Goal: Information Seeking & Learning: Learn about a topic

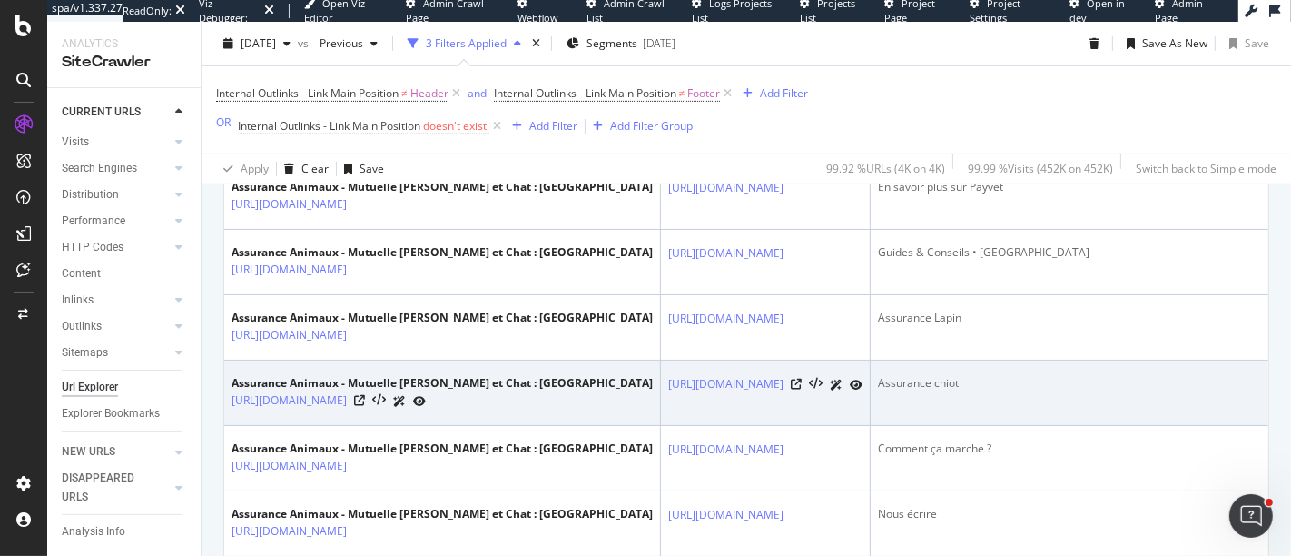
scroll to position [782, 0]
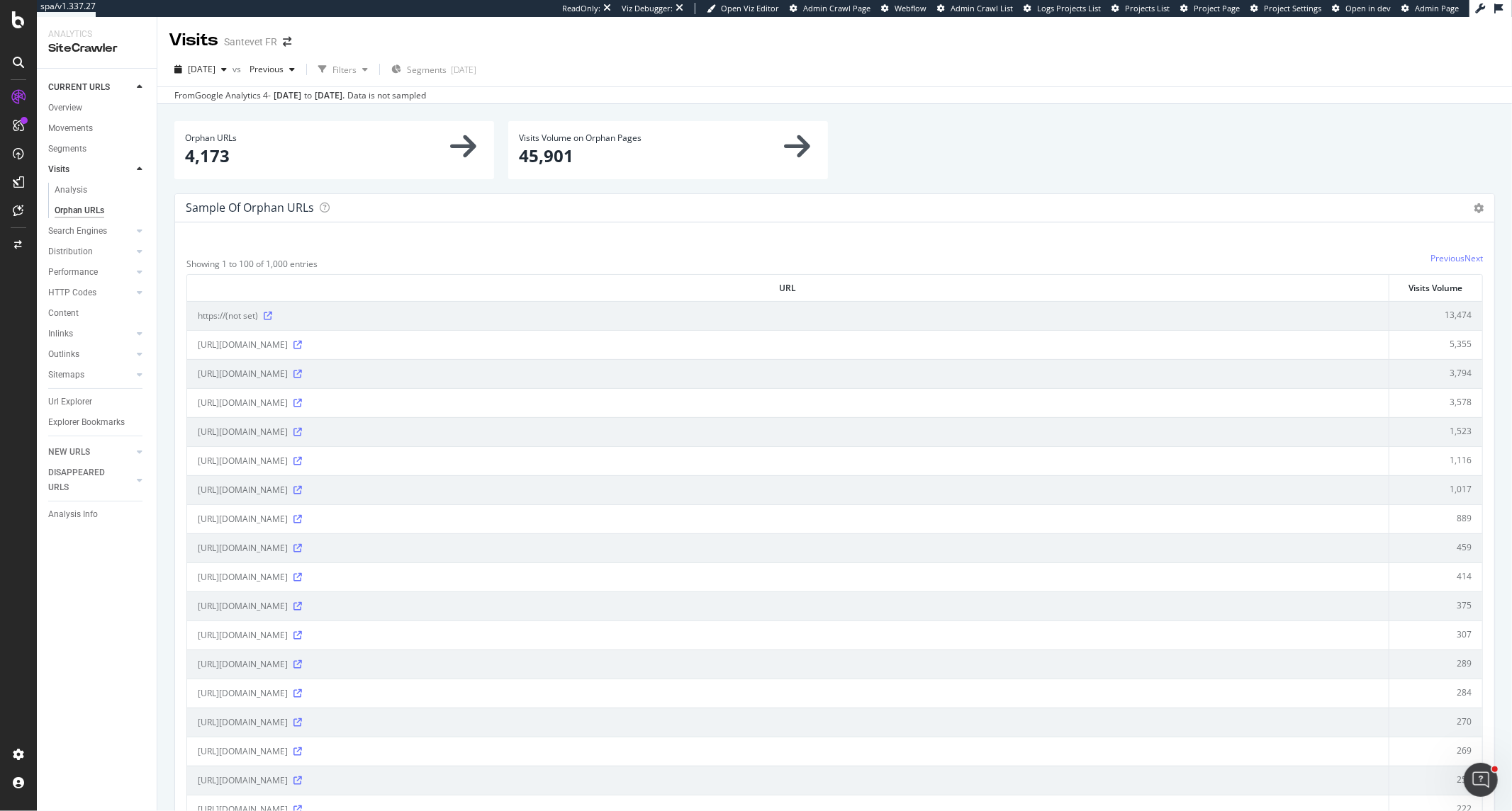
scroll to position [1496, 0]
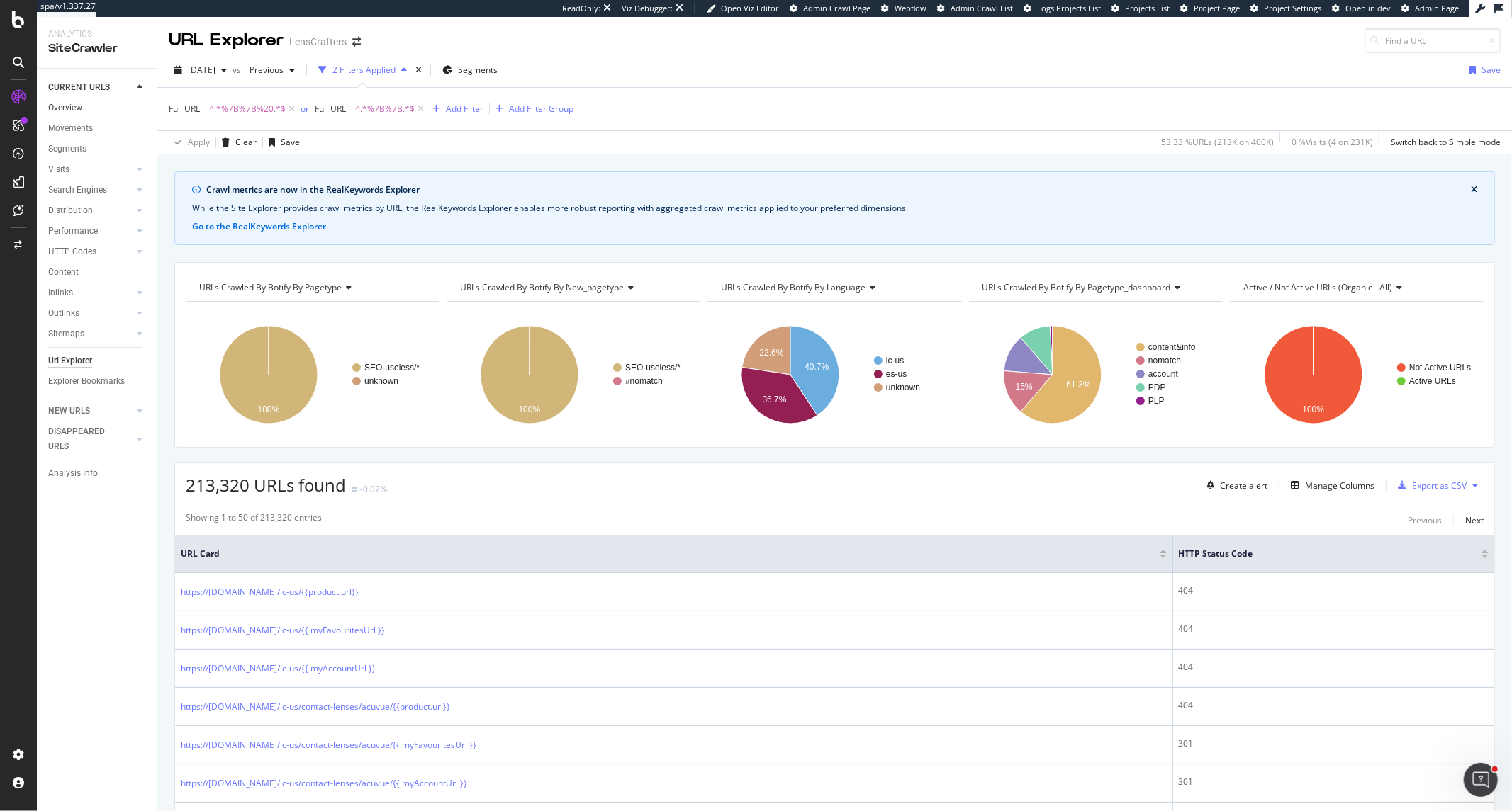
click at [82, 112] on link "Overview" at bounding box center [98, 108] width 98 height 15
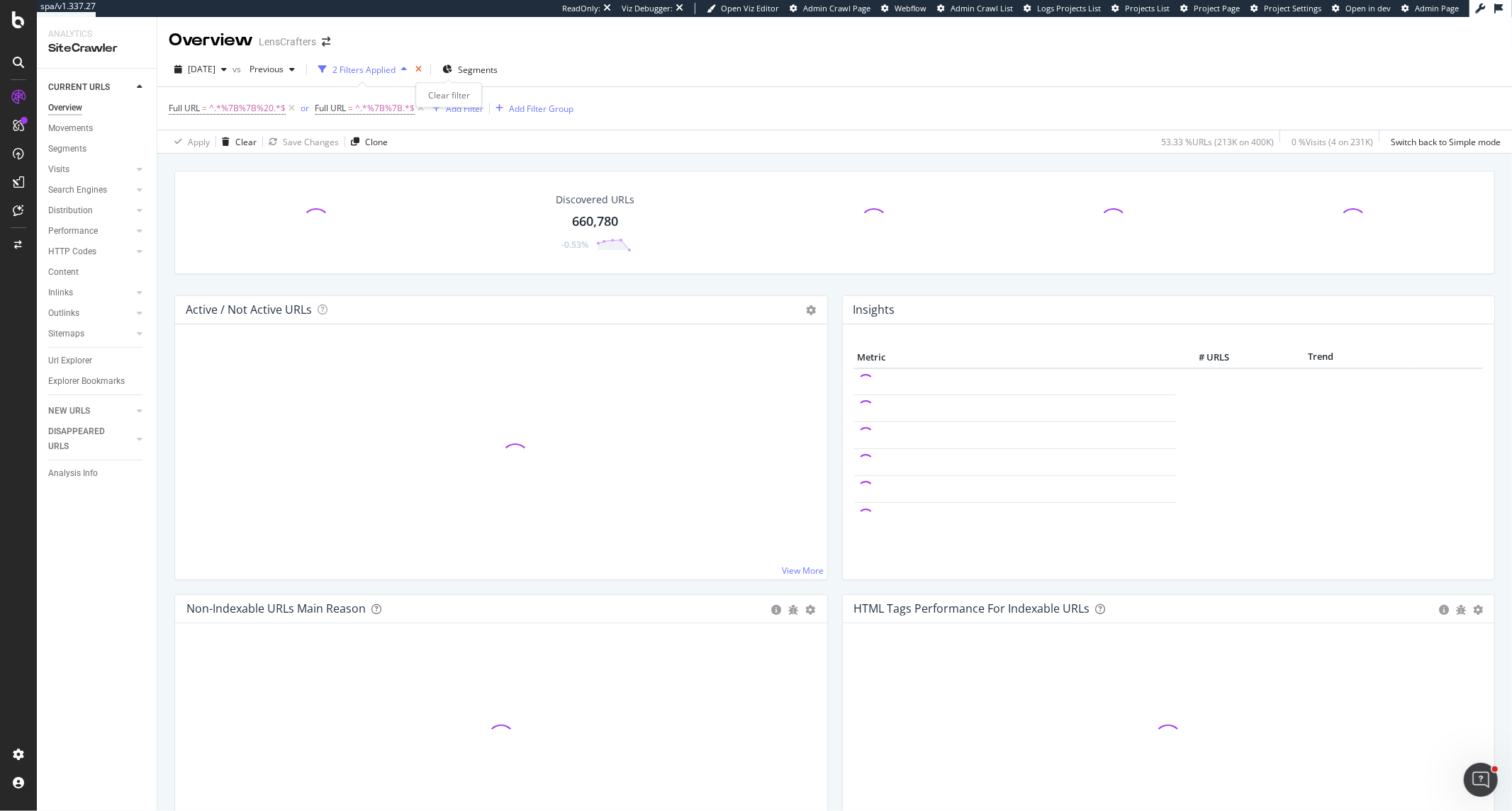
click at [422, 72] on icon "times" at bounding box center [419, 69] width 6 height 9
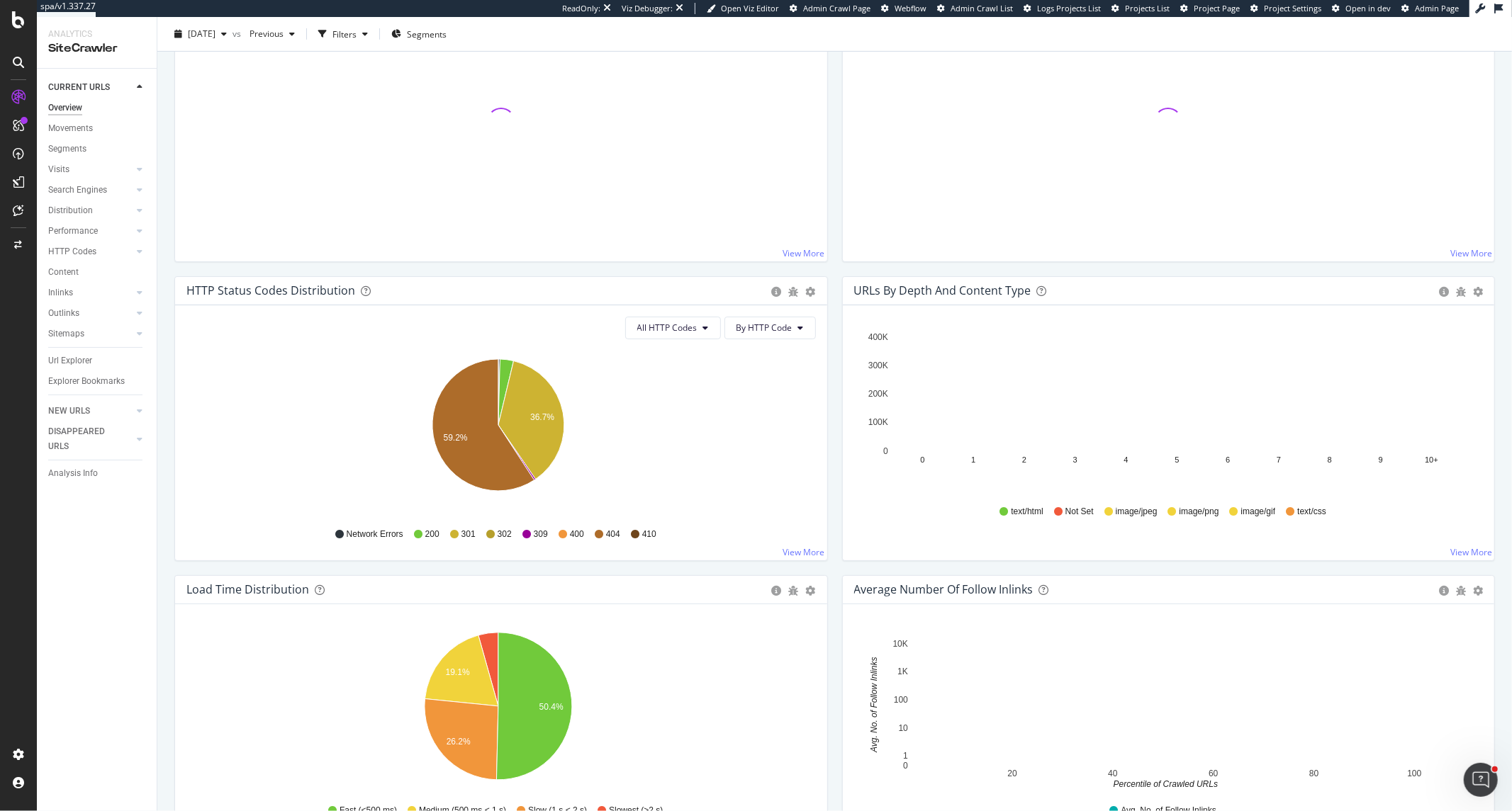
scroll to position [236, 0]
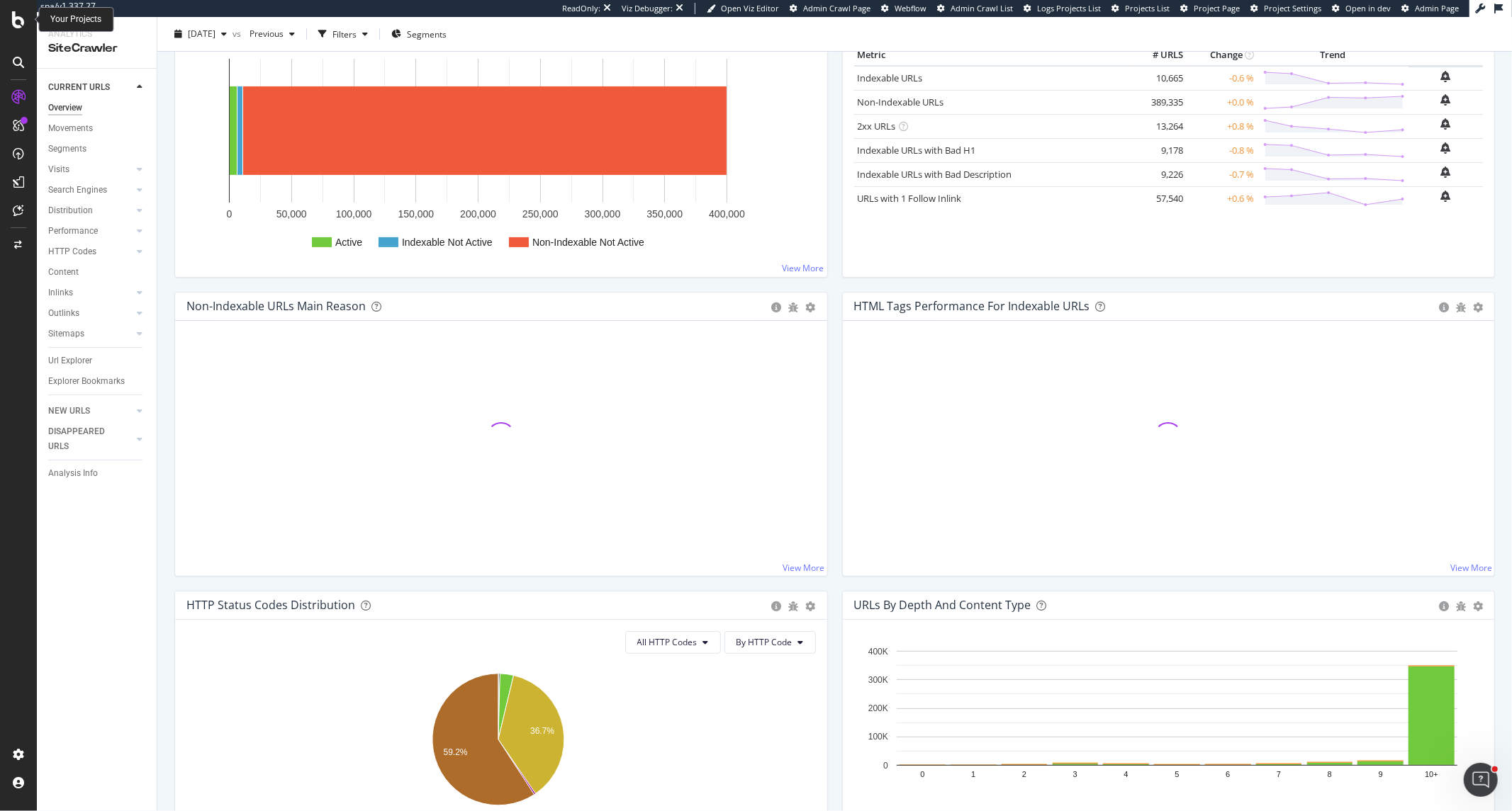
click at [12, 20] on icon at bounding box center [18, 20] width 12 height 17
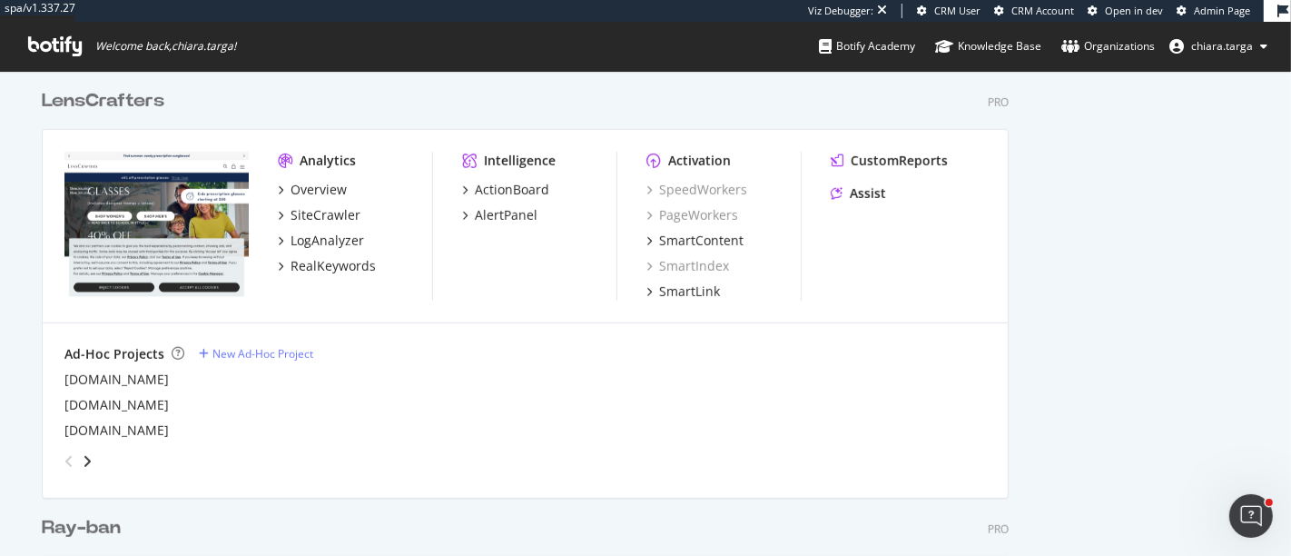
scroll to position [780, 0]
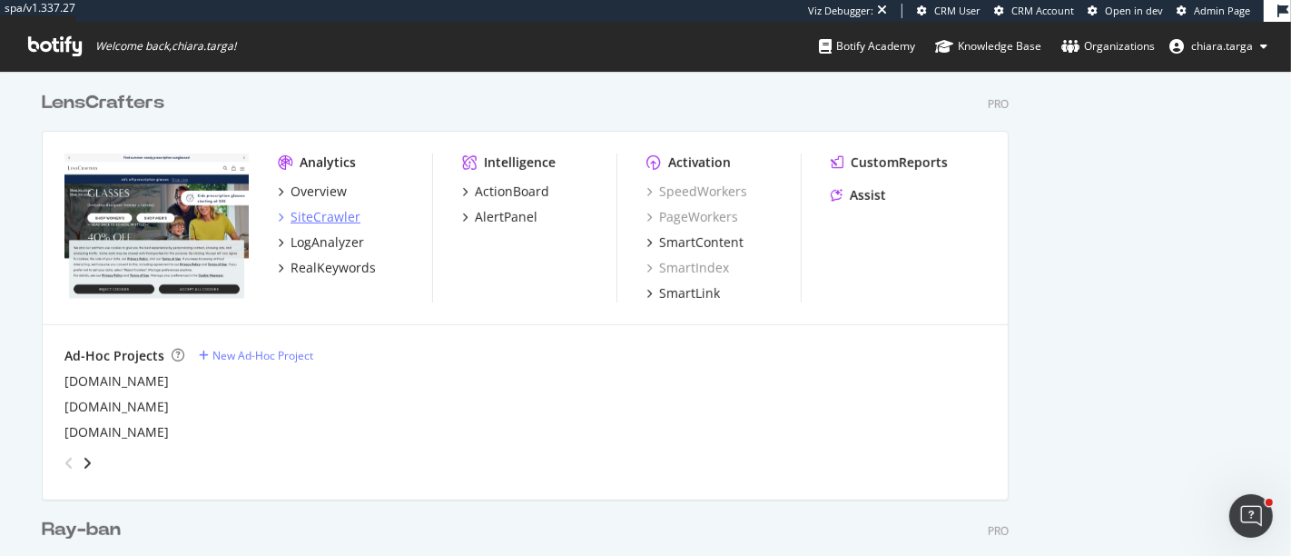
click at [316, 220] on div "SiteCrawler" at bounding box center [325, 217] width 70 height 18
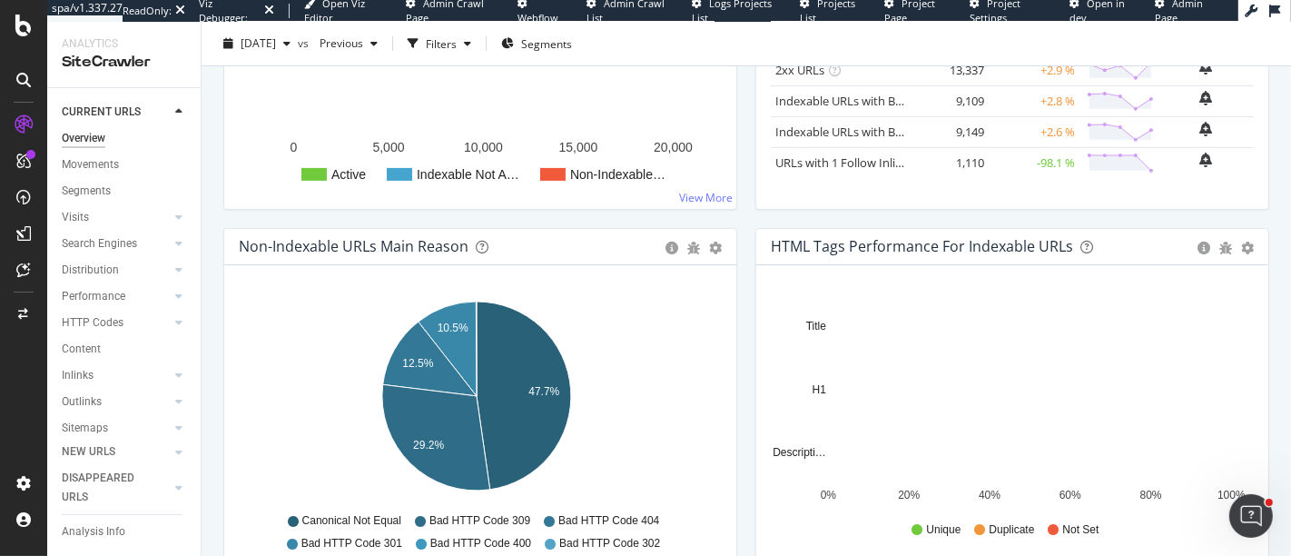
scroll to position [395, 0]
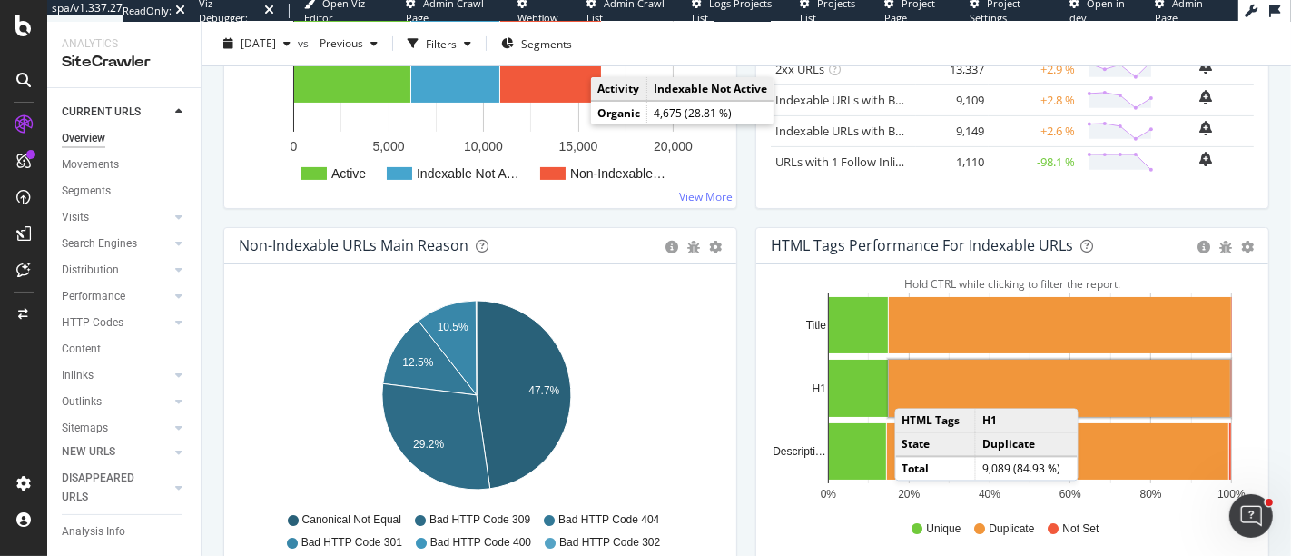
click at [906, 389] on rect "A chart." at bounding box center [1059, 387] width 341 height 57
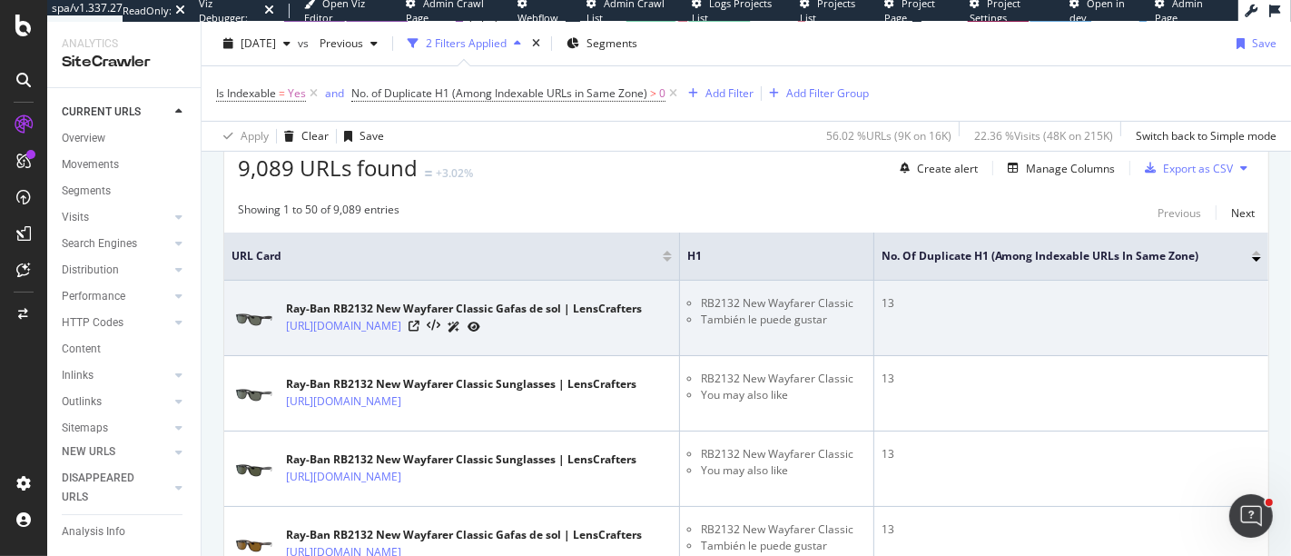
scroll to position [463, 0]
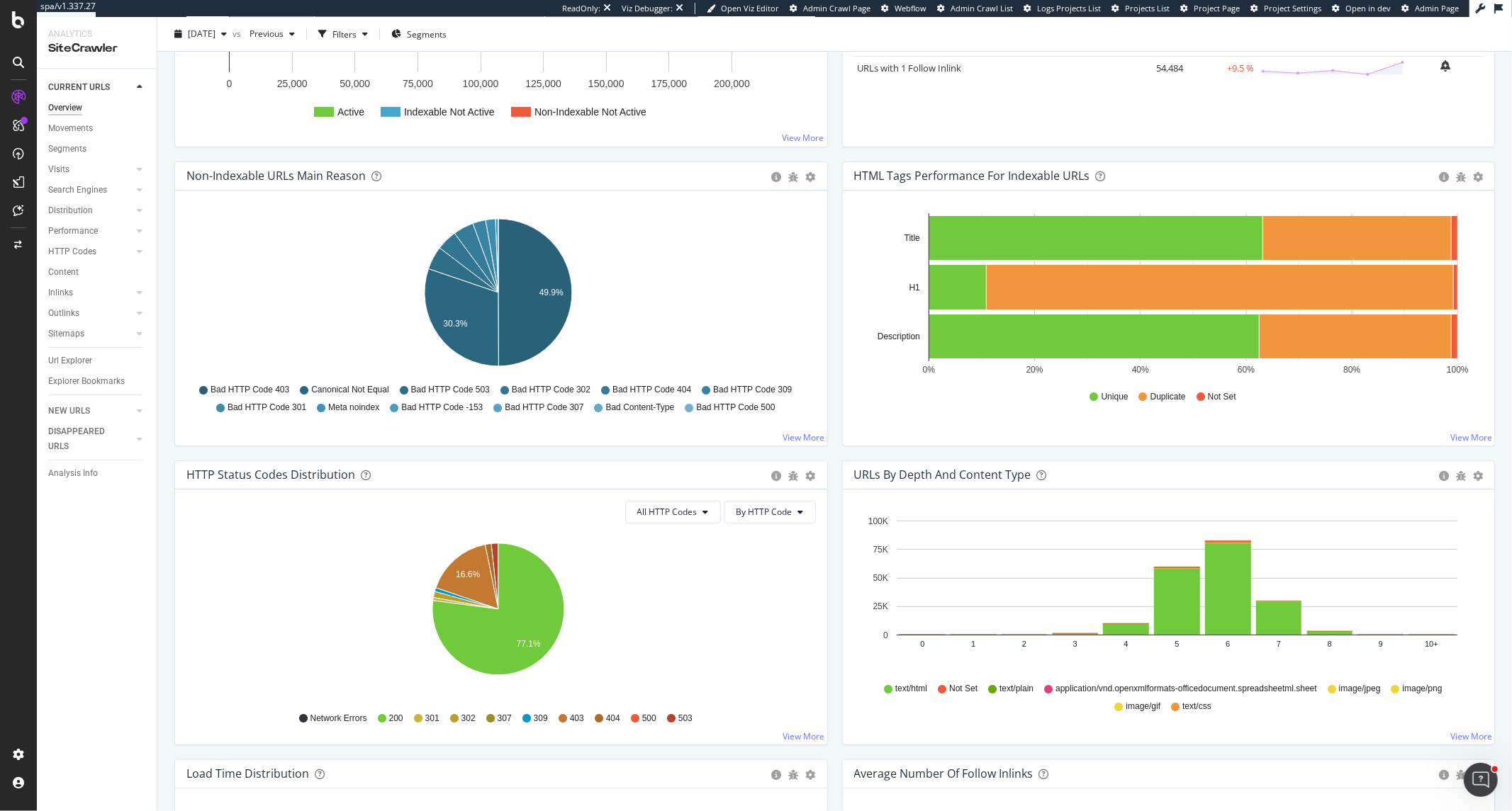
scroll to position [393, 0]
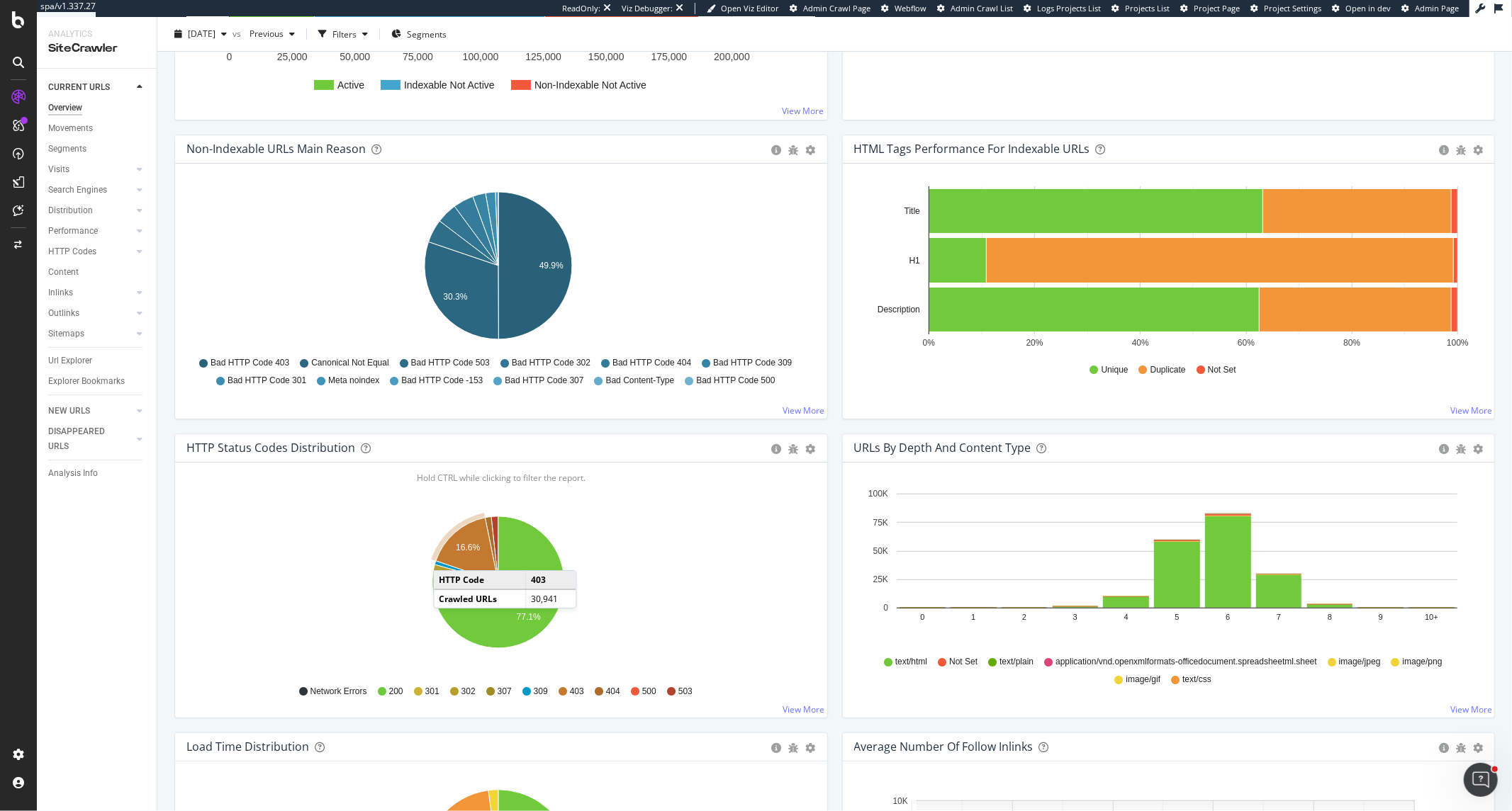
click at [448, 557] on icon "A chart." at bounding box center [467, 550] width 62 height 65
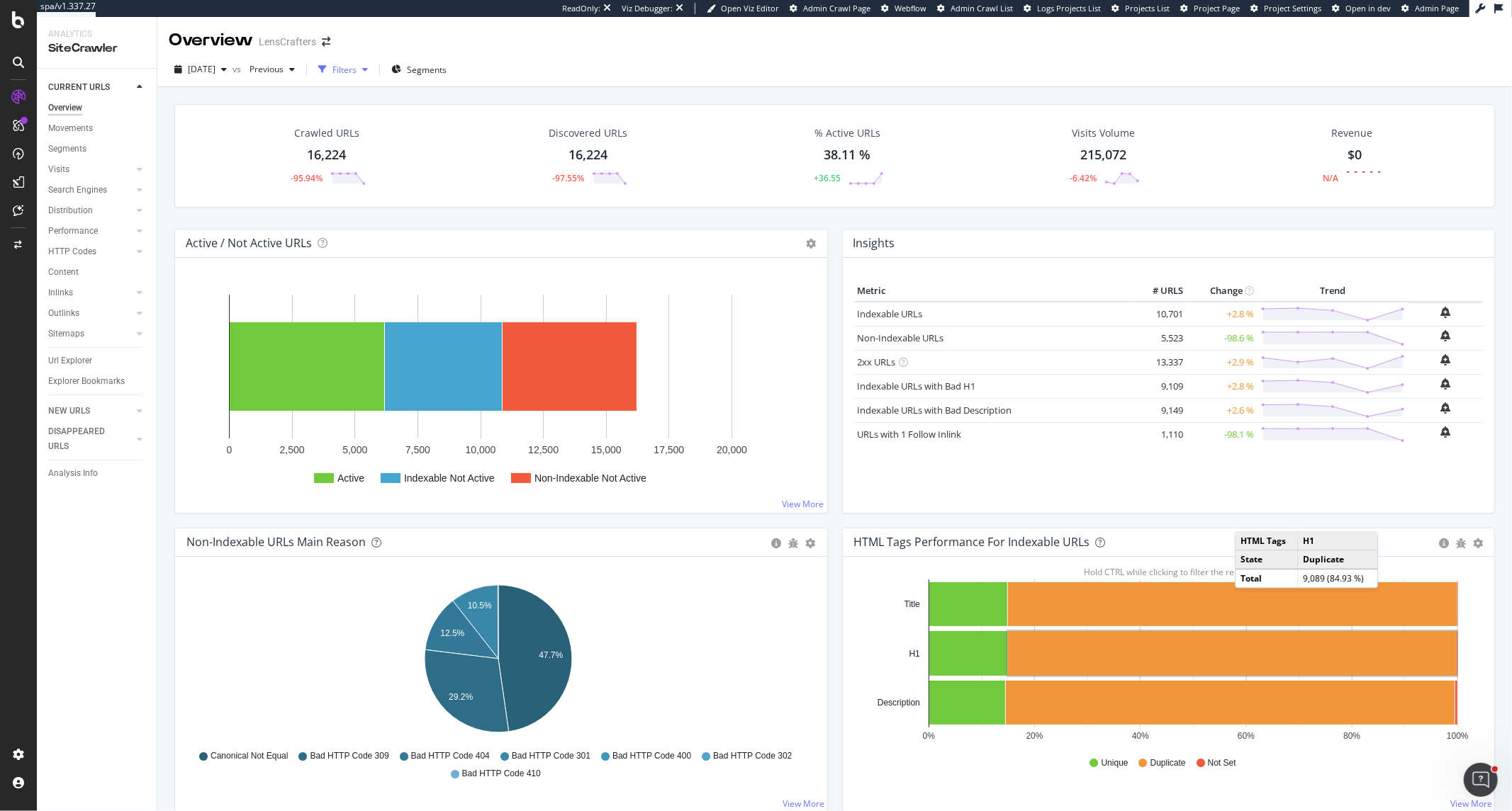
click at [373, 71] on div "button" at bounding box center [366, 69] width 17 height 9
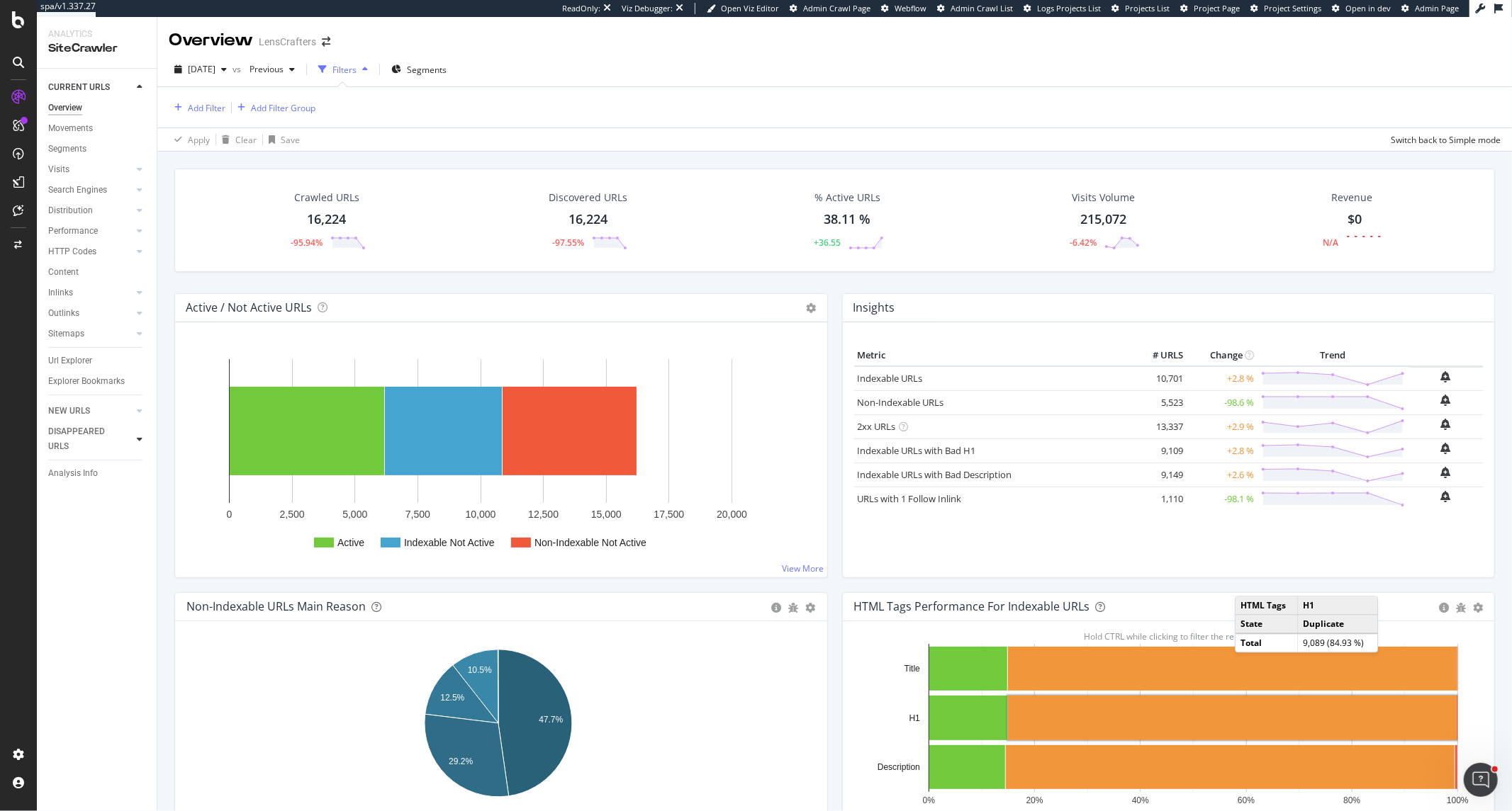
click at [139, 438] on icon at bounding box center [139, 439] width 5 height 9
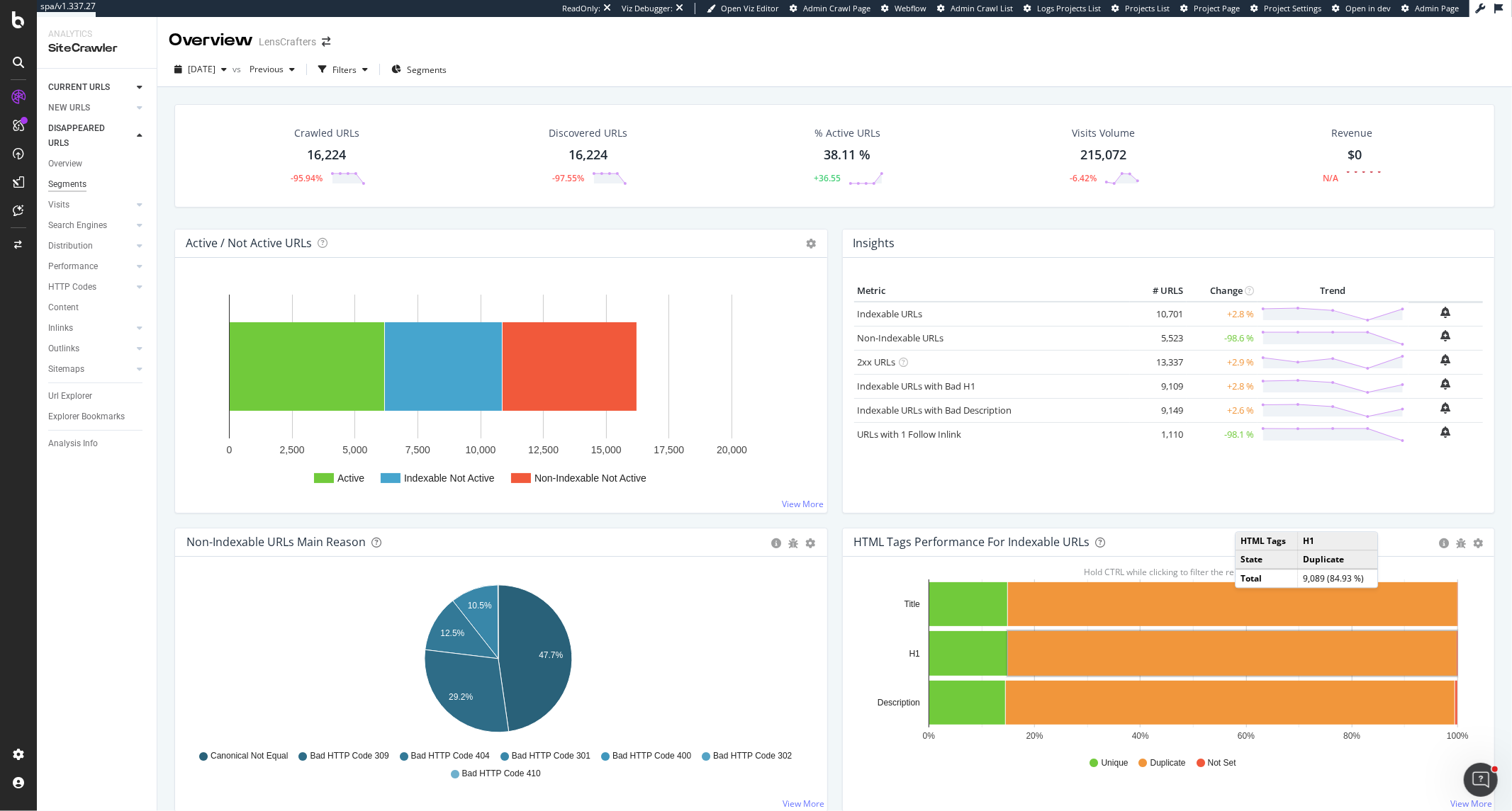
click at [73, 177] on div "Segments" at bounding box center [67, 184] width 38 height 15
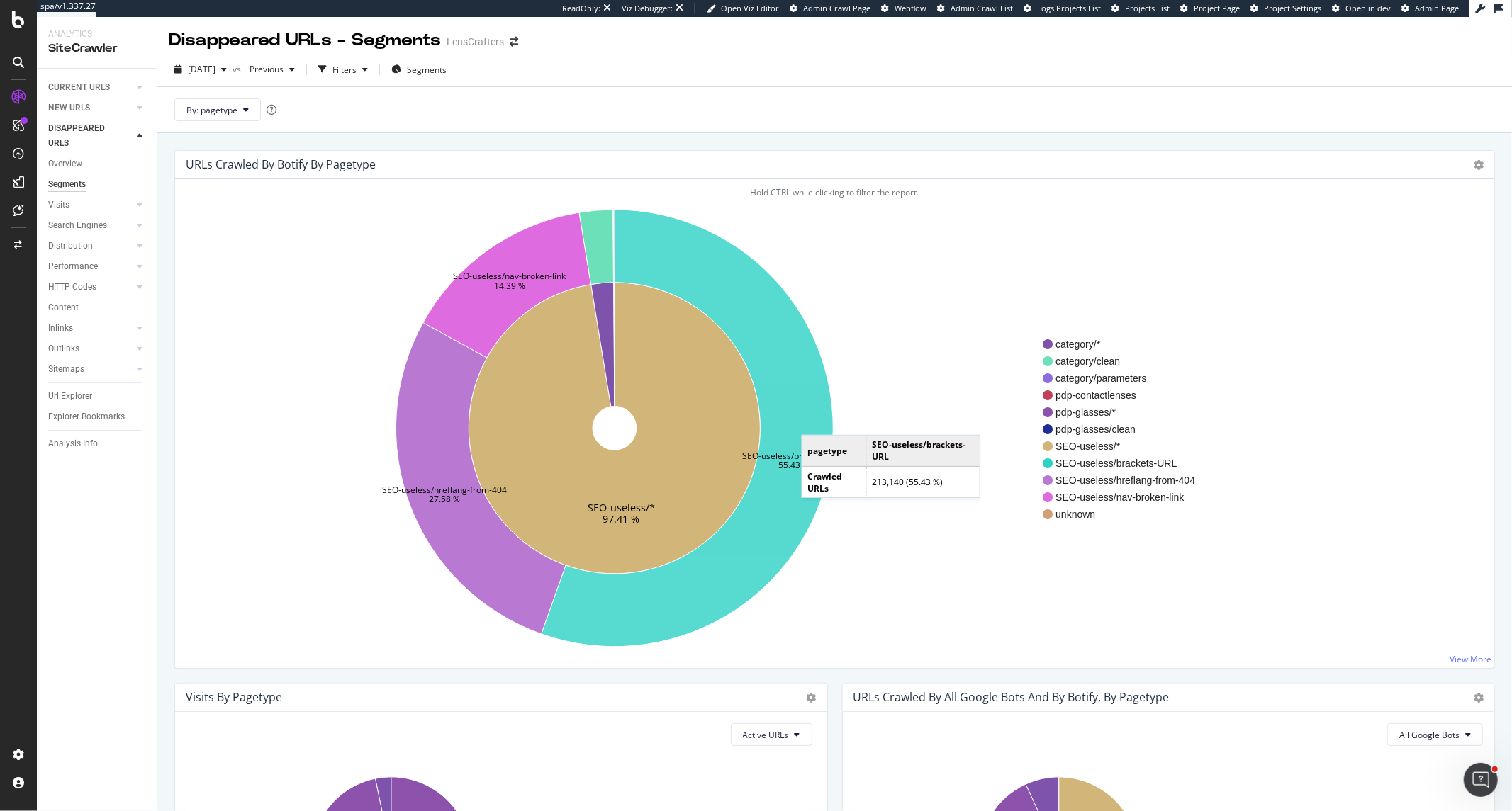
click at [816, 421] on icon at bounding box center [688, 429] width 292 height 437
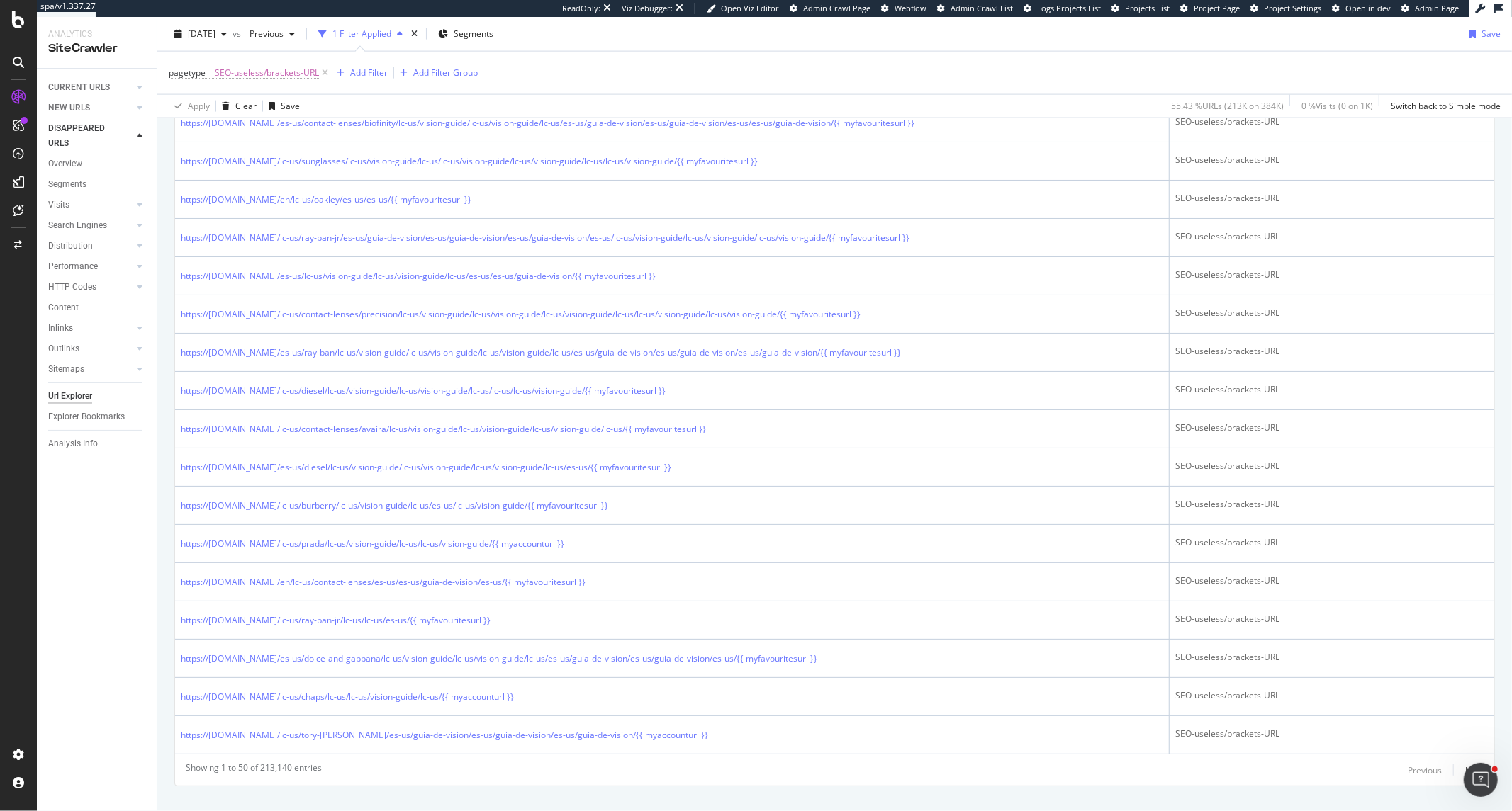
scroll to position [1761, 0]
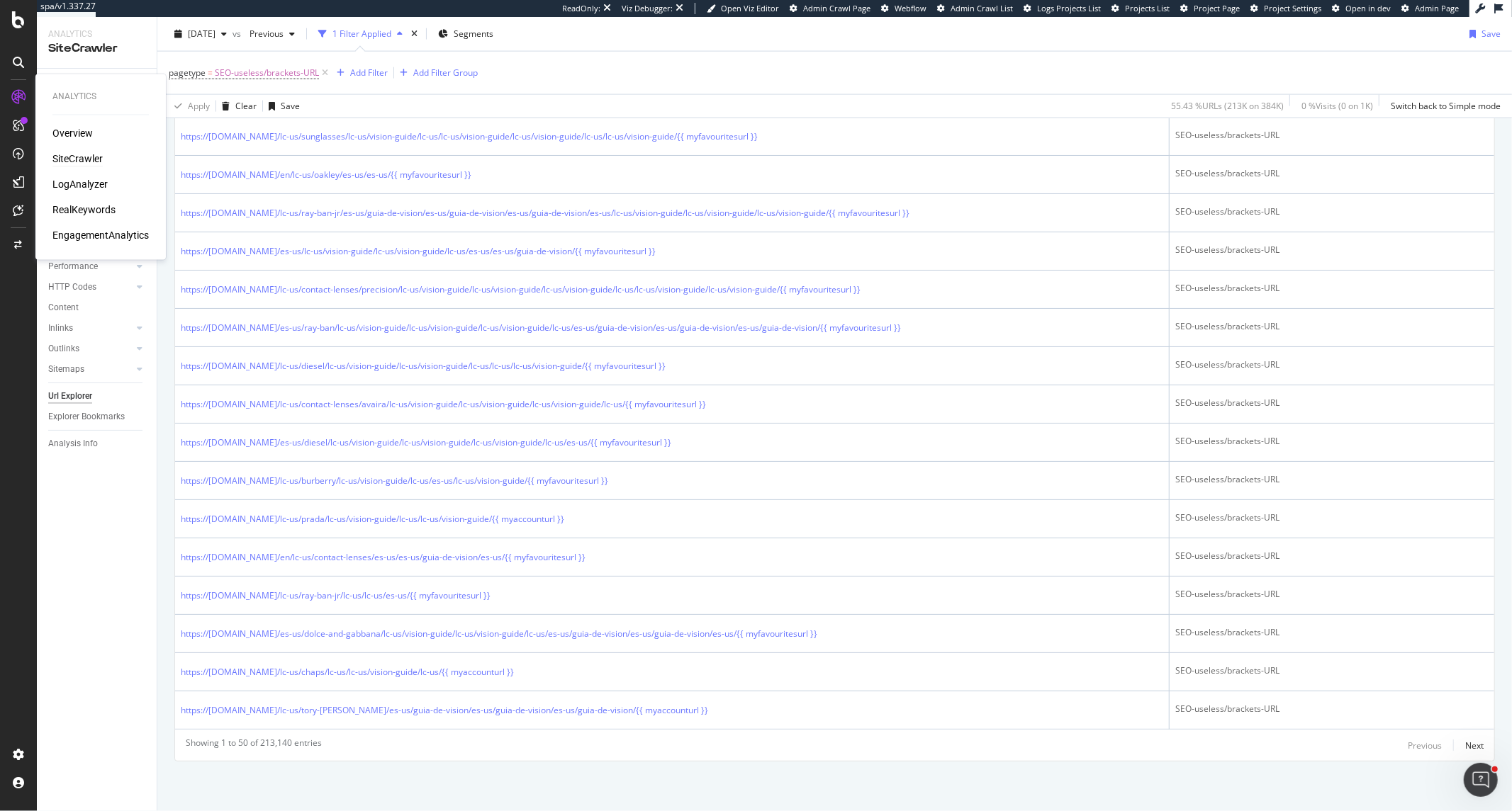
click at [22, 93] on icon at bounding box center [19, 97] width 14 height 14
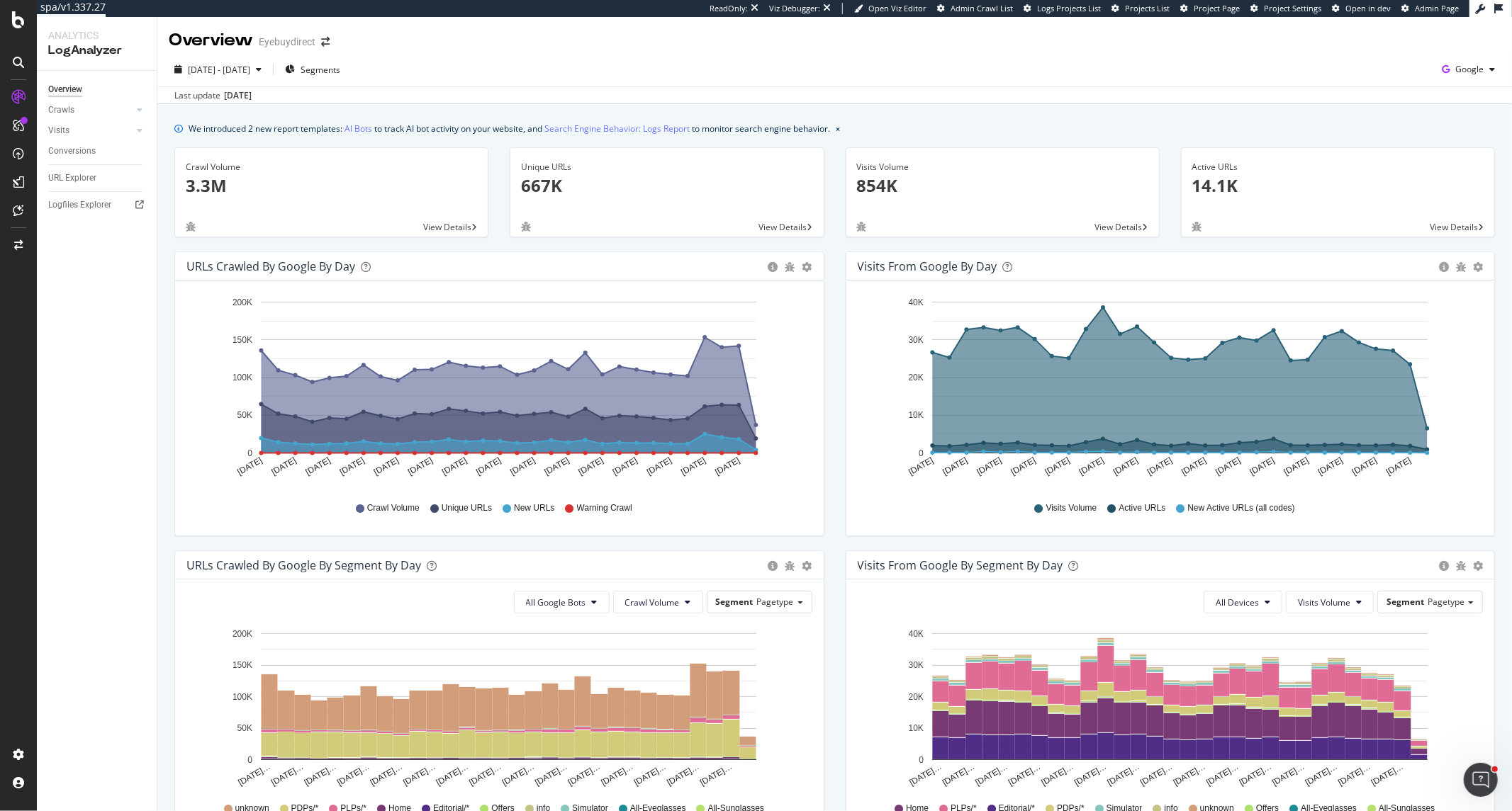
click at [146, 114] on div "Crawls" at bounding box center [102, 110] width 109 height 20
click at [145, 108] on div at bounding box center [140, 110] width 14 height 14
click at [62, 234] on div "Visits" at bounding box center [59, 227] width 21 height 15
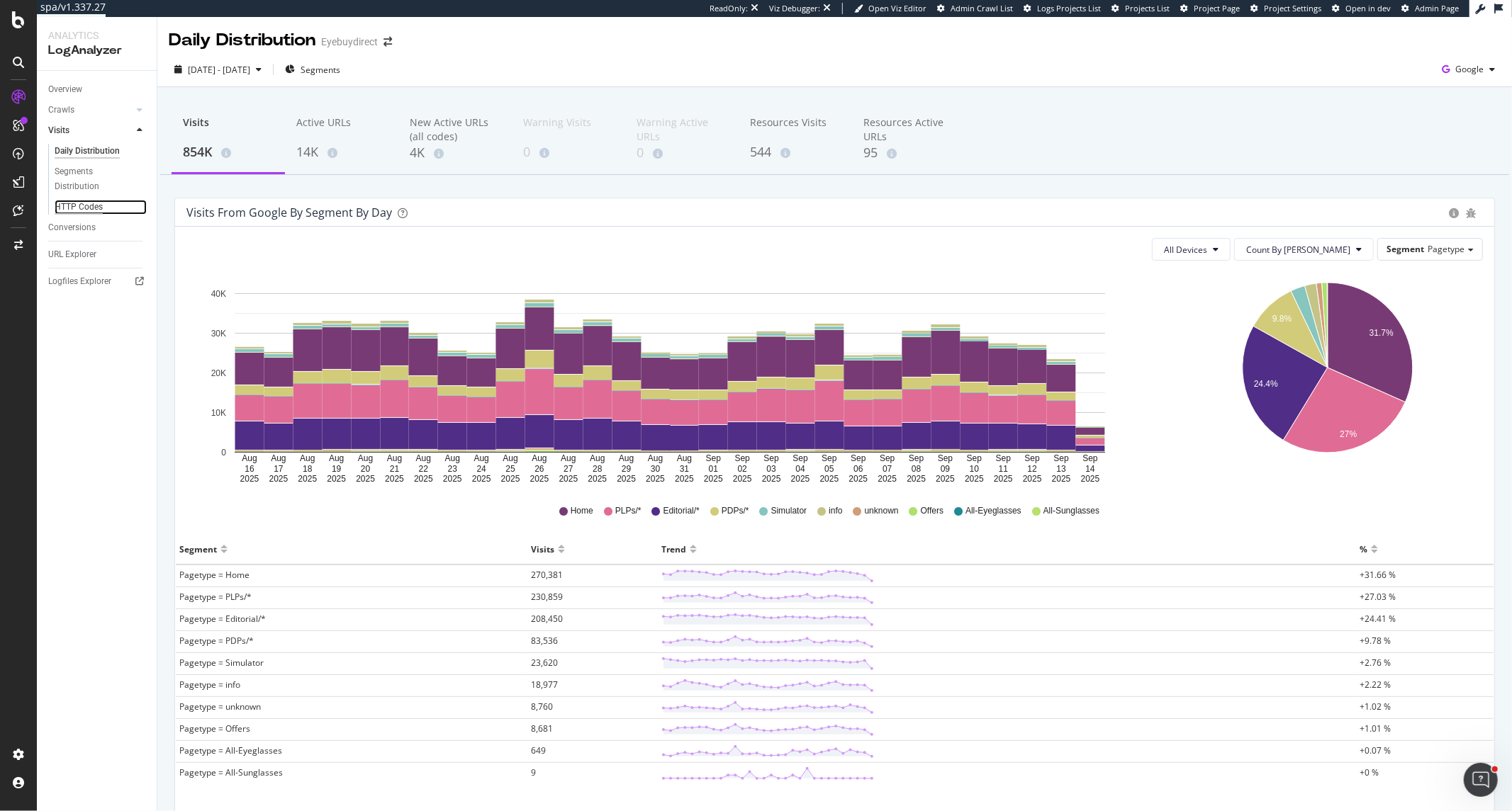
click at [86, 204] on div "HTTP Codes" at bounding box center [79, 207] width 48 height 15
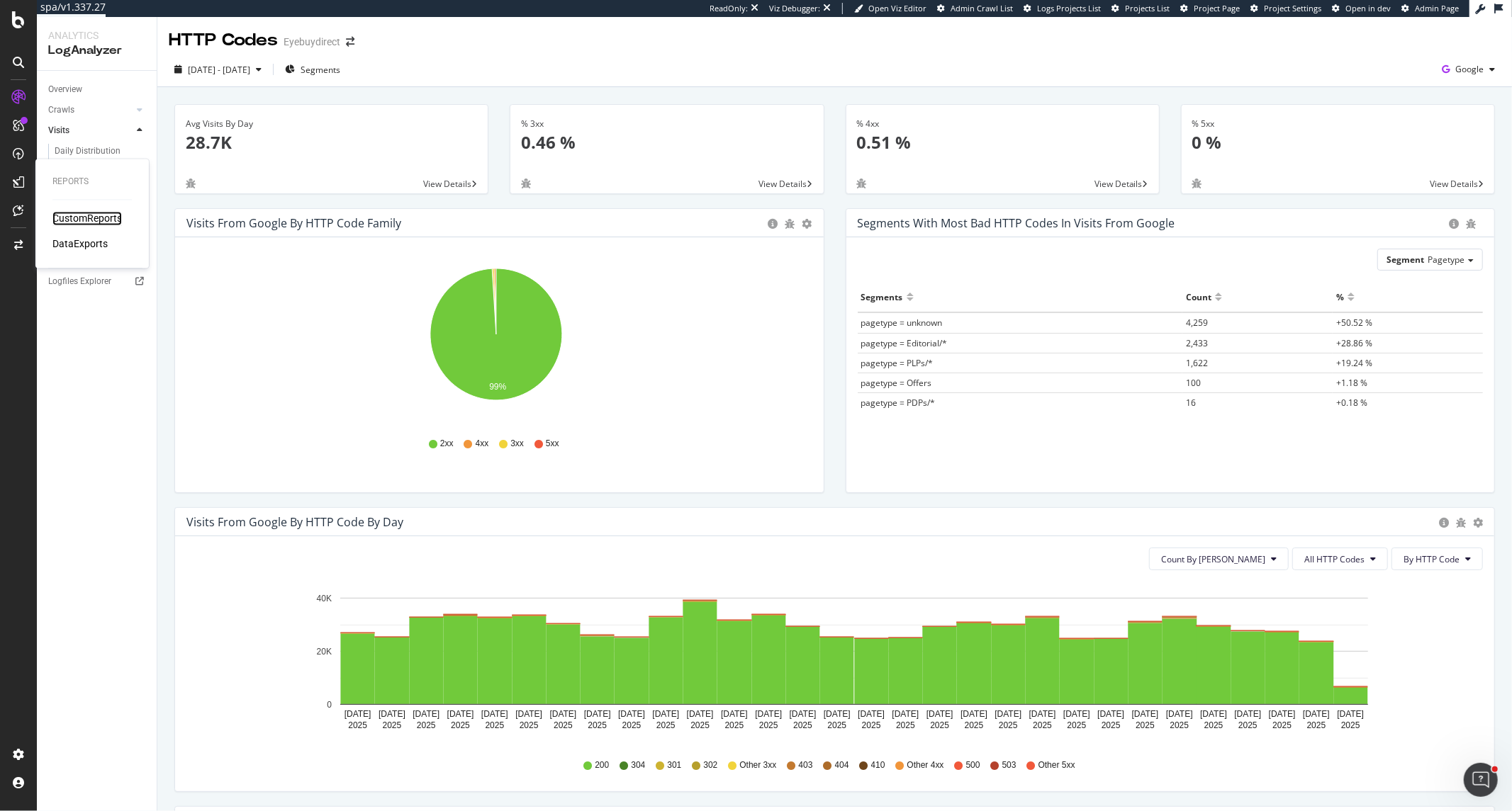
click at [53, 213] on div "CustomReports" at bounding box center [87, 219] width 70 height 14
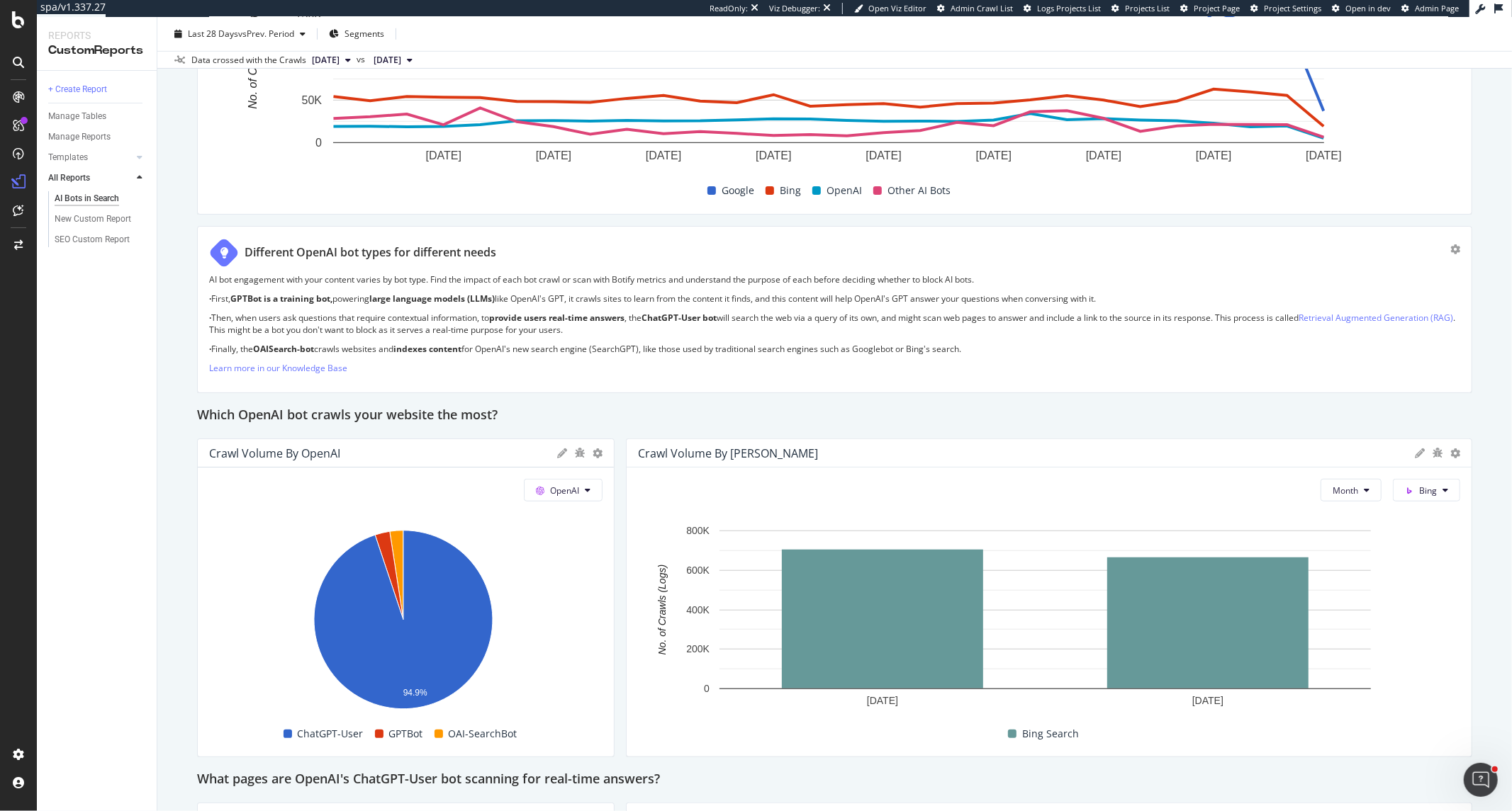
scroll to position [787, 0]
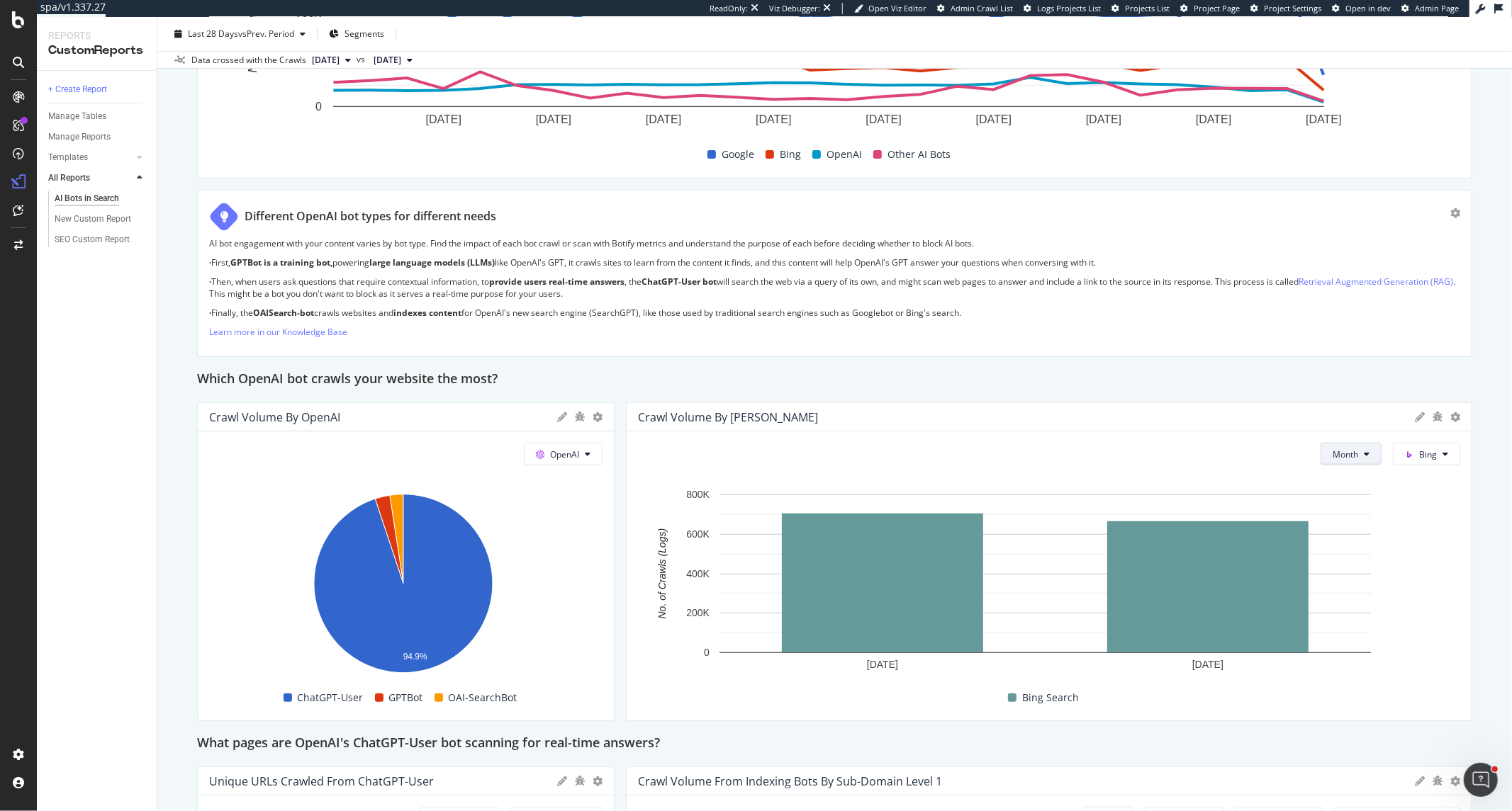
click at [1321, 451] on button "Month" at bounding box center [1351, 454] width 61 height 23
click at [1360, 603] on div "AI Bots in Search AI Bots in Search Eyebuydirect Clone (Admin) Clone Email Sche…" at bounding box center [835, 414] width 1355 height 795
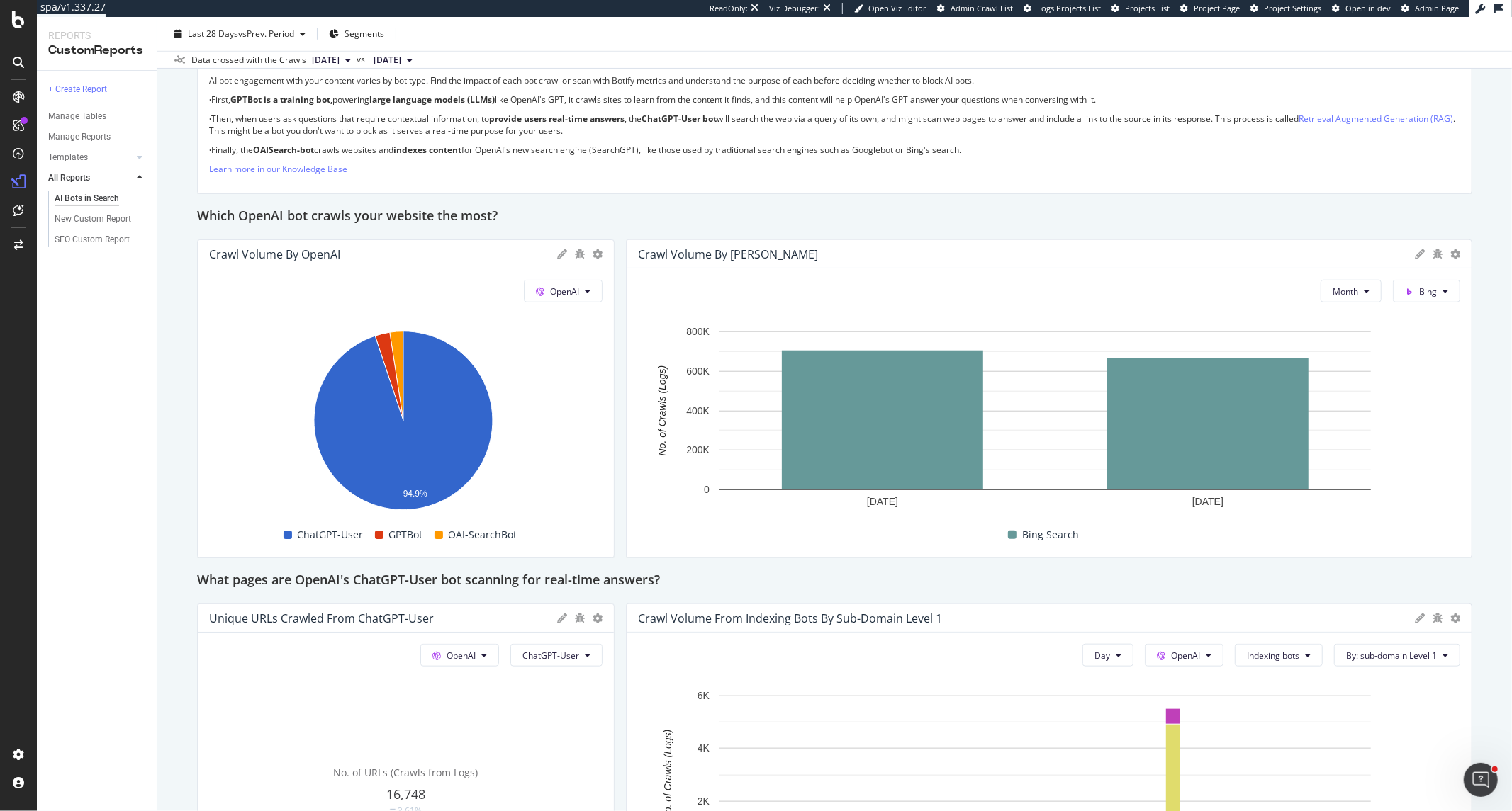
scroll to position [1102, 0]
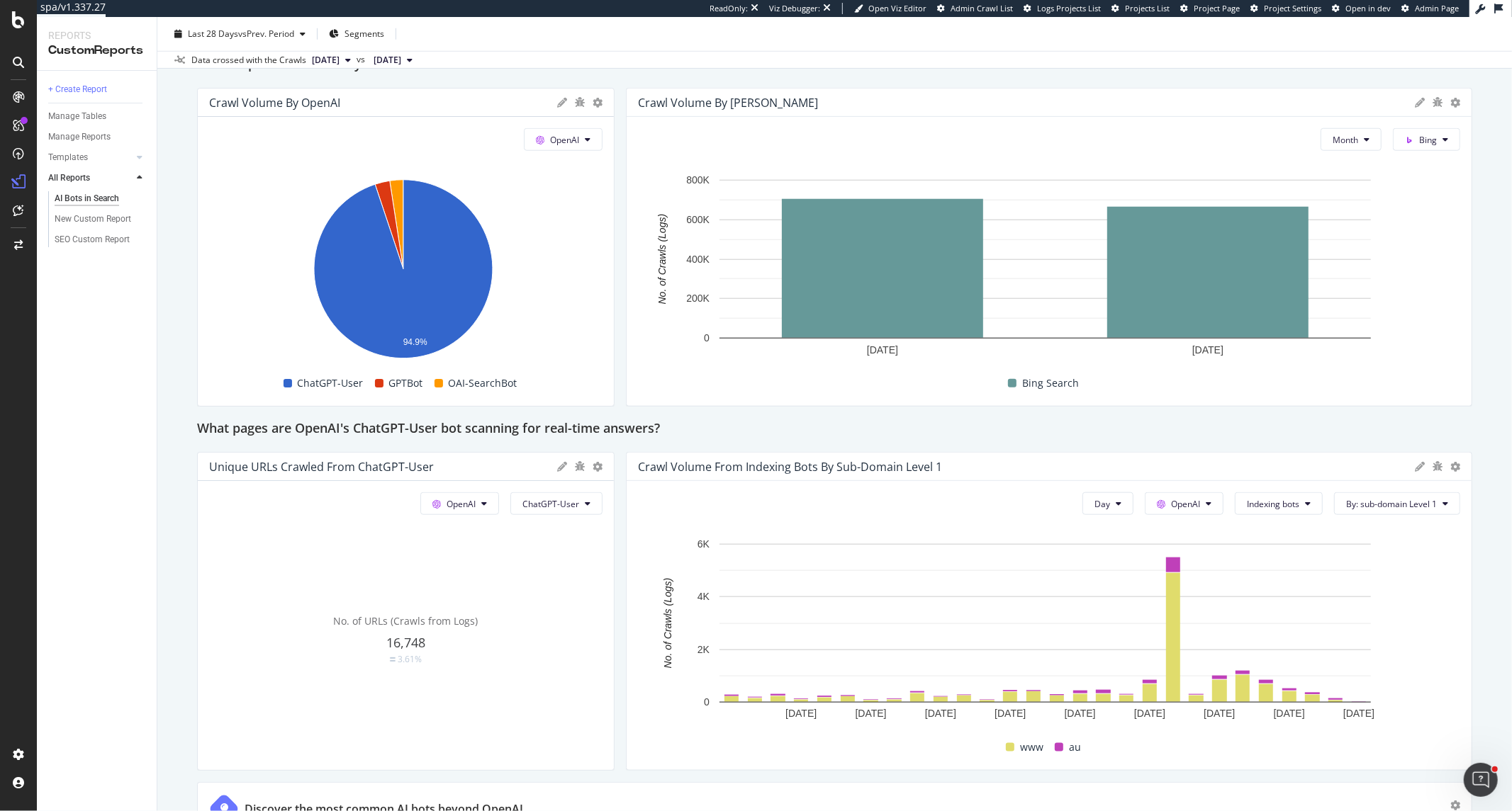
drag, startPoint x: 1469, startPoint y: 601, endPoint x: 1482, endPoint y: 659, distance: 59.4
click at [1360, 659] on div "AI Bots in Search AI Bots in Search Eyebuydirect Clone (Admin) Clone Email Sche…" at bounding box center [835, 414] width 1355 height 795
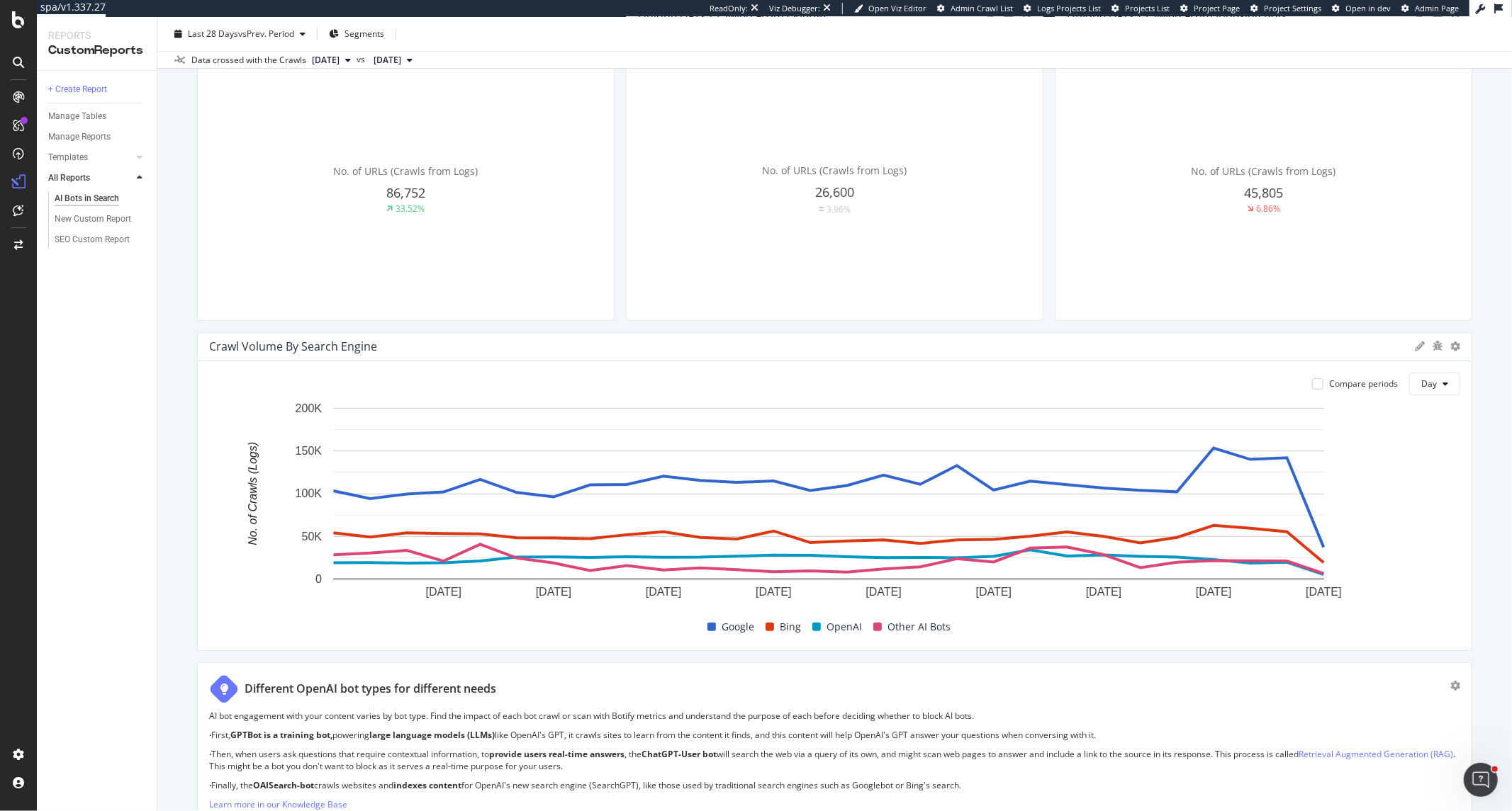
scroll to position [0, 0]
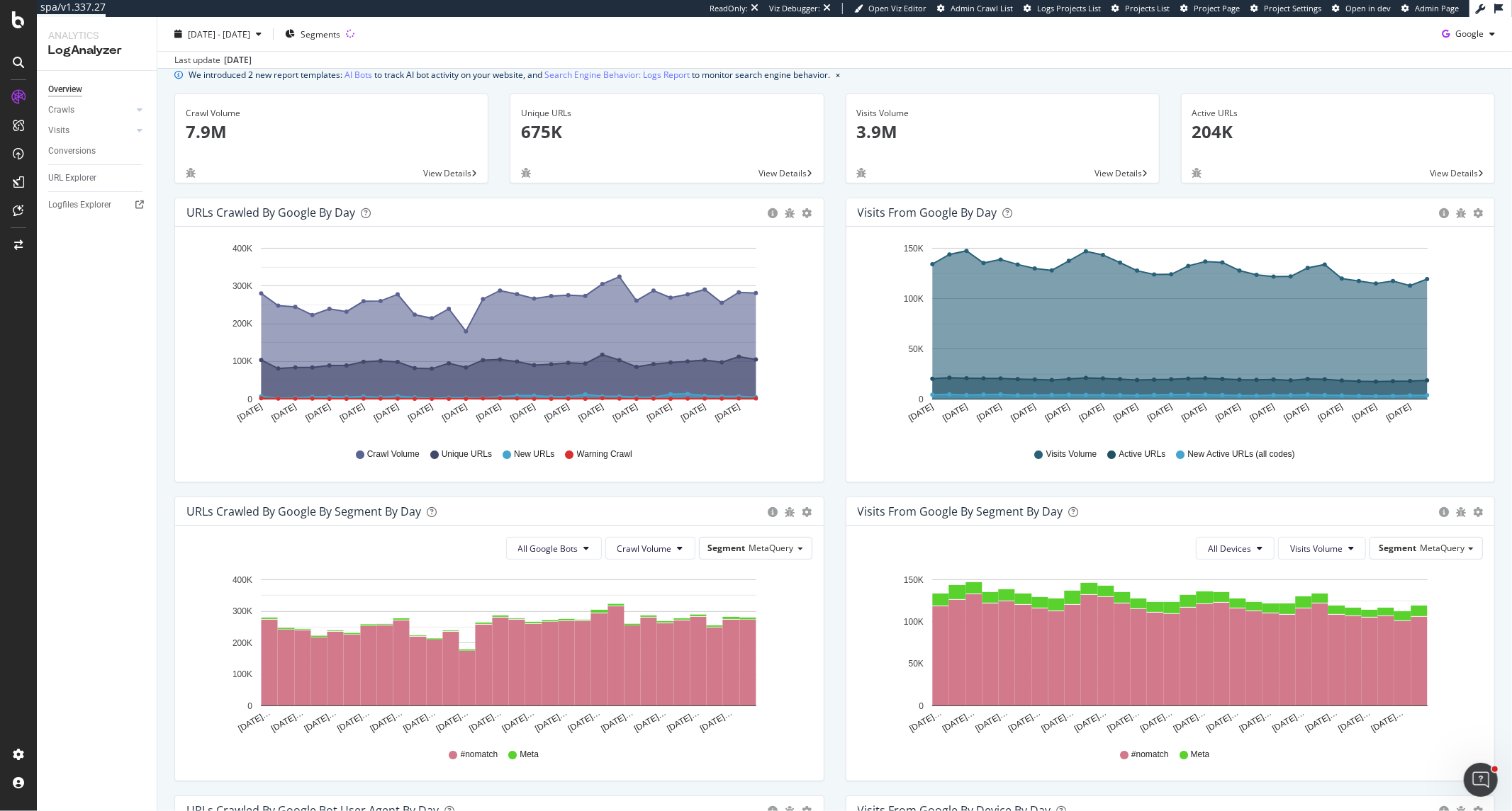
scroll to position [79, 0]
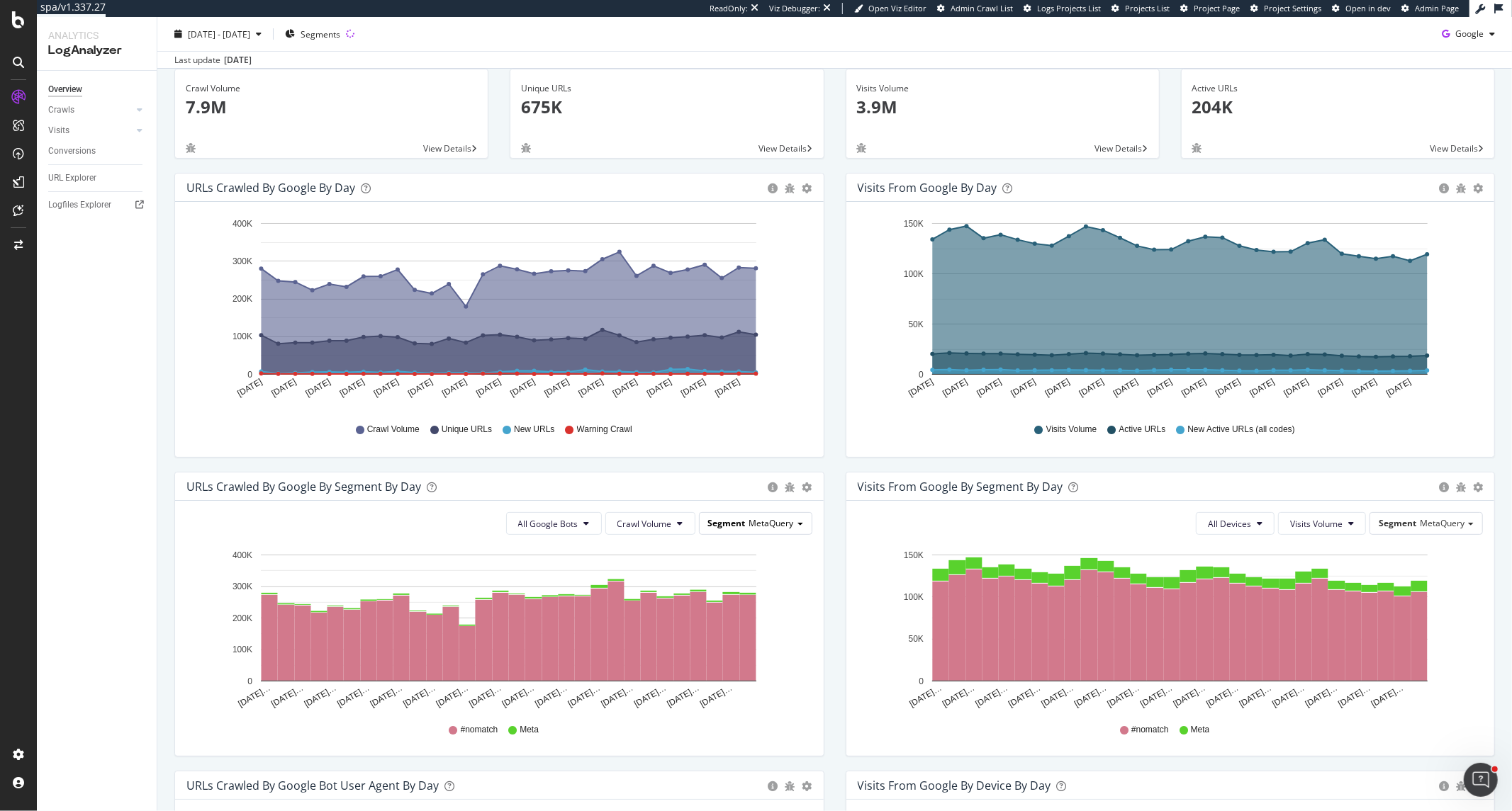
click at [720, 532] on div "Segment MetaQuery" at bounding box center [755, 523] width 112 height 20
click at [741, 577] on div "Pagetype" at bounding box center [748, 582] width 113 height 20
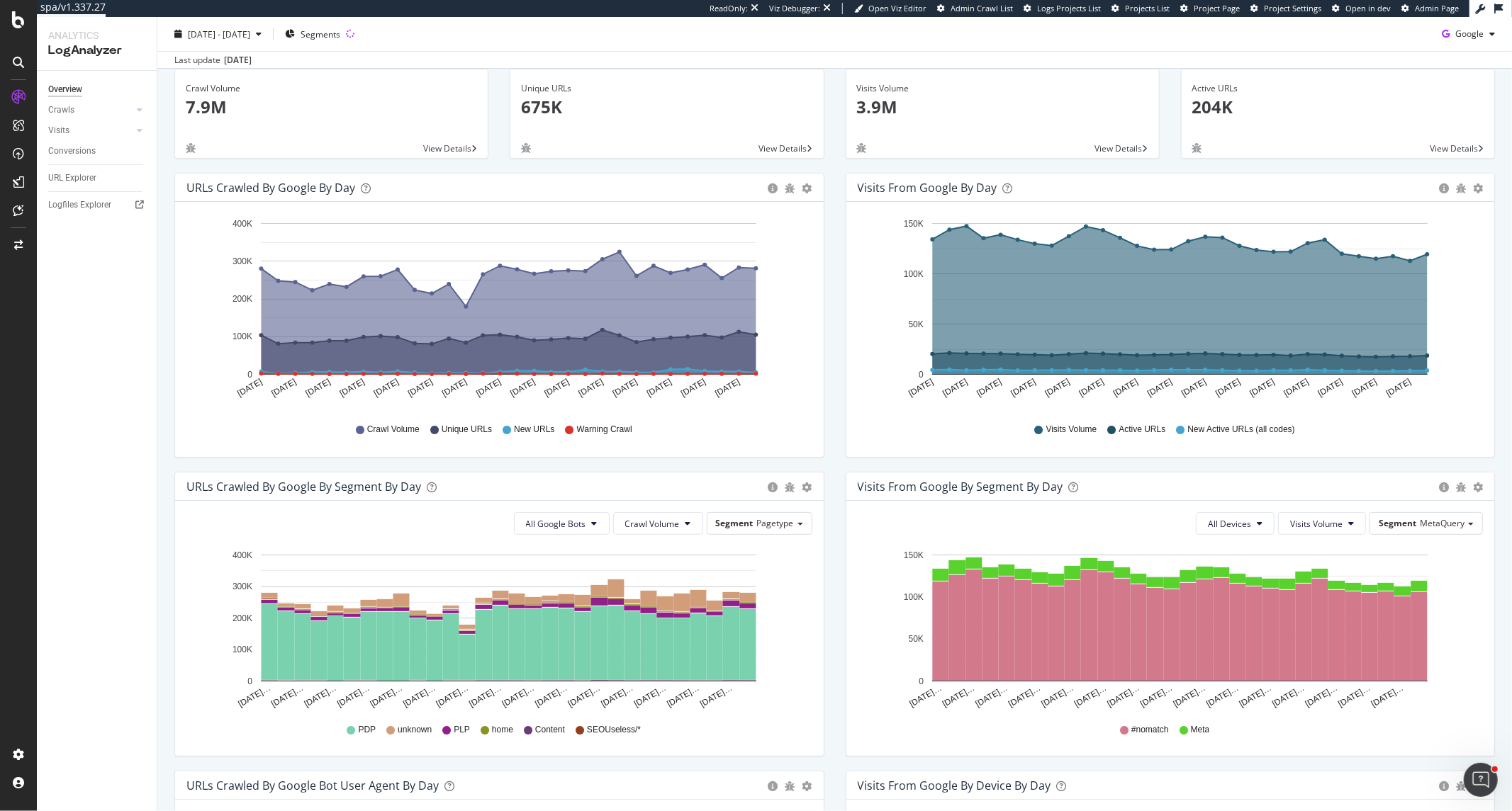
click at [747, 518] on span "Segment" at bounding box center [735, 523] width 37 height 12
click at [741, 598] on div "NewPageType" at bounding box center [748, 602] width 113 height 20
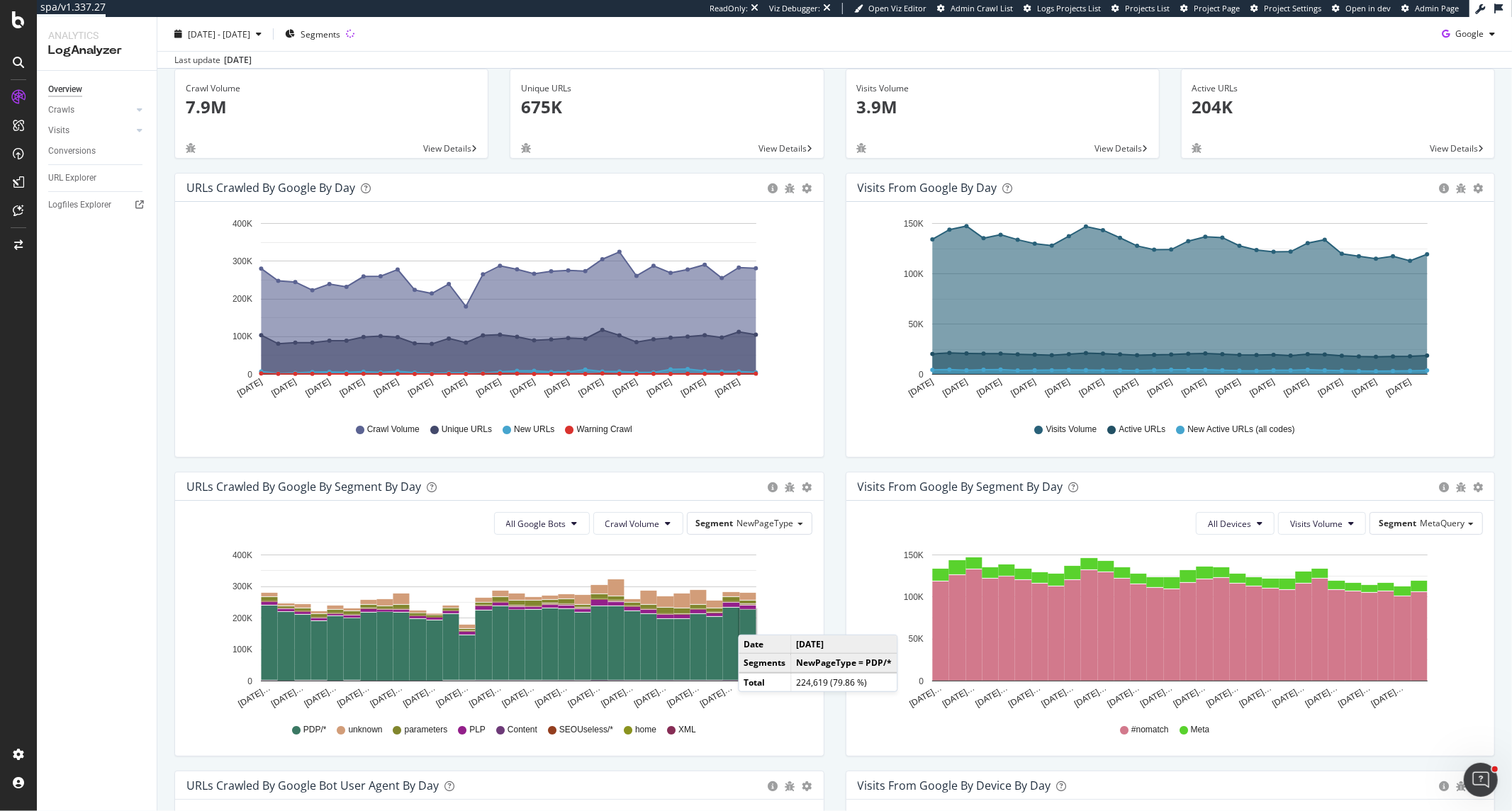
scroll to position [0, 0]
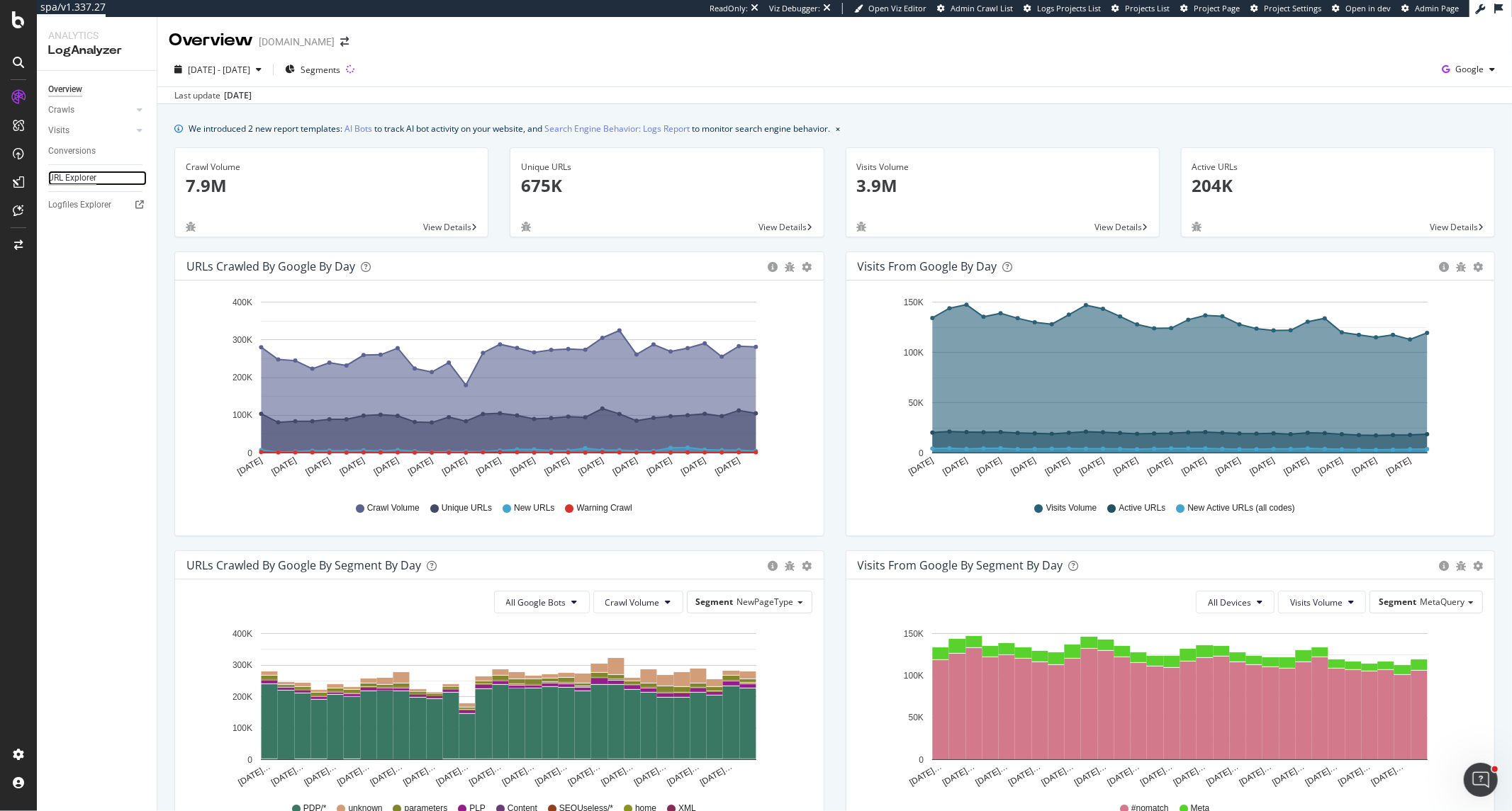
click at [71, 171] on div "URL Explorer" at bounding box center [73, 178] width 48 height 15
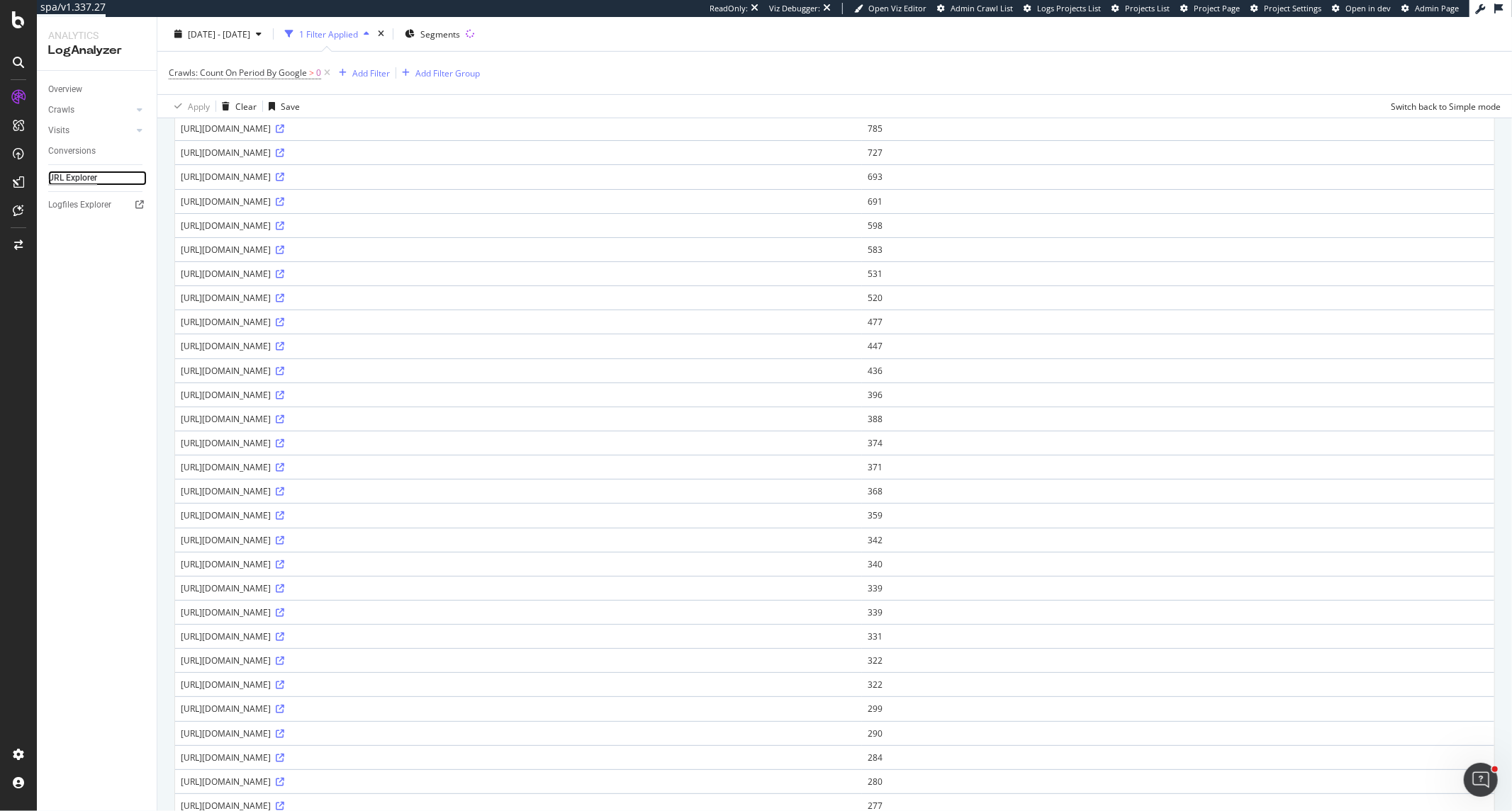
scroll to position [472, 0]
click at [284, 442] on icon at bounding box center [280, 437] width 9 height 9
click at [138, 108] on icon at bounding box center [139, 109] width 5 height 9
click at [83, 183] on div "HTTP Codes" at bounding box center [79, 187] width 48 height 15
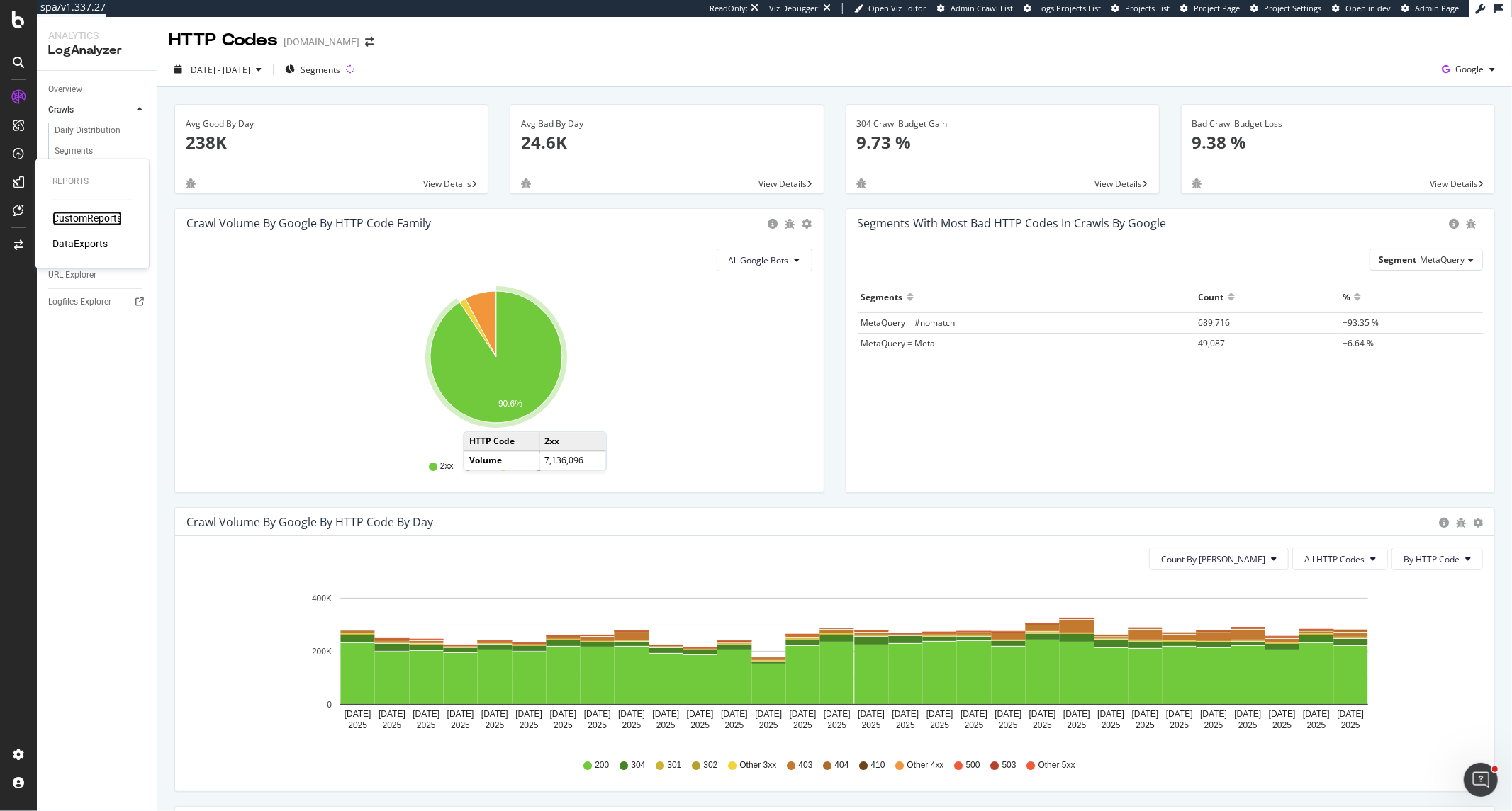
click at [73, 216] on div "CustomReports" at bounding box center [87, 219] width 70 height 14
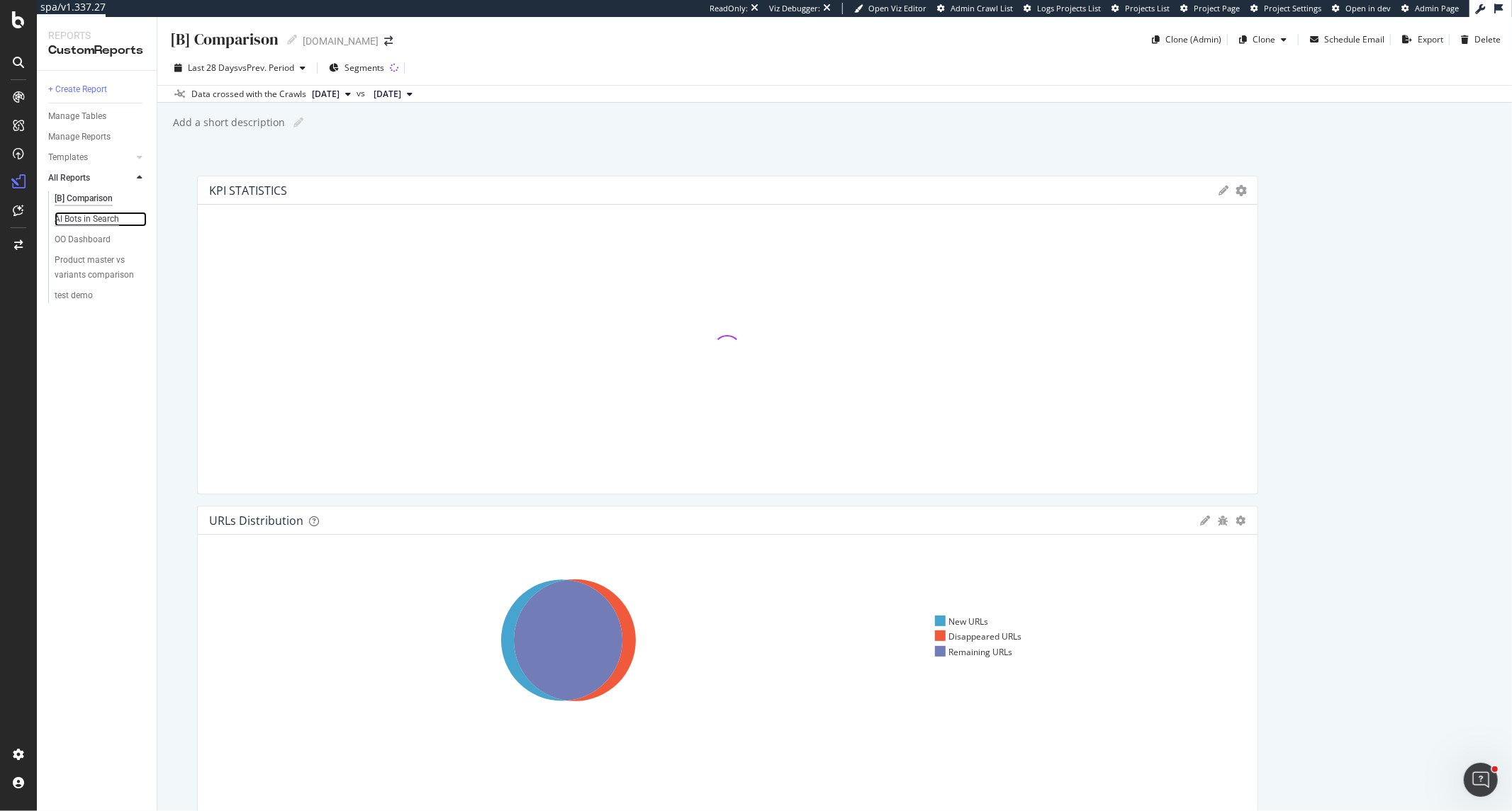
click at [116, 213] on div "AI Bots in Search" at bounding box center [87, 219] width 65 height 15
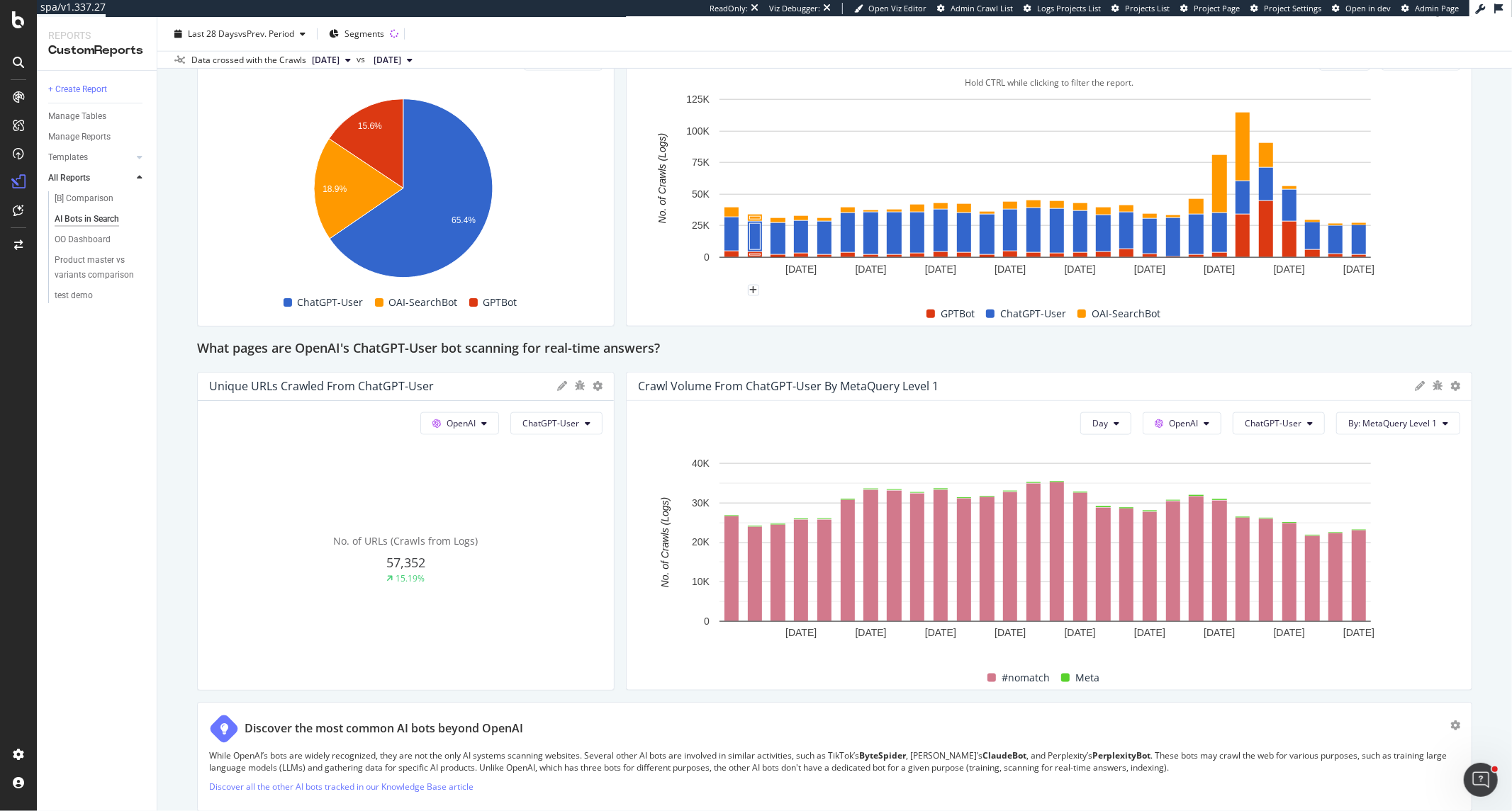
scroll to position [1338, 0]
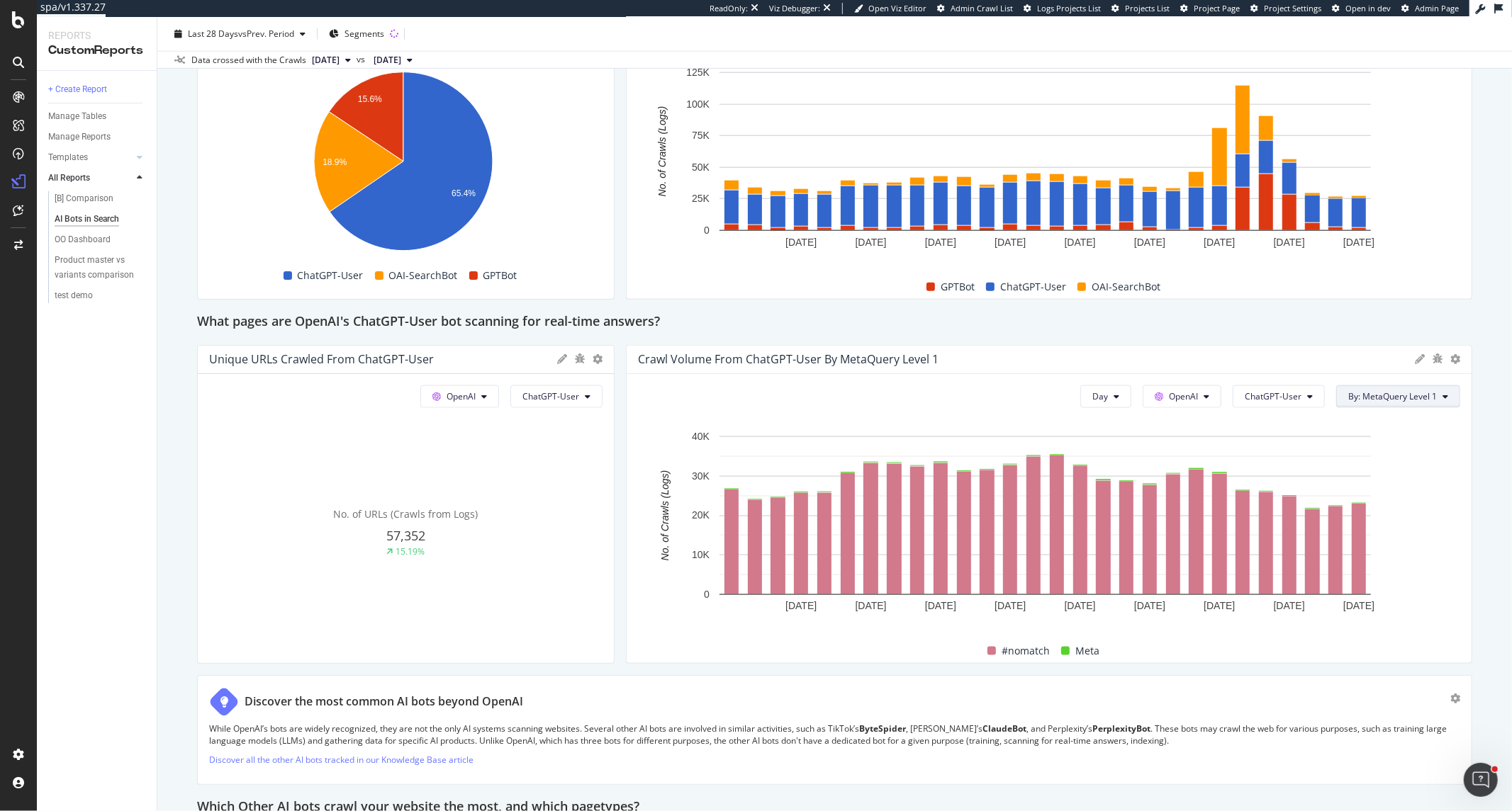
click at [1360, 406] on button "By: MetaQuery Level 1" at bounding box center [1398, 397] width 124 height 23
click at [1360, 445] on div "Select a Segment" at bounding box center [1373, 447] width 72 height 12
click at [1357, 475] on span "Segments" at bounding box center [1374, 473] width 40 height 12
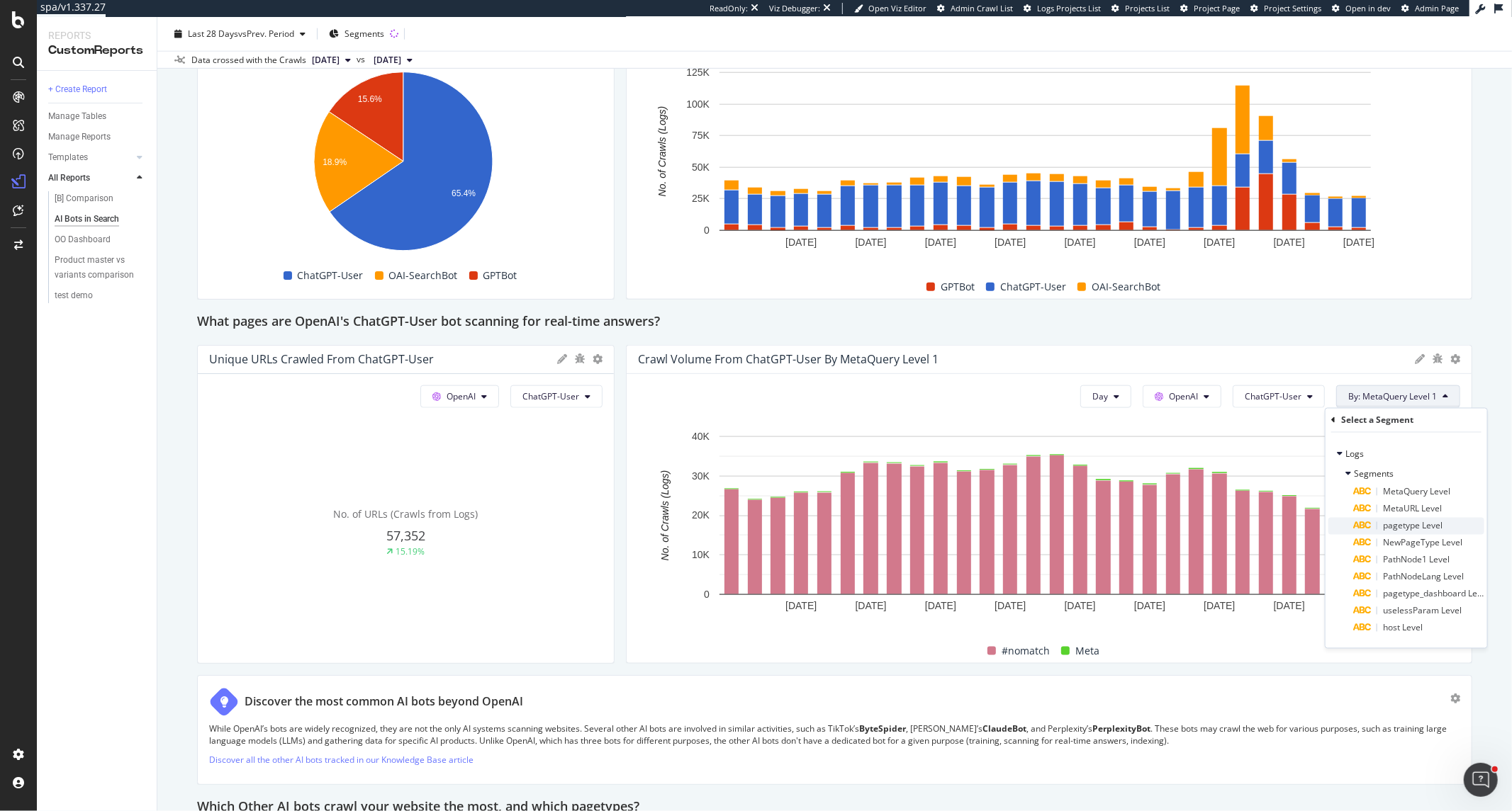
click at [1360, 520] on span "pagetype Level" at bounding box center [1413, 525] width 59 height 12
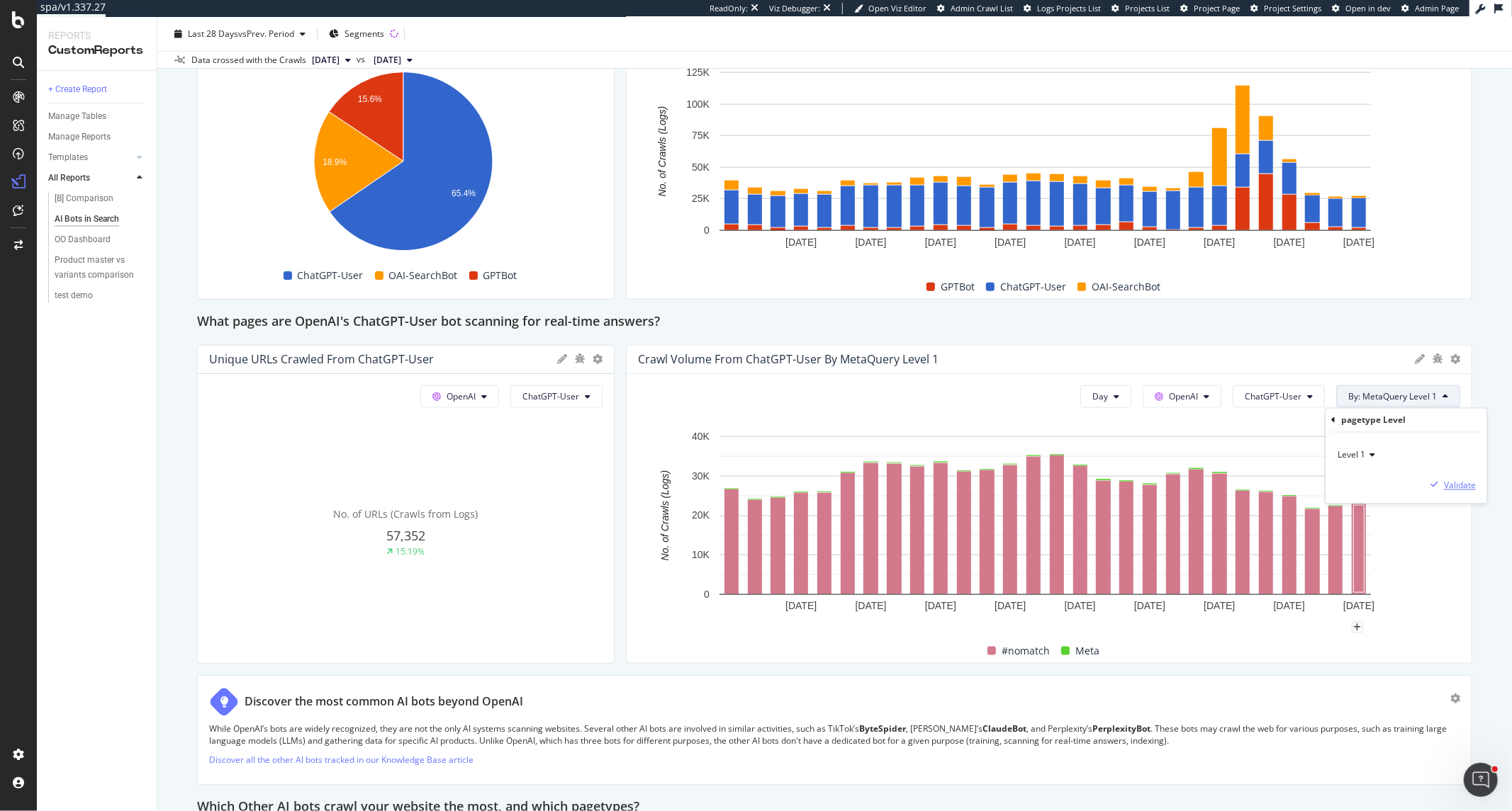
click at [1360, 486] on div "Validate" at bounding box center [1460, 485] width 32 height 12
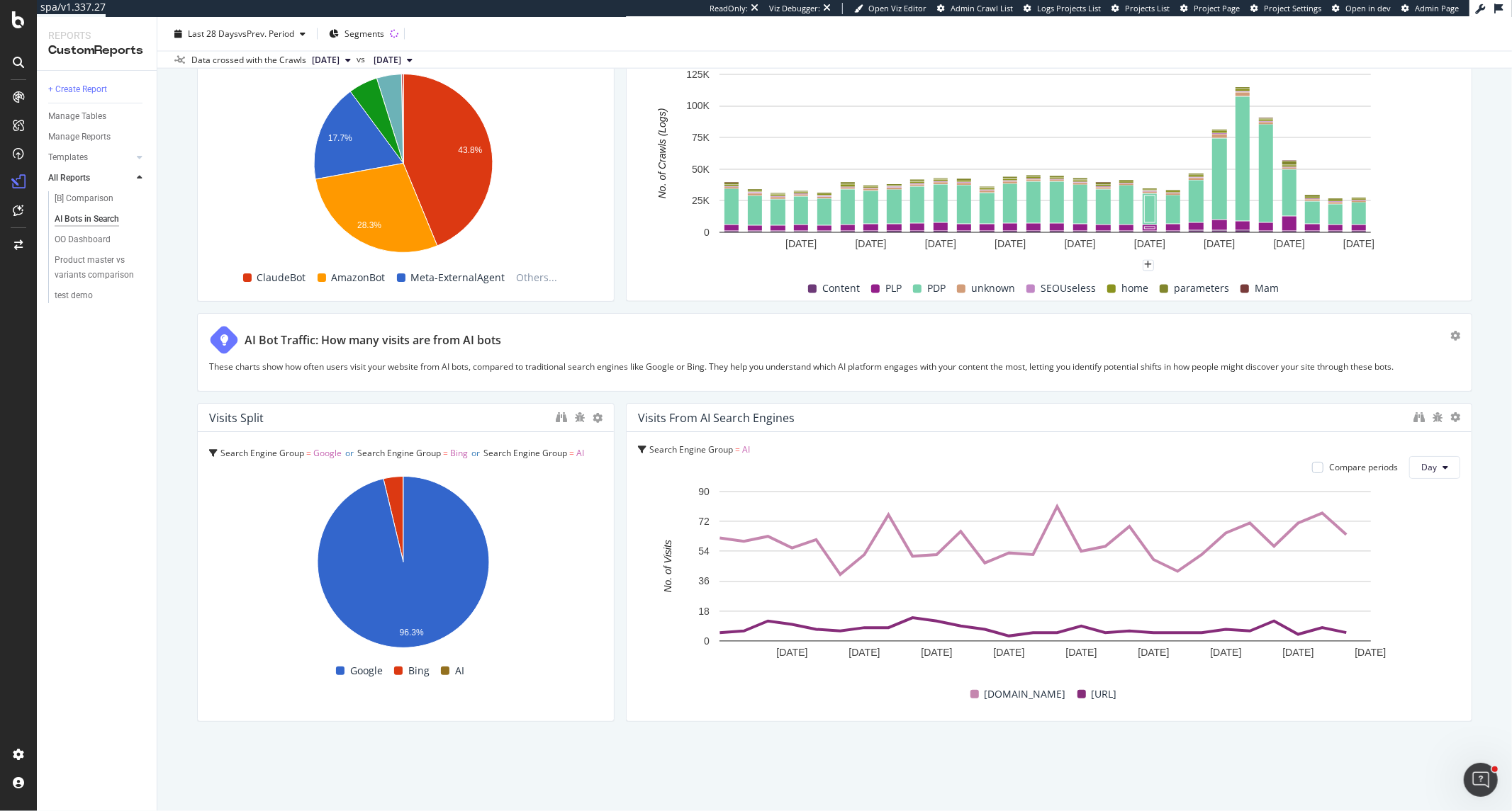
scroll to position [1713, 0]
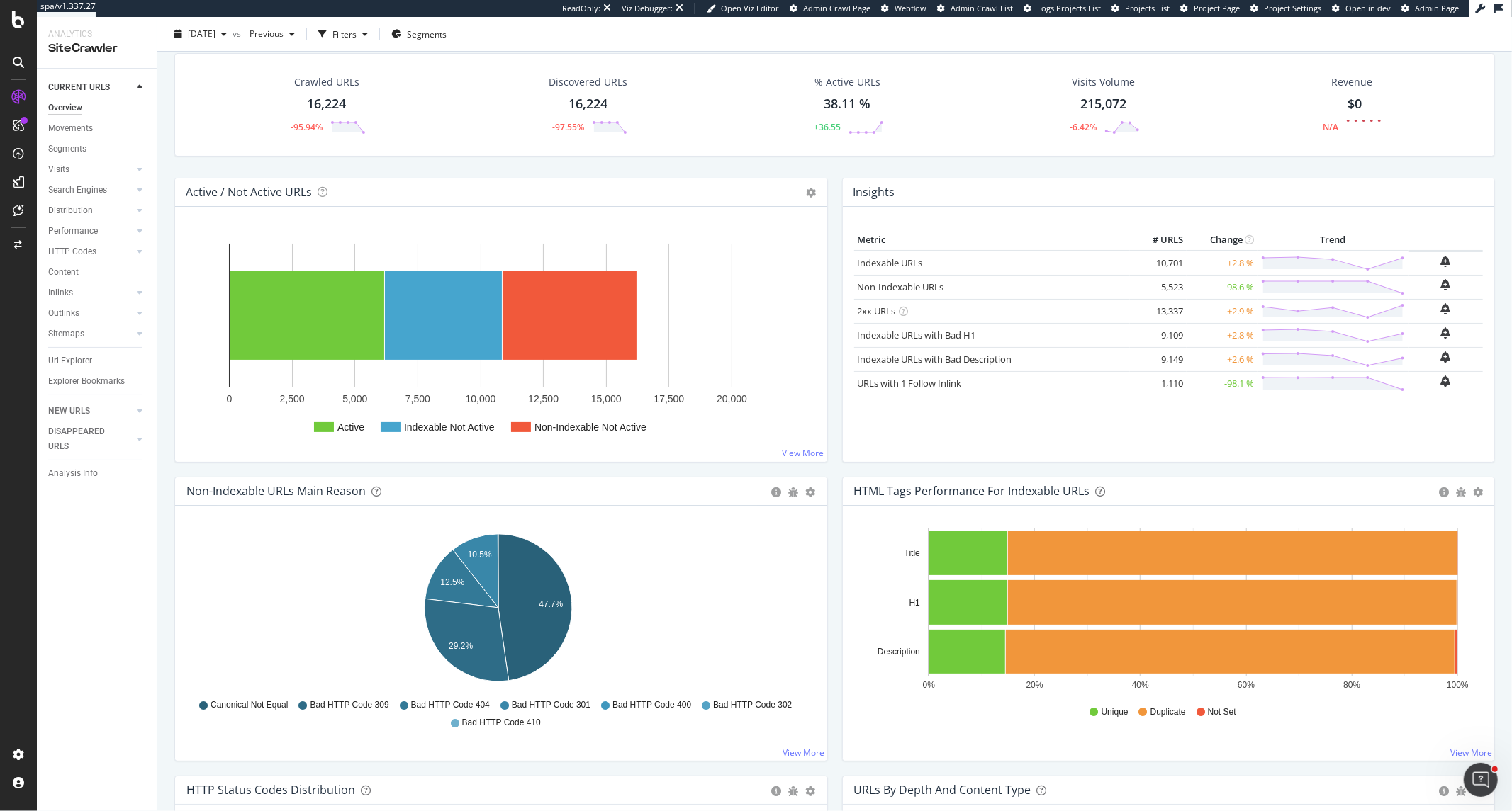
scroll to position [79, 0]
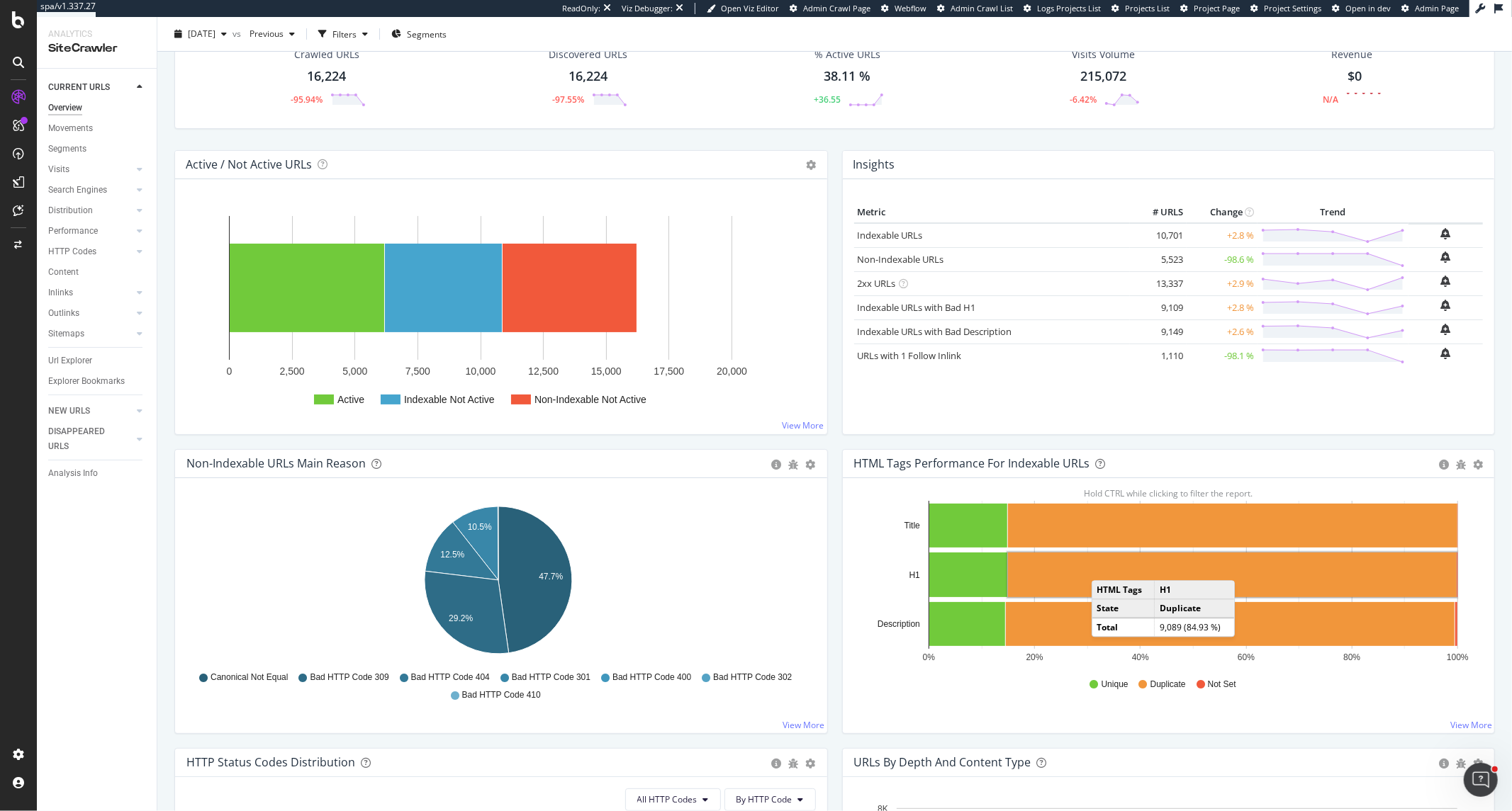
click at [1100, 567] on rect "A chart." at bounding box center [1232, 574] width 449 height 44
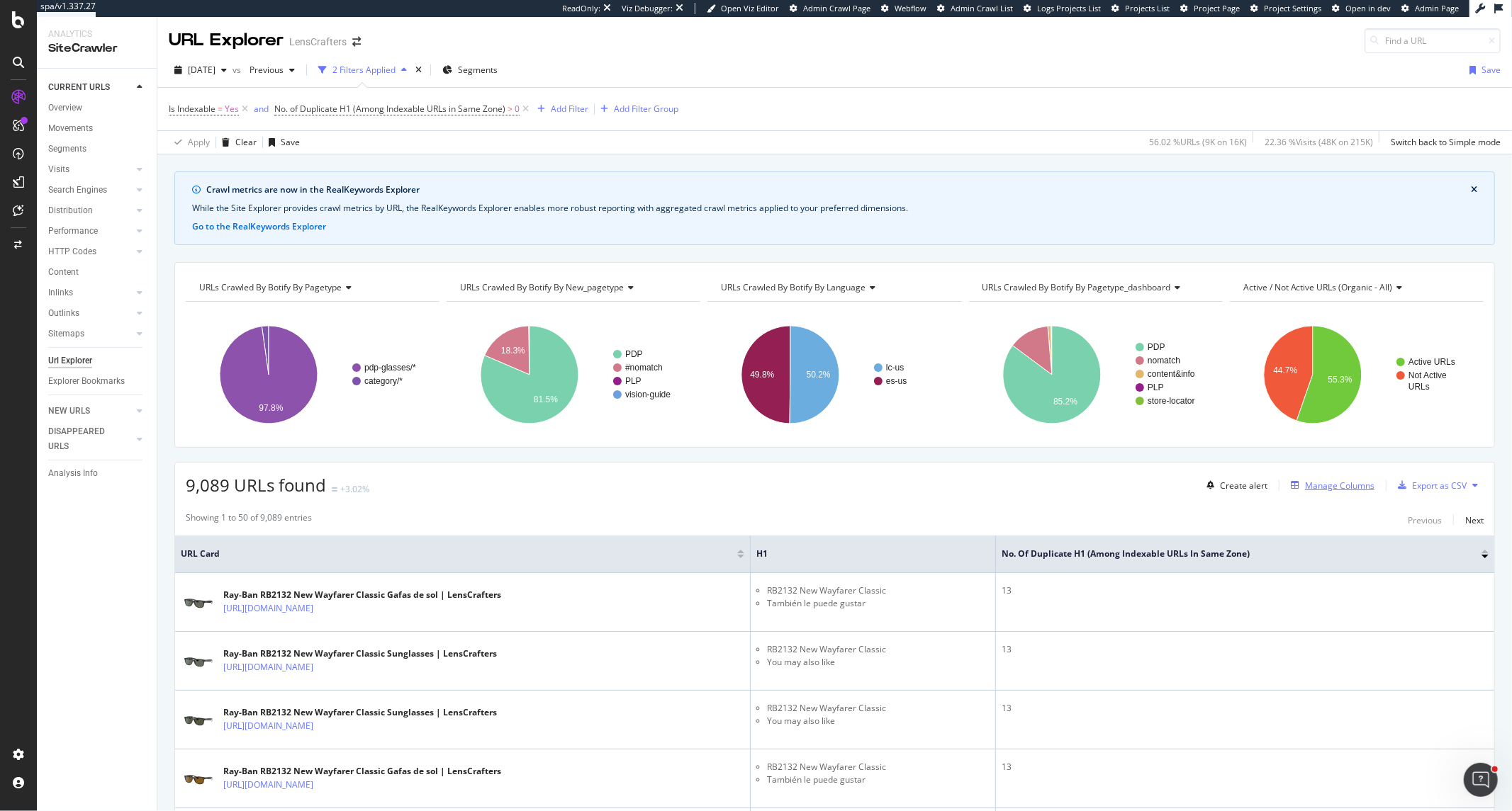
click at [1339, 493] on div "Manage Columns" at bounding box center [1330, 486] width 89 height 16
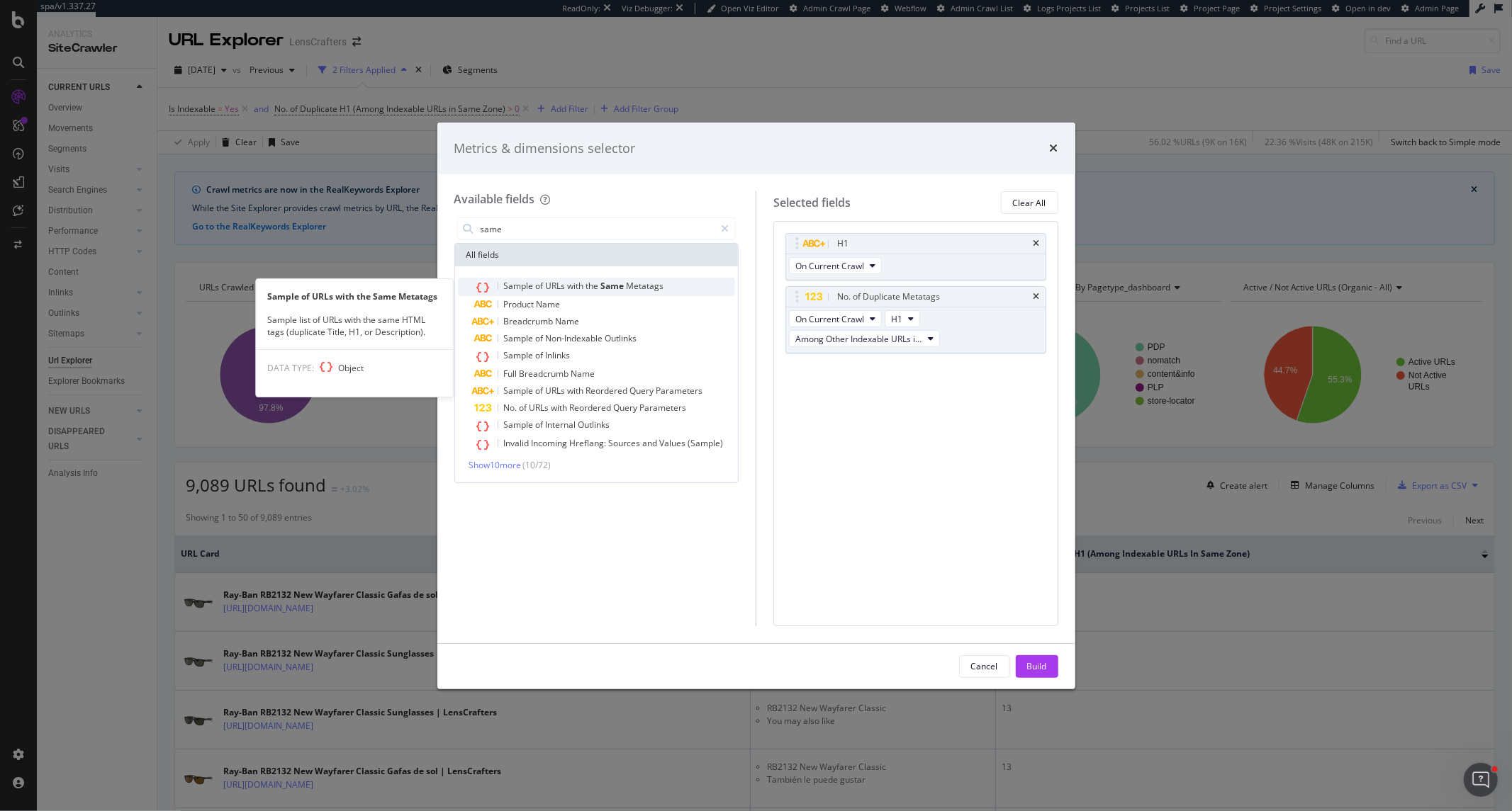
type input "same"
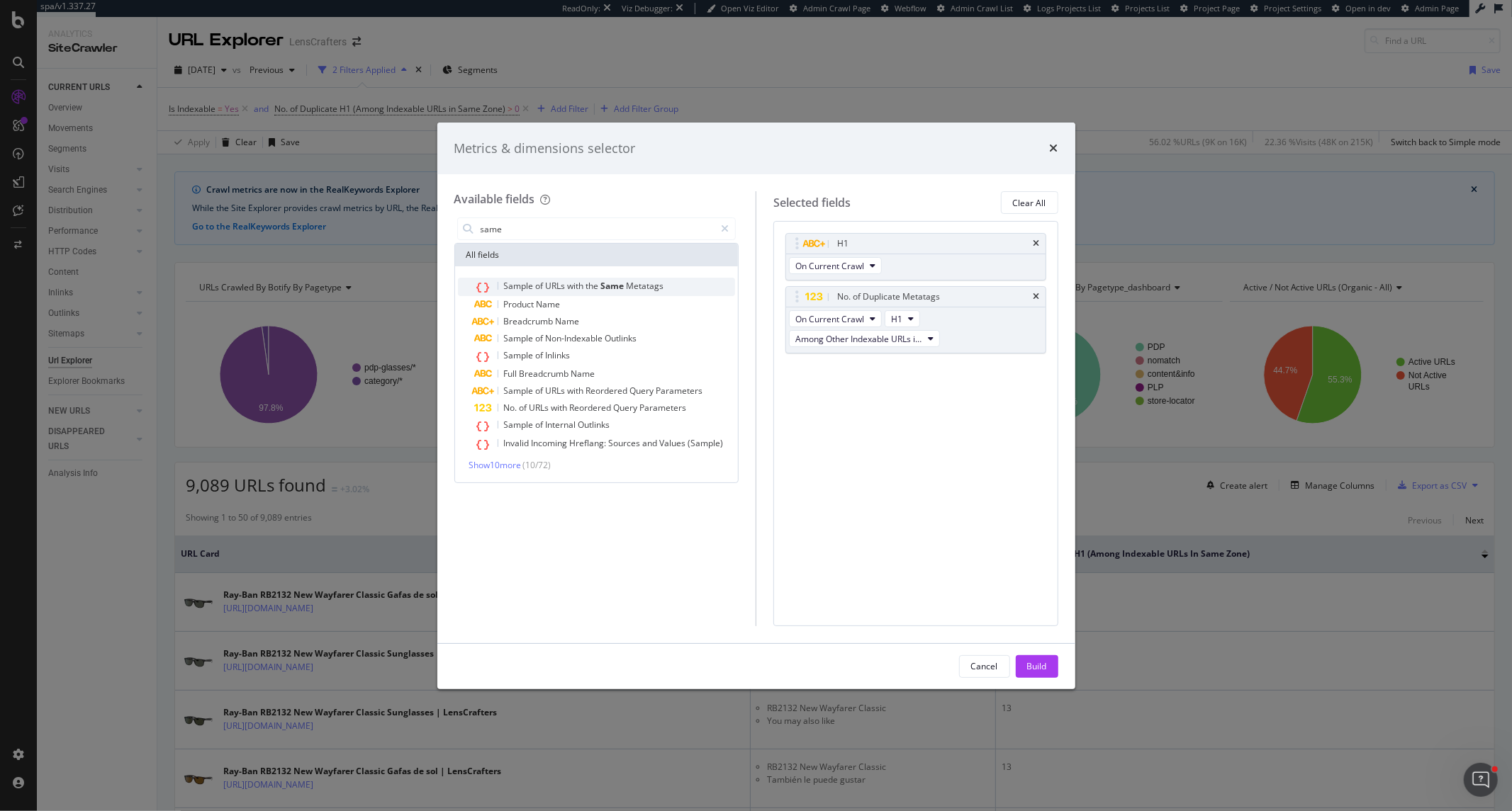
click at [604, 288] on span "Same" at bounding box center [614, 286] width 26 height 12
click at [912, 387] on button "Title" at bounding box center [905, 392] width 41 height 17
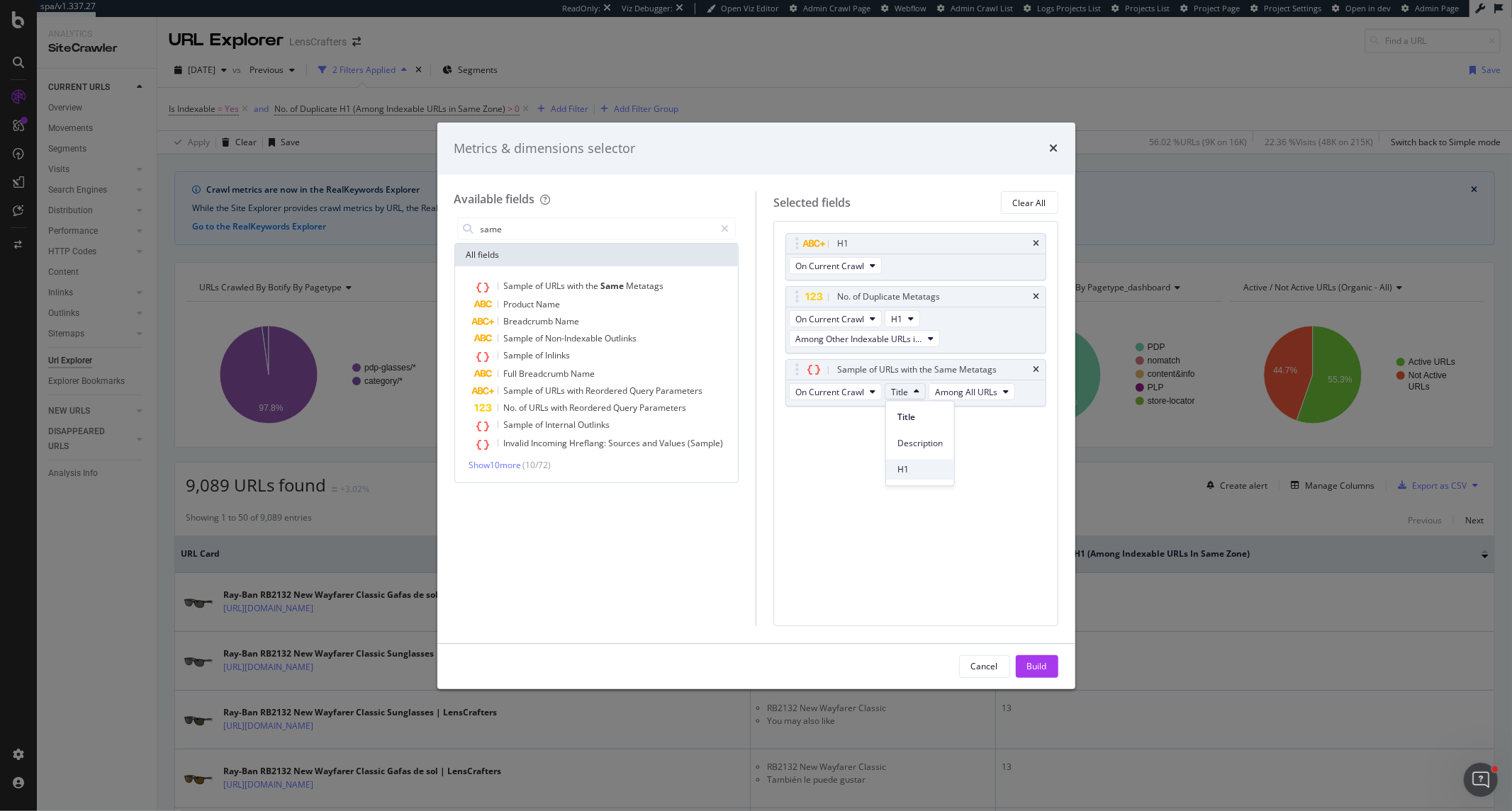
click at [911, 460] on div "H1" at bounding box center [920, 470] width 68 height 20
click at [1028, 661] on div "Build" at bounding box center [1036, 666] width 20 height 12
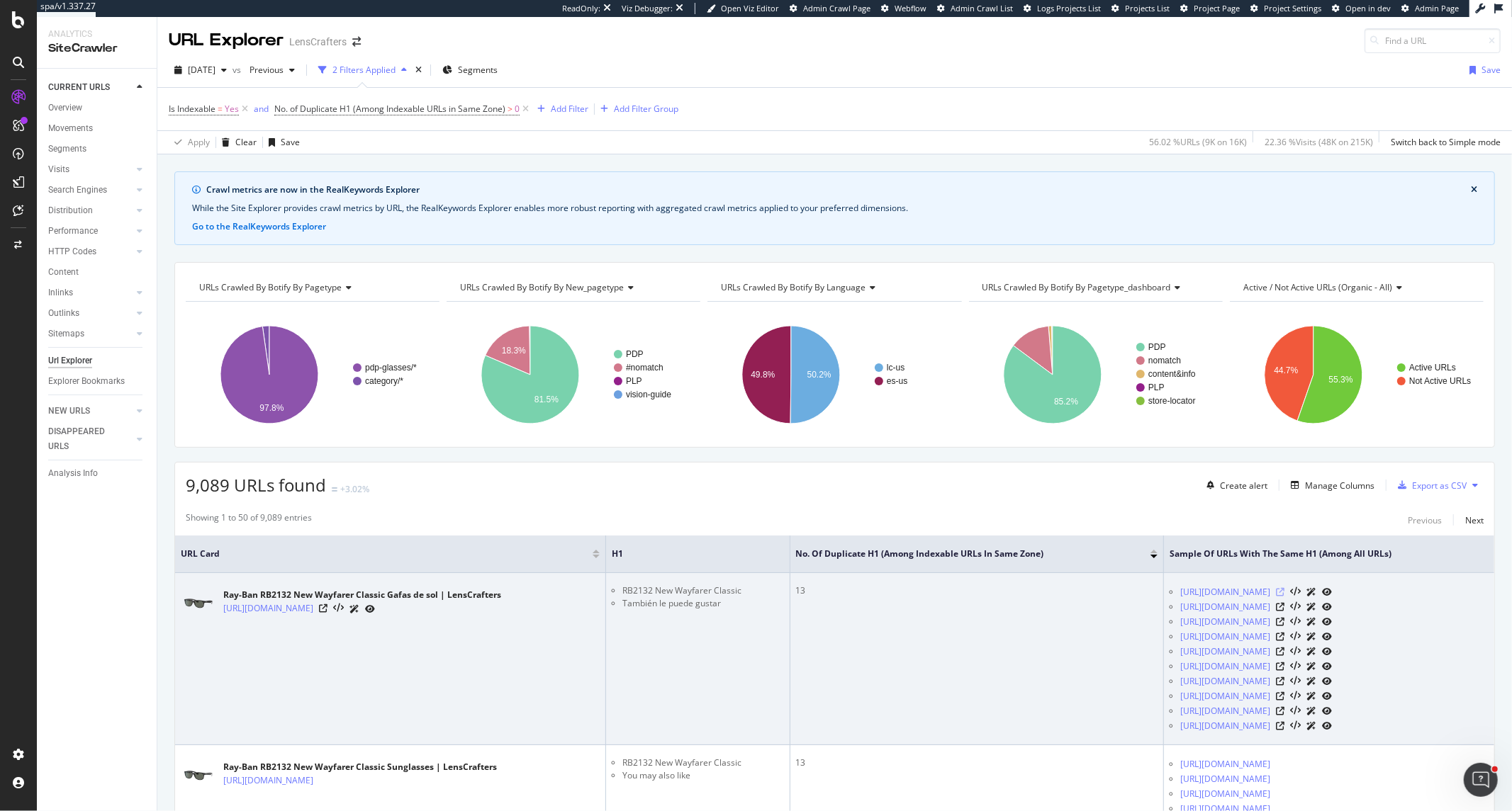
click at [1285, 591] on icon at bounding box center [1280, 592] width 9 height 9
click at [327, 612] on icon at bounding box center [323, 608] width 9 height 9
drag, startPoint x: 612, startPoint y: 589, endPoint x: 731, endPoint y: 587, distance: 119.0
click at [731, 587] on li "RB2132 New Wayfarer Classic" at bounding box center [703, 591] width 161 height 12
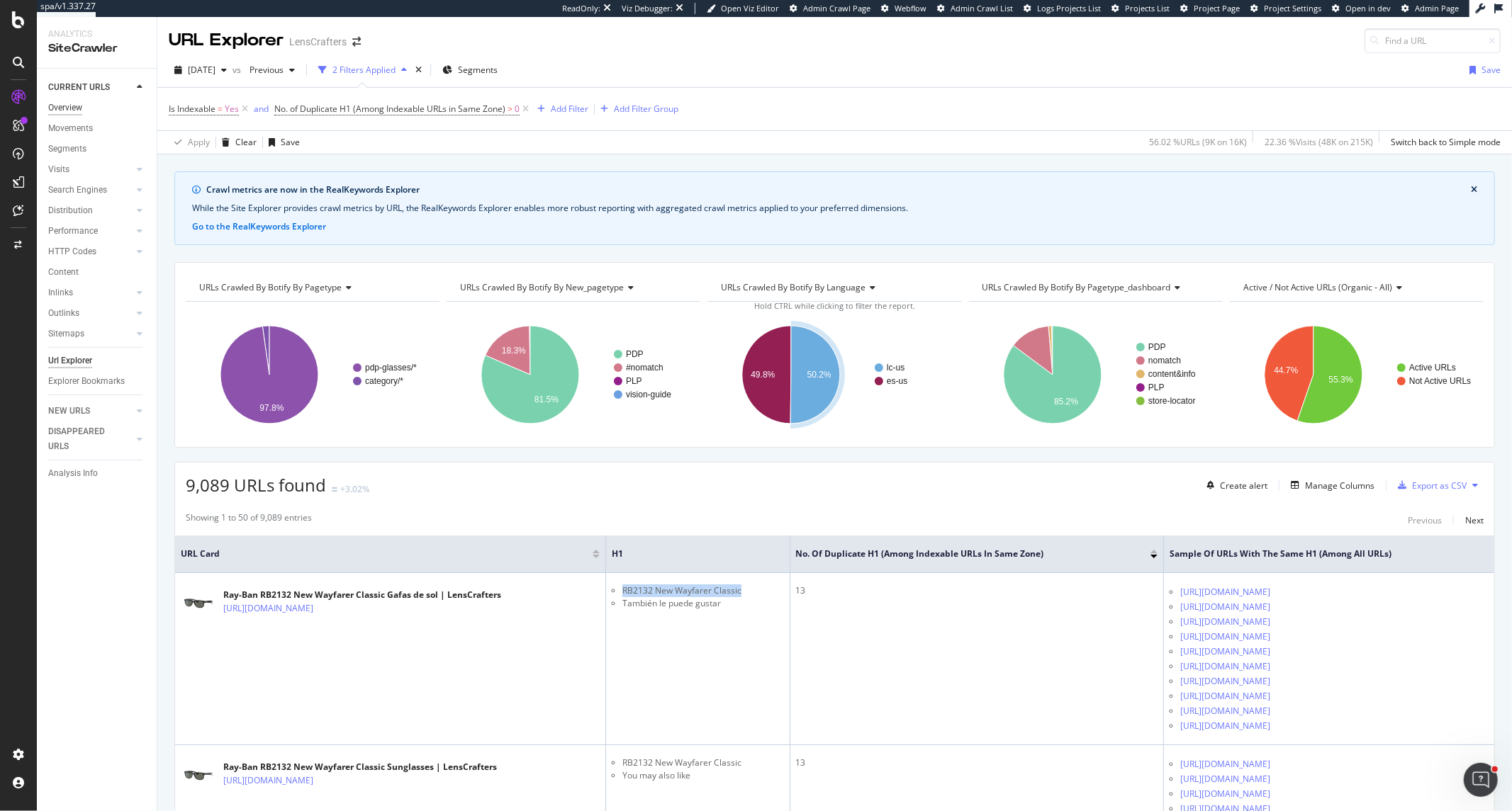
click at [66, 104] on div "Overview" at bounding box center [66, 108] width 34 height 15
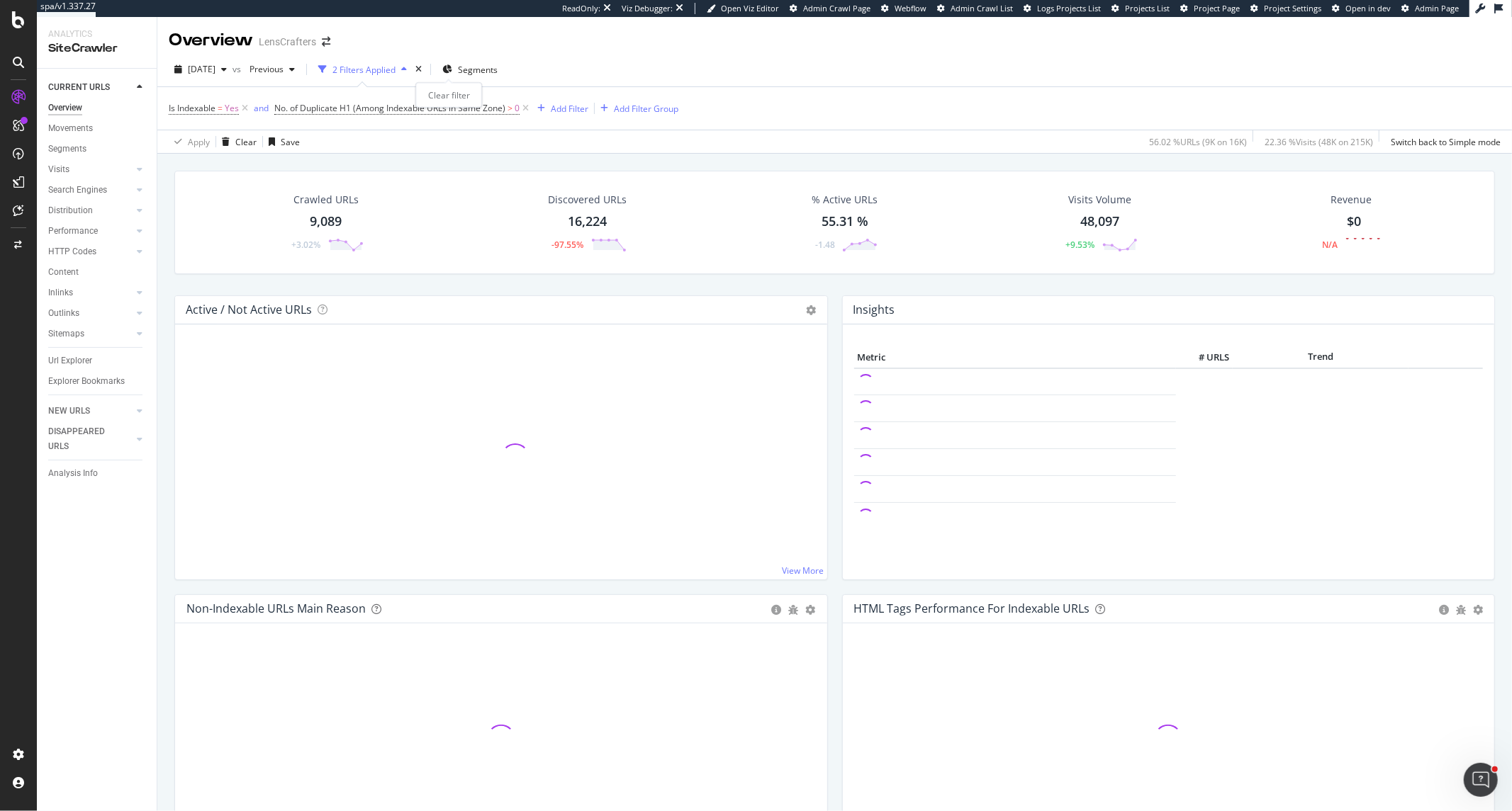
click at [425, 73] on div "times" at bounding box center [418, 69] width 12 height 14
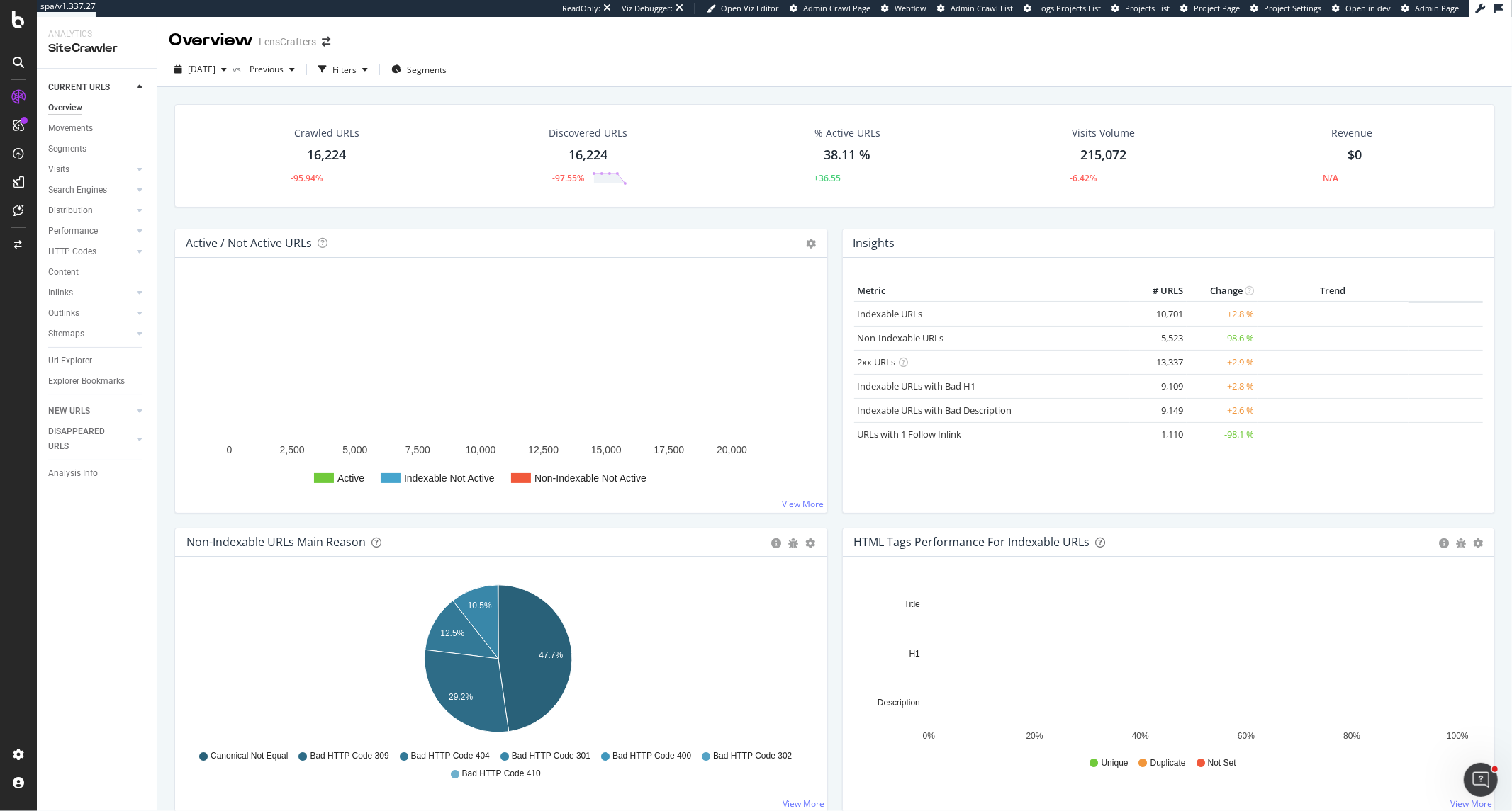
scroll to position [79, 0]
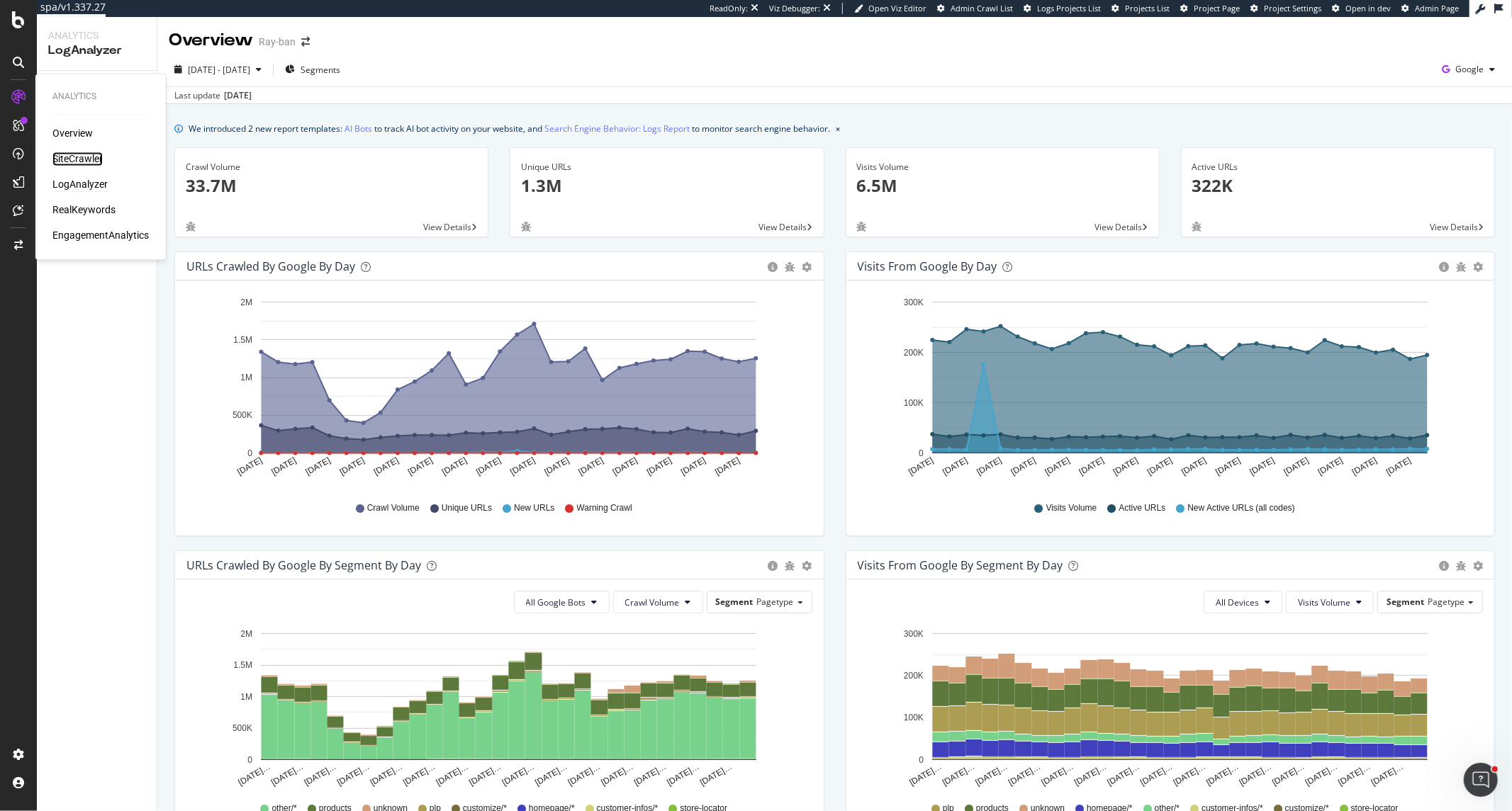
click at [82, 156] on div "SiteCrawler" at bounding box center [77, 159] width 50 height 14
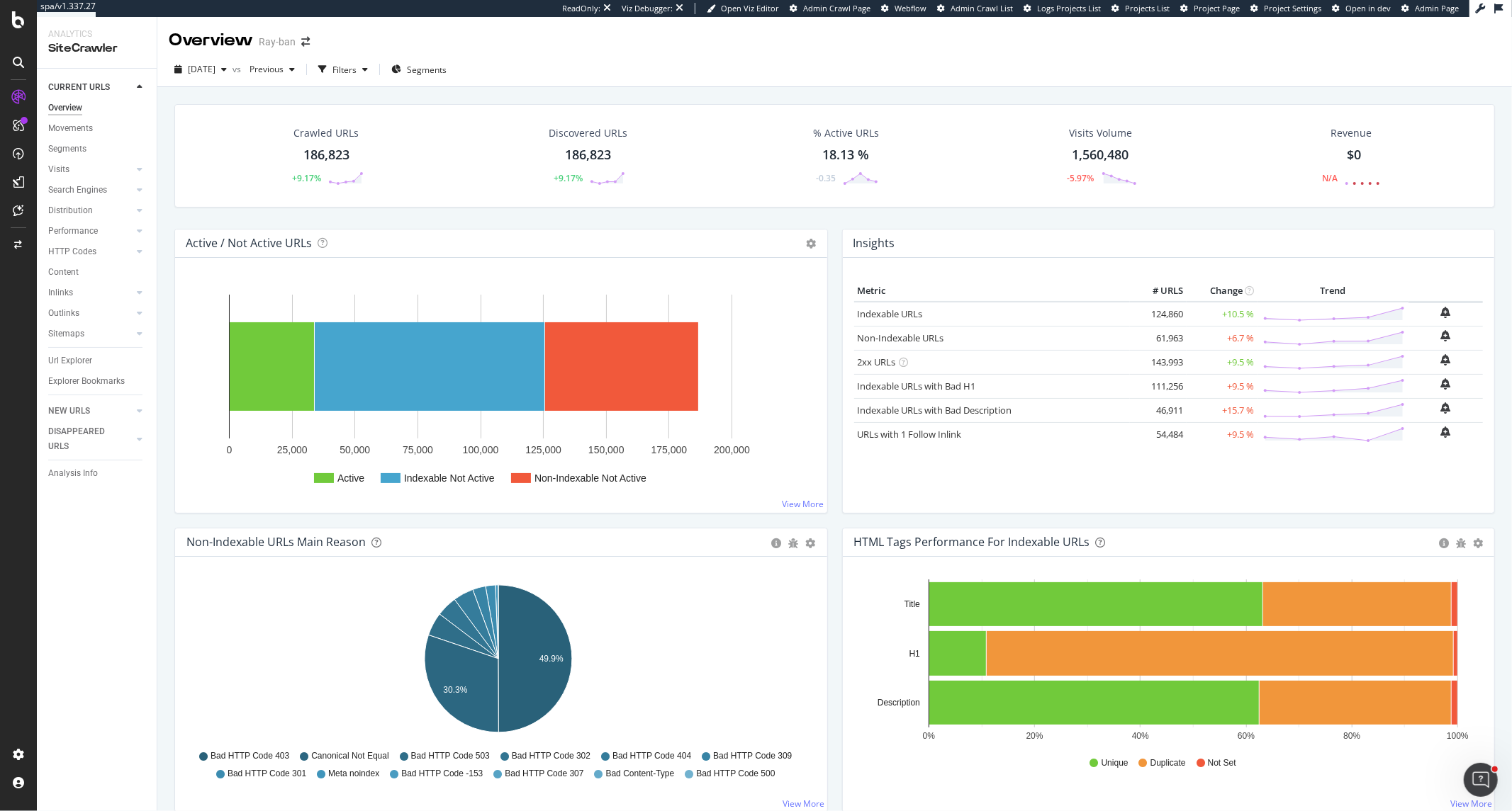
click at [1235, 336] on td "+6.7 %" at bounding box center [1222, 338] width 71 height 24
click at [1300, 659] on rect "A chart." at bounding box center [1220, 653] width 466 height 44
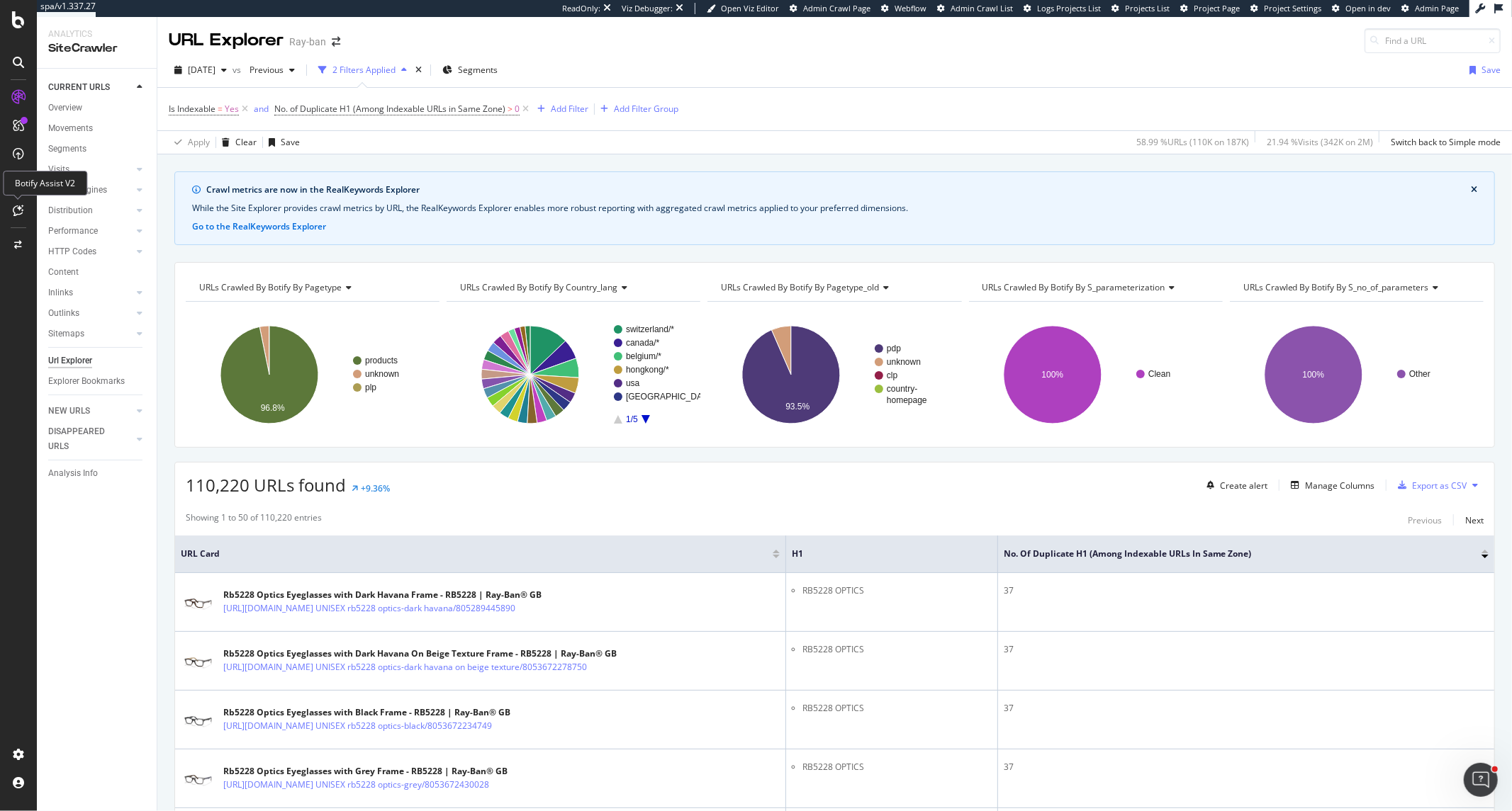
click at [20, 202] on div at bounding box center [18, 210] width 23 height 23
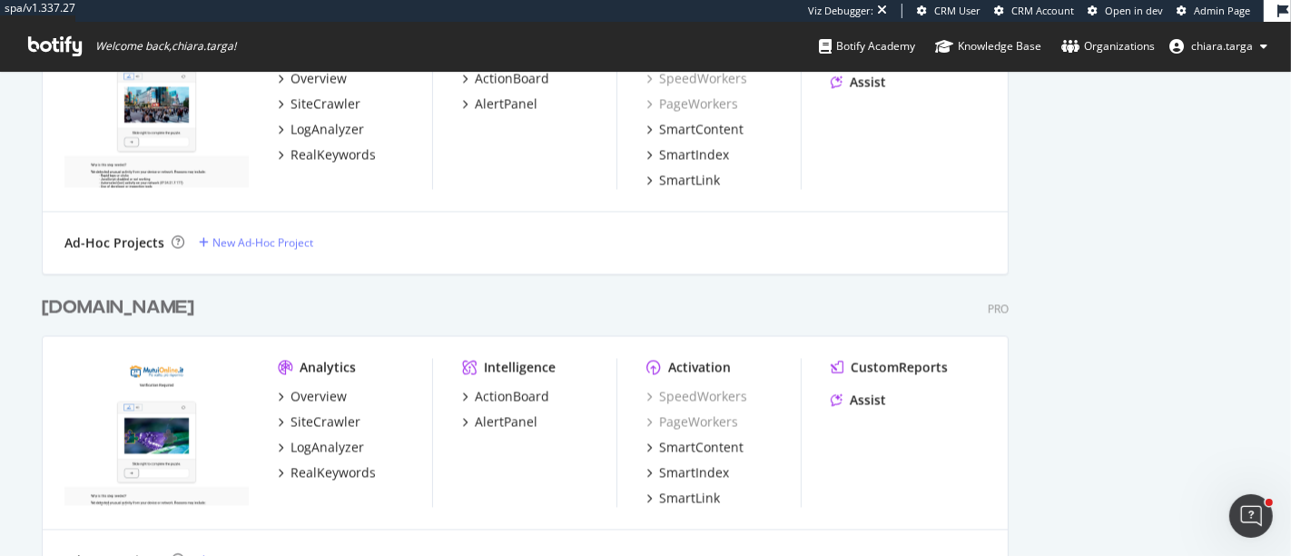
scroll to position [2824, 0]
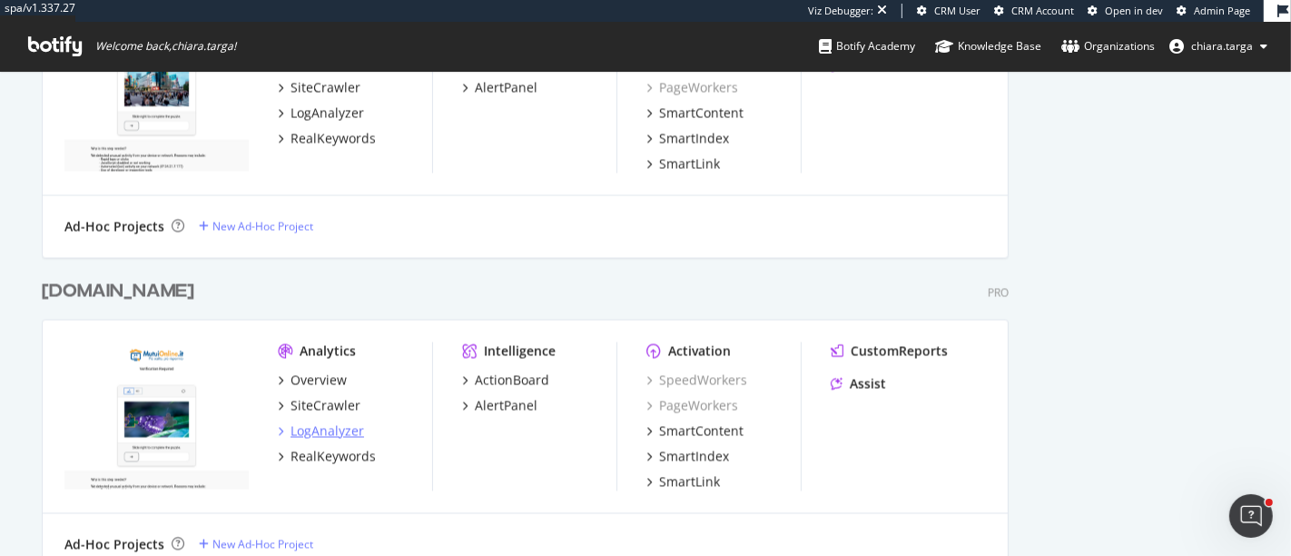
click at [335, 437] on div "LogAnalyzer" at bounding box center [327, 431] width 74 height 18
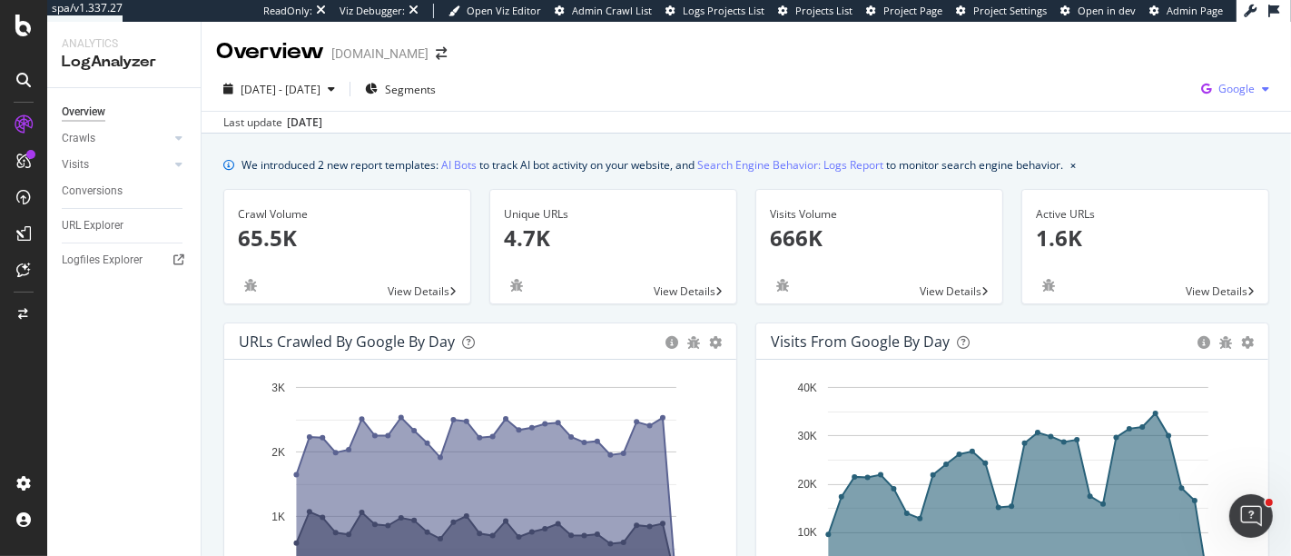
click at [1195, 86] on icon "button" at bounding box center [1206, 88] width 25 height 25
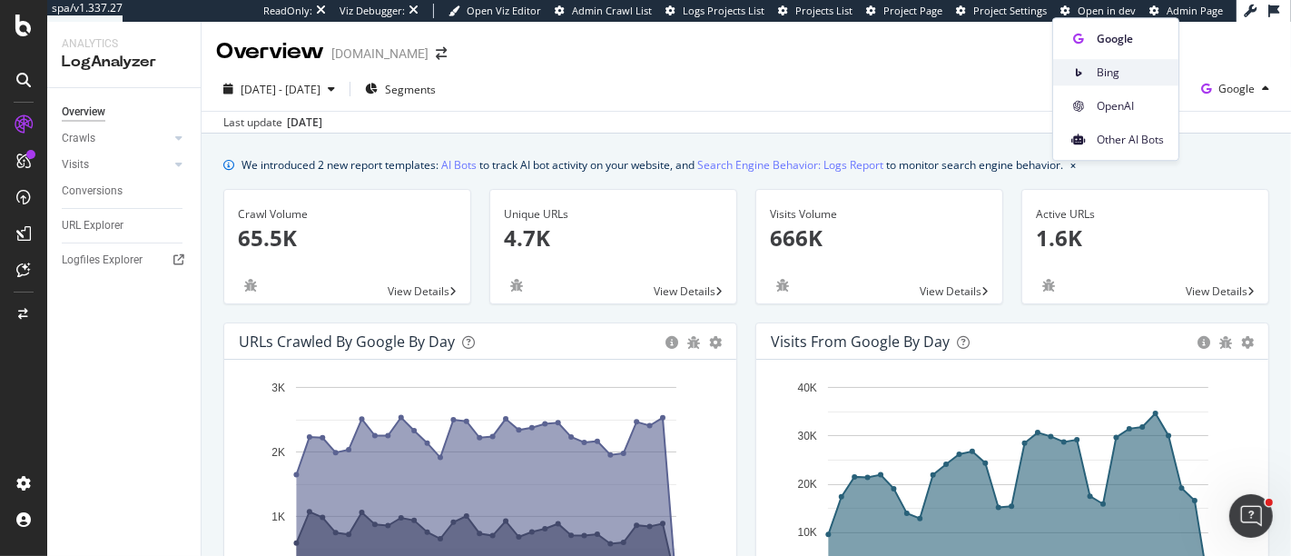
click at [1159, 84] on div "Bing" at bounding box center [1115, 72] width 125 height 26
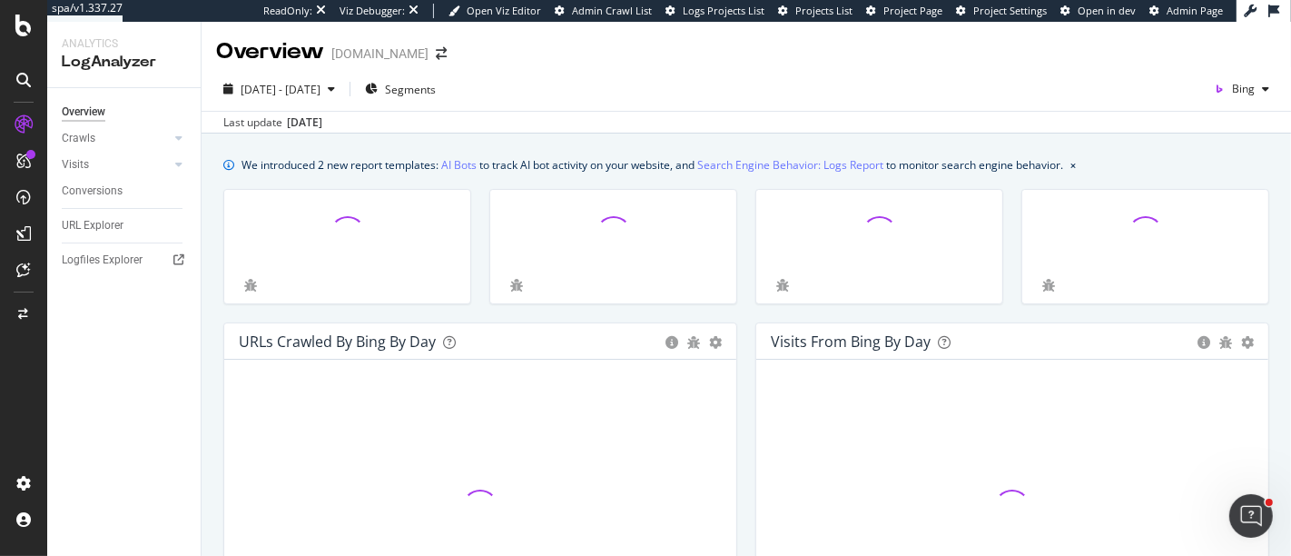
scroll to position [202, 0]
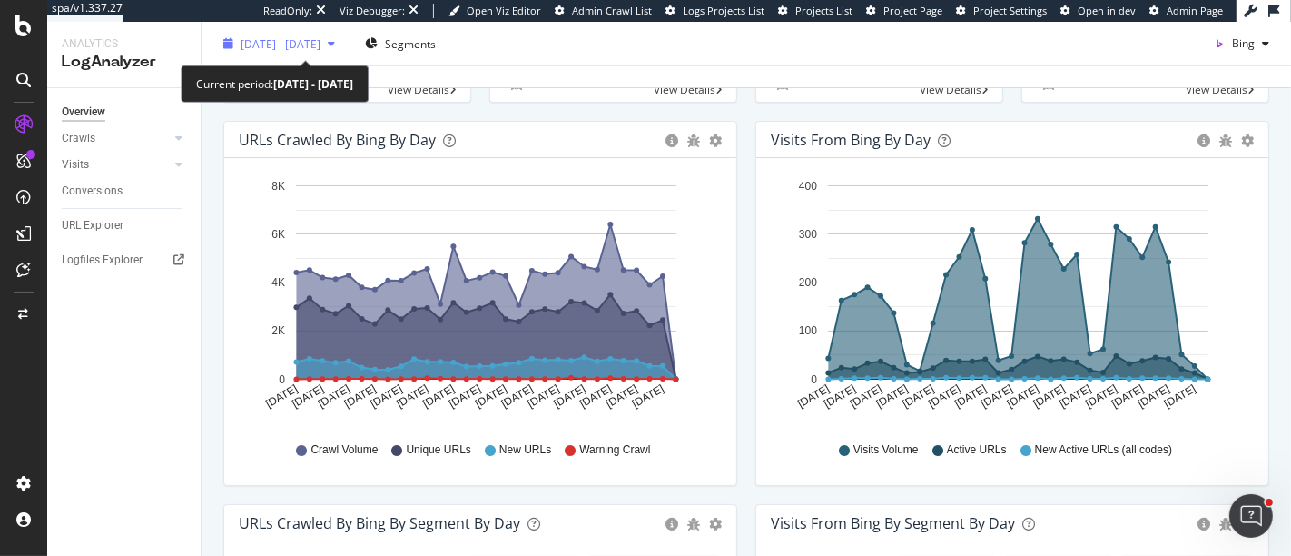
click at [320, 48] on span "2025 Aug. 17th - Sep. 15th" at bounding box center [281, 42] width 80 height 15
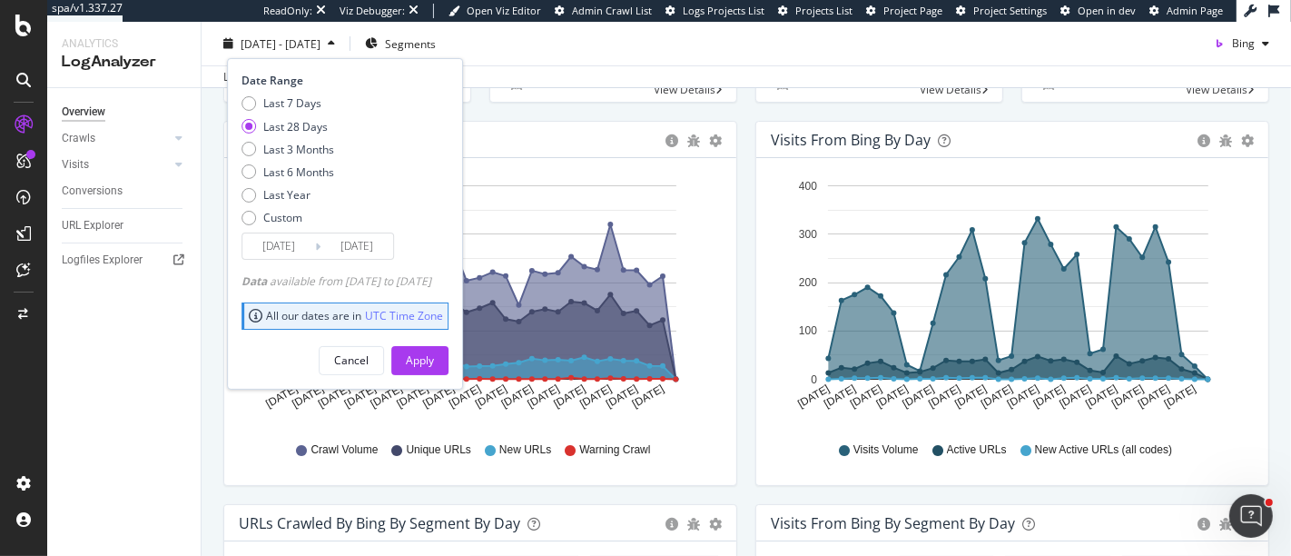
click at [315, 160] on div "Last 7 Days Last 28 Days Last 3 Months Last 6 Months Last Year Custom" at bounding box center [287, 163] width 93 height 137
click at [315, 167] on div "Last 6 Months" at bounding box center [298, 171] width 71 height 15
type input "2025/03/16"
click at [434, 366] on div "Apply" at bounding box center [420, 359] width 28 height 15
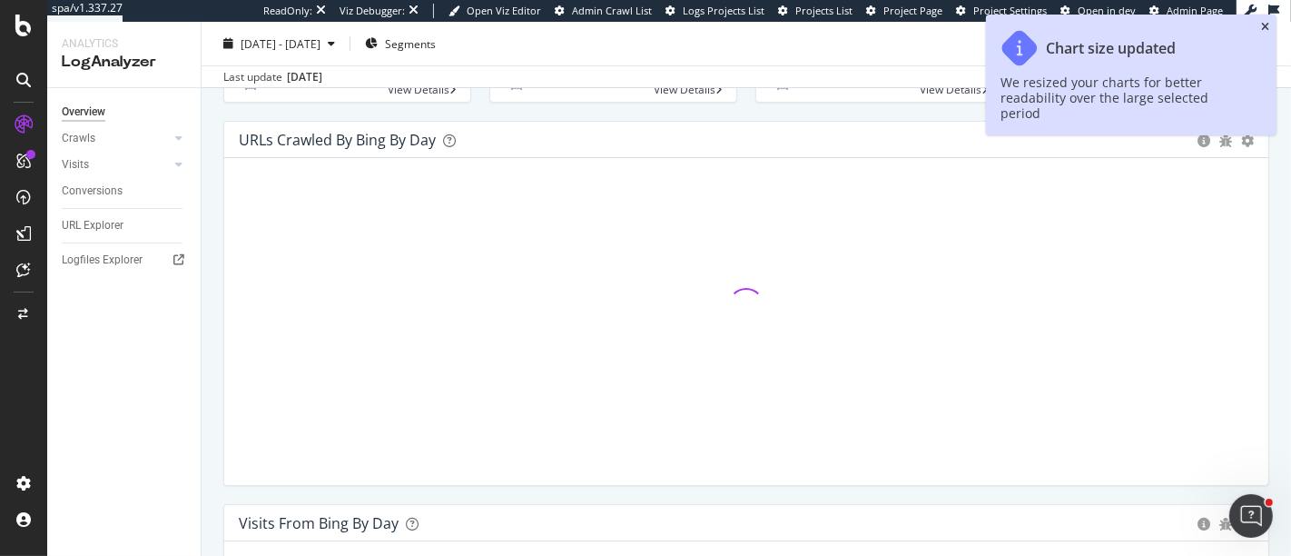
click at [1263, 26] on icon "close toast" at bounding box center [1265, 27] width 8 height 11
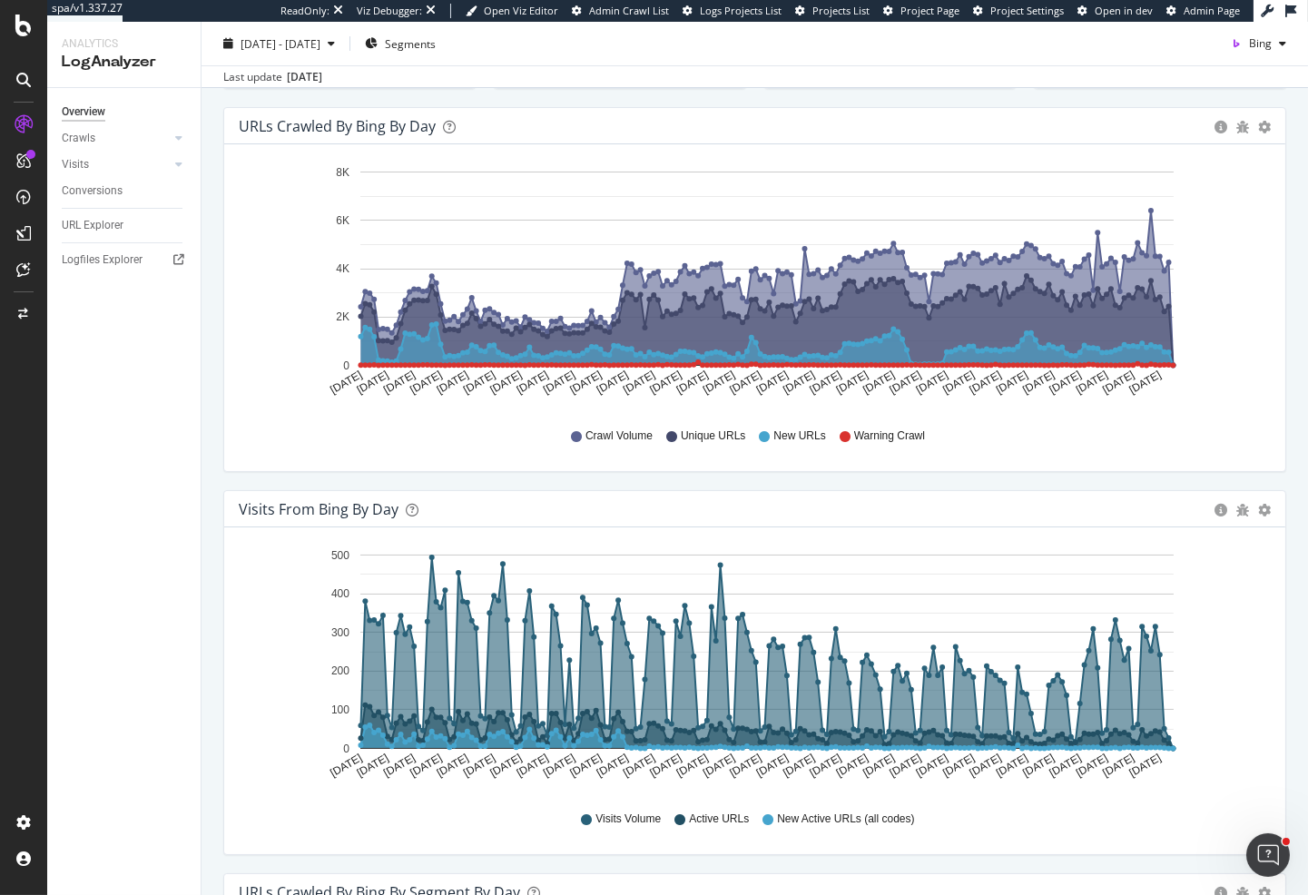
scroll to position [210, 0]
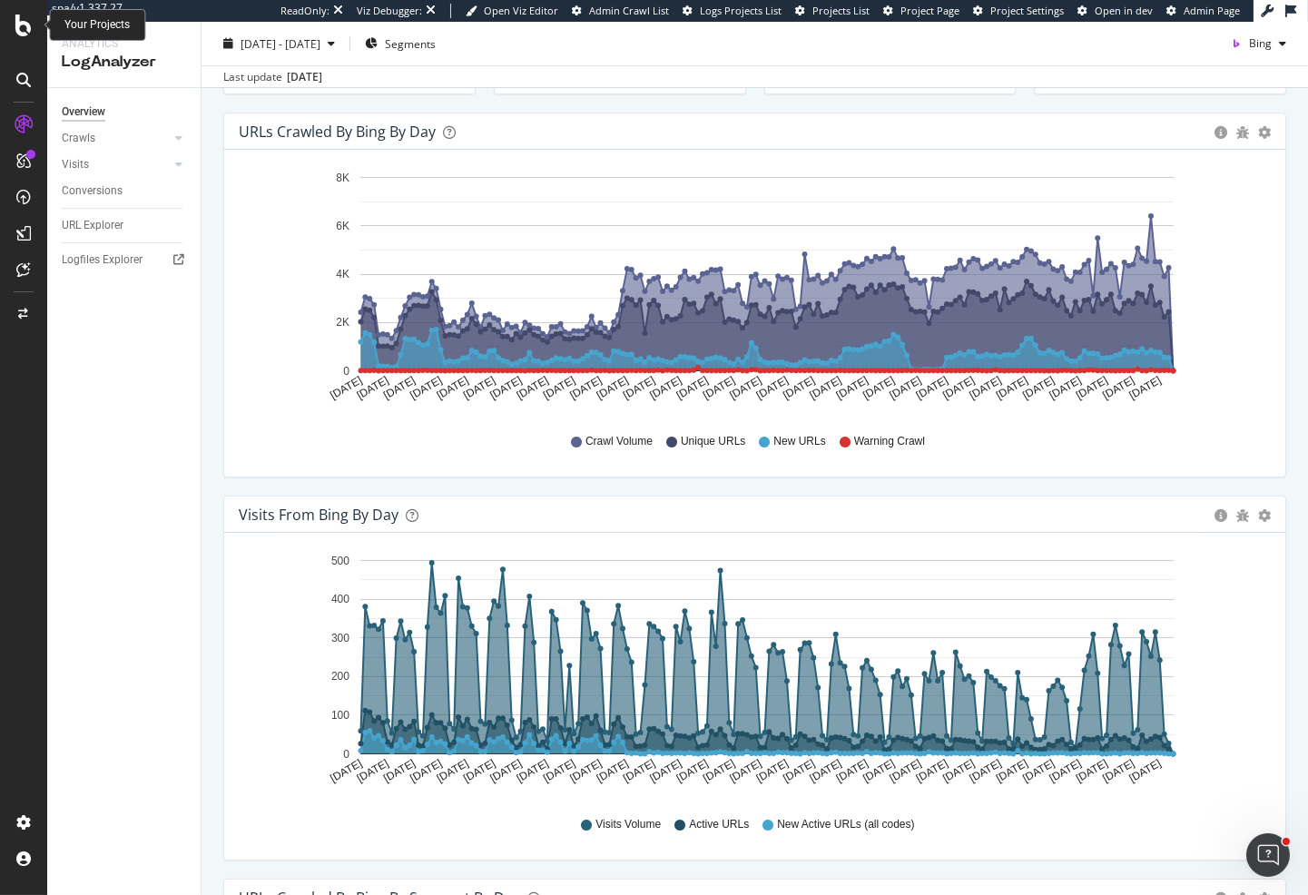
click at [29, 20] on icon at bounding box center [23, 26] width 16 height 22
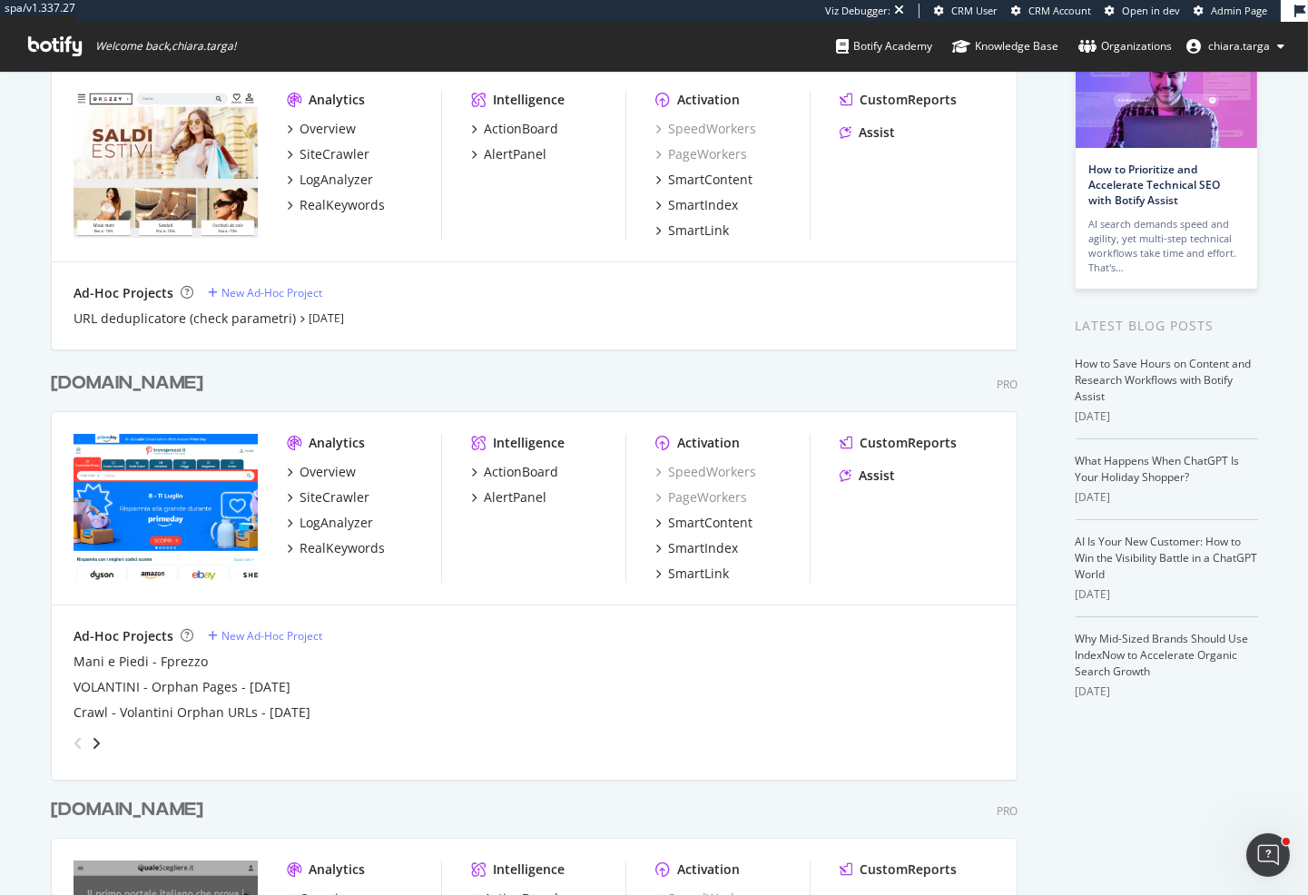
scroll to position [302, 0]
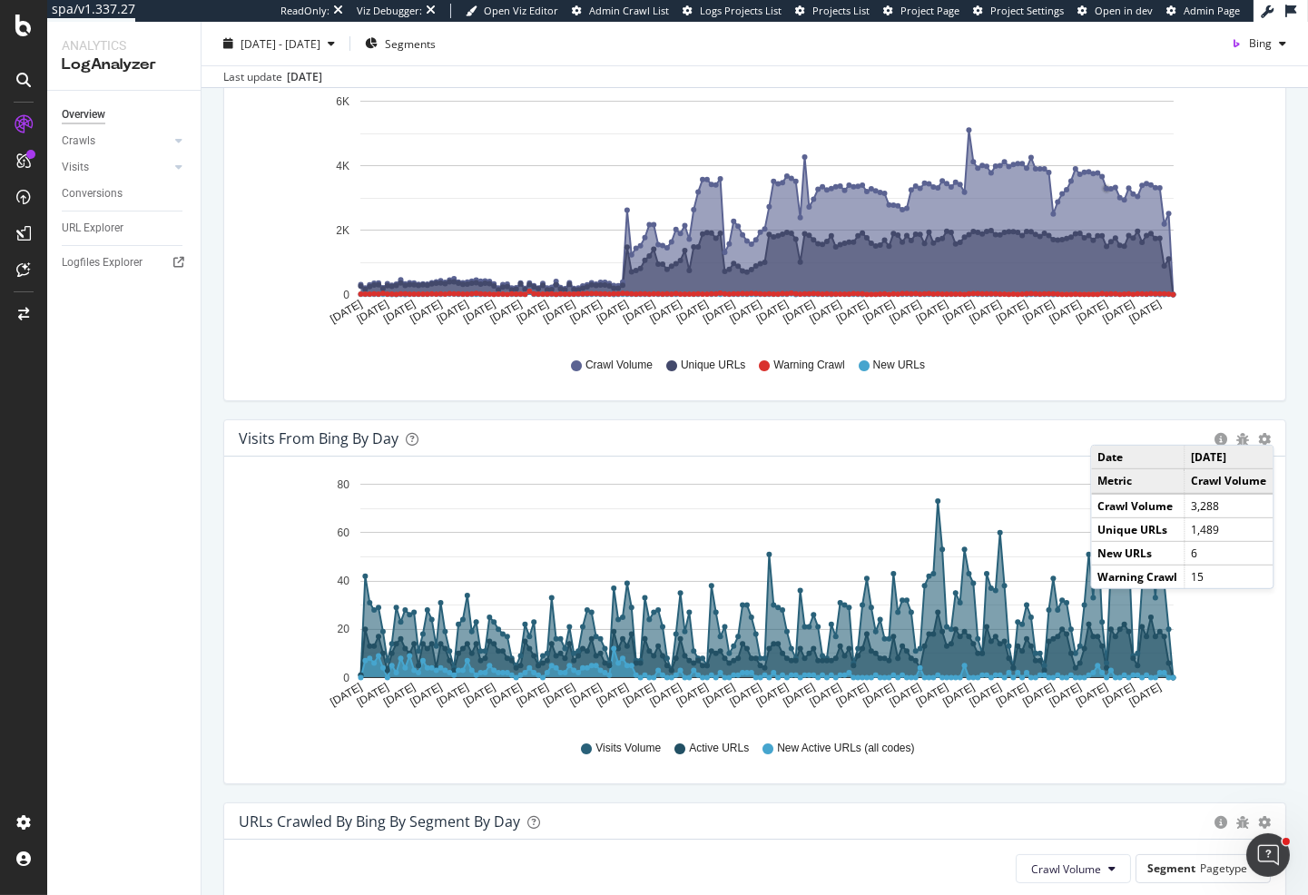
scroll to position [302, 0]
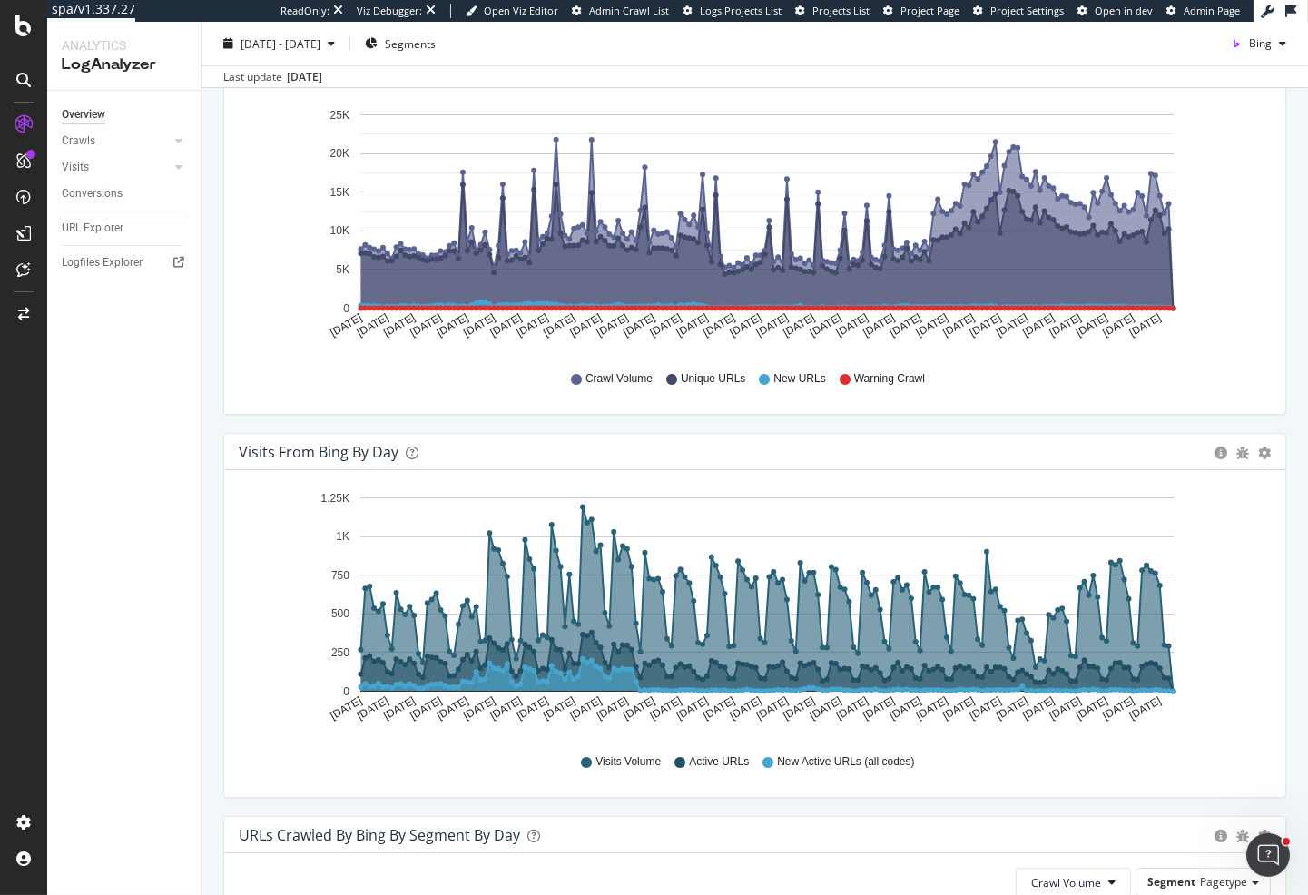
scroll to position [302, 0]
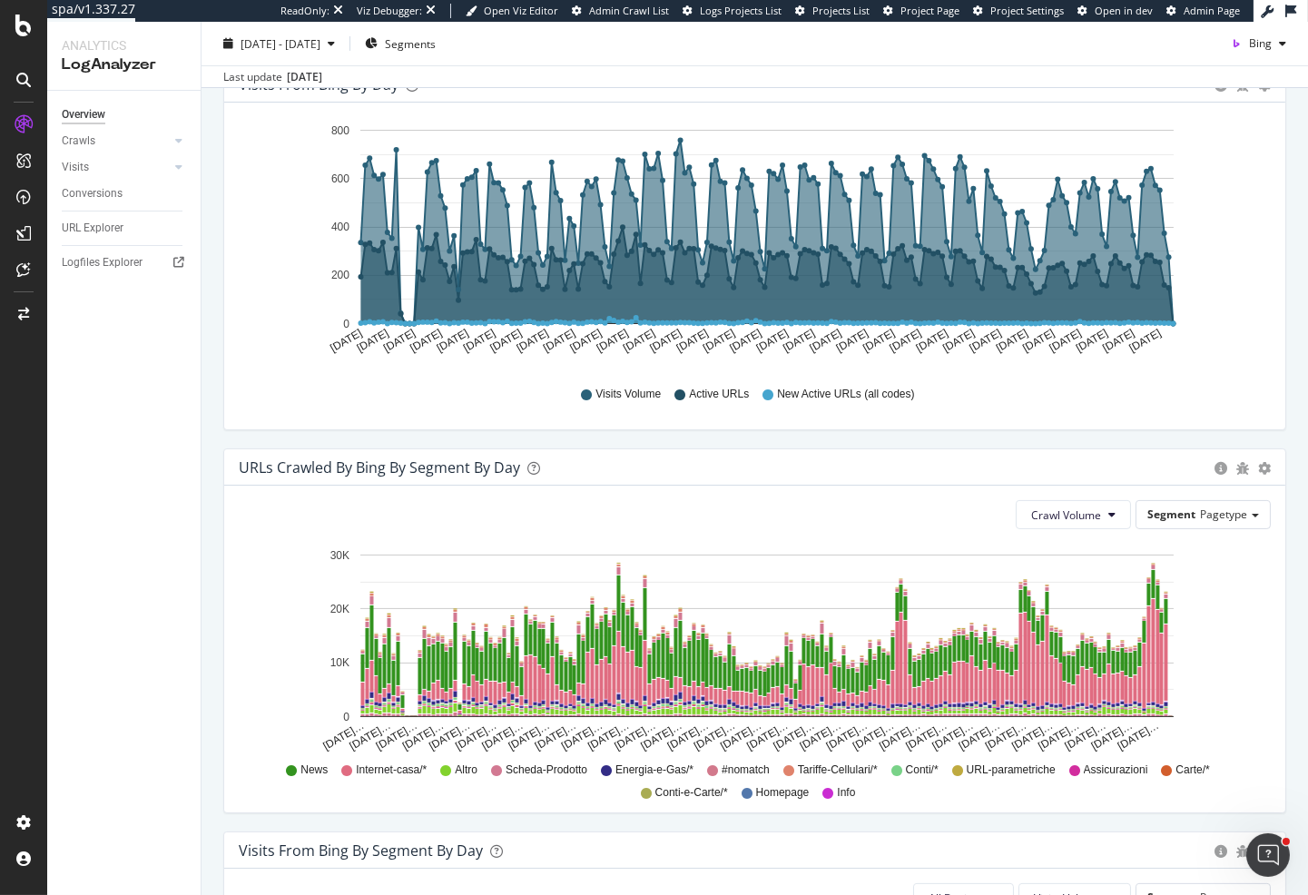
scroll to position [605, 0]
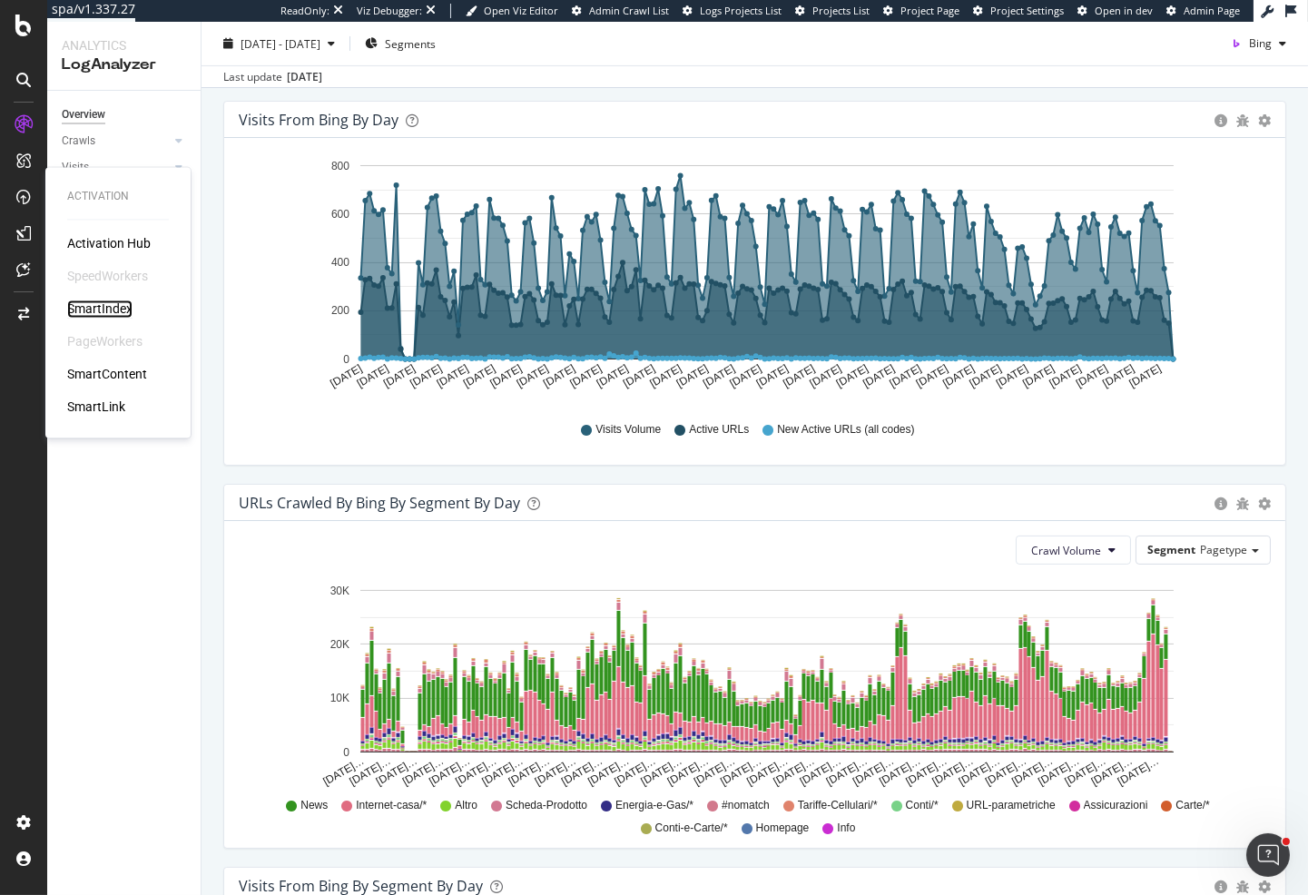
click at [98, 313] on div "SmartIndex" at bounding box center [99, 309] width 65 height 18
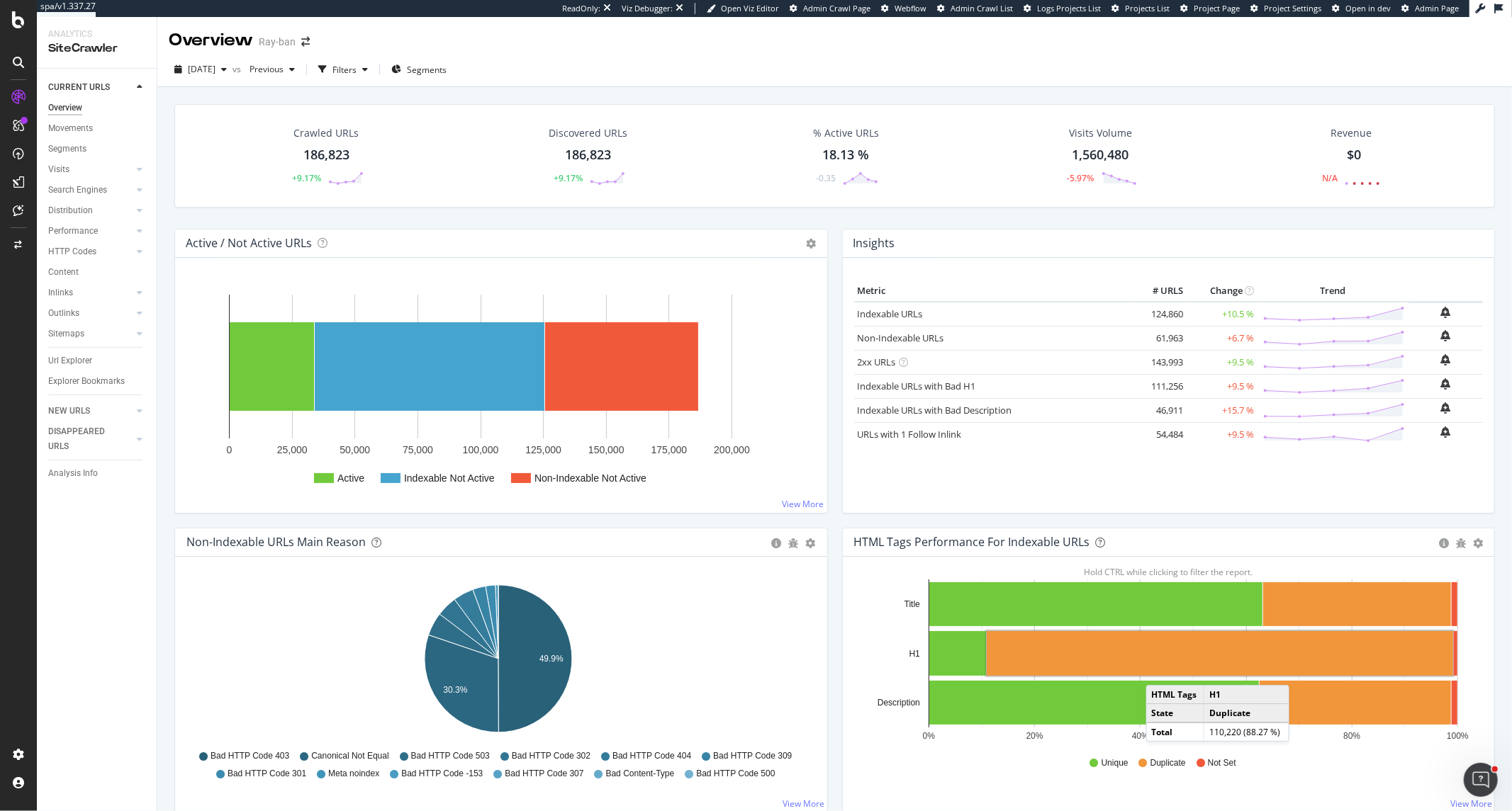
click at [1154, 672] on rect "A chart." at bounding box center [1220, 653] width 466 height 44
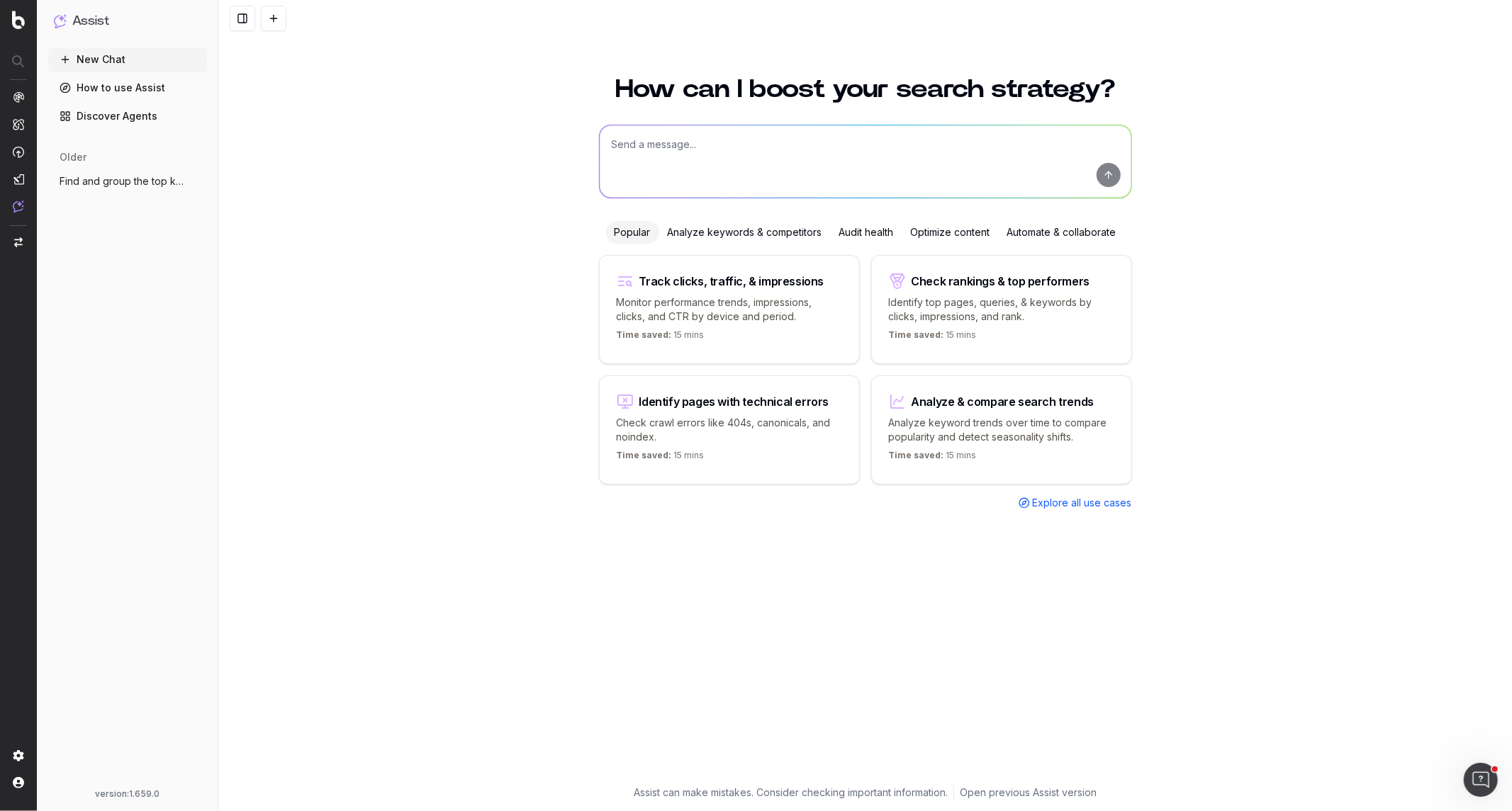
click at [759, 146] on textarea at bounding box center [865, 162] width 532 height 73
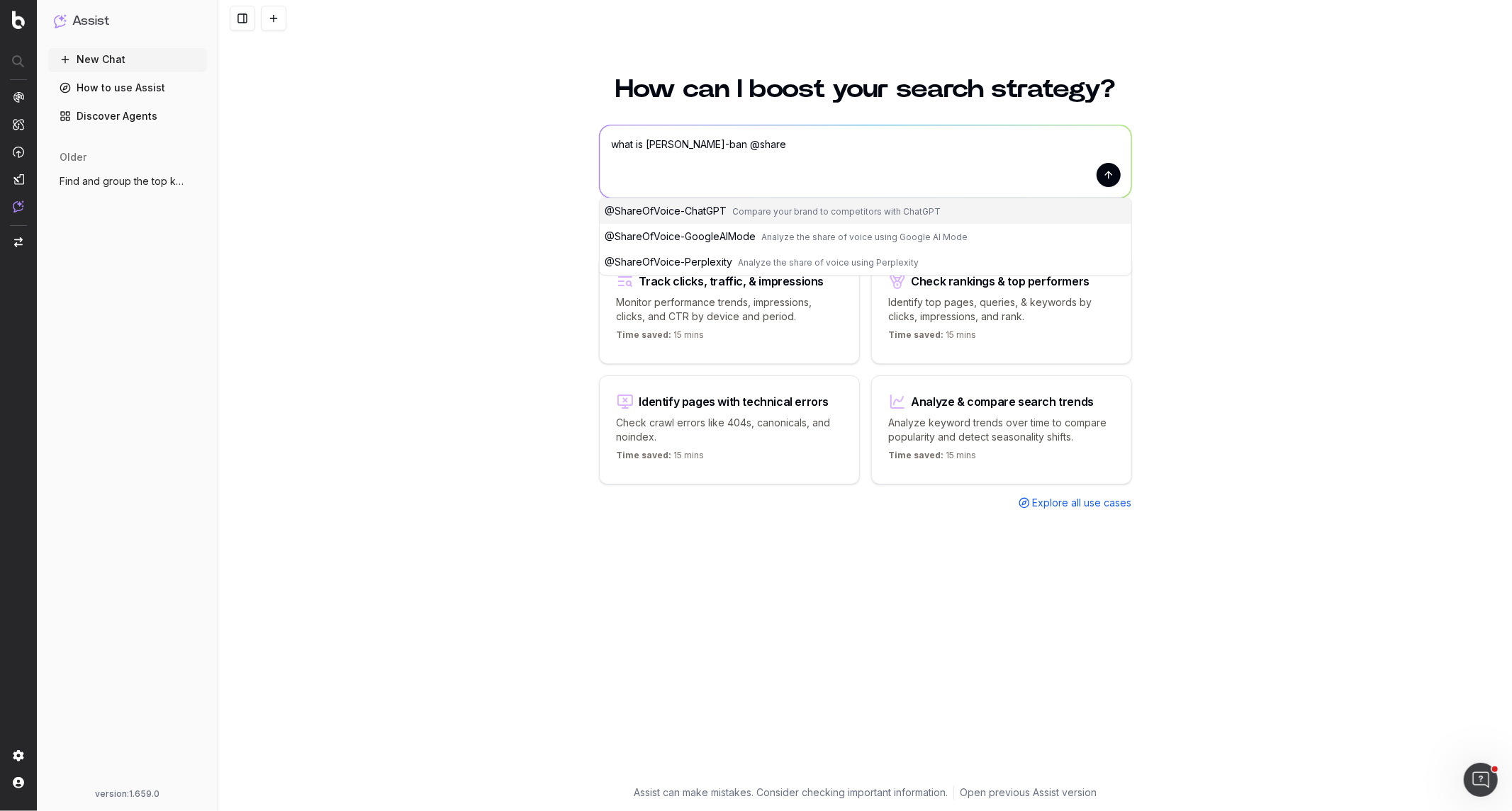
click at [774, 239] on span "Analyze the share of voice using Google AI Mode" at bounding box center [865, 237] width 206 height 11
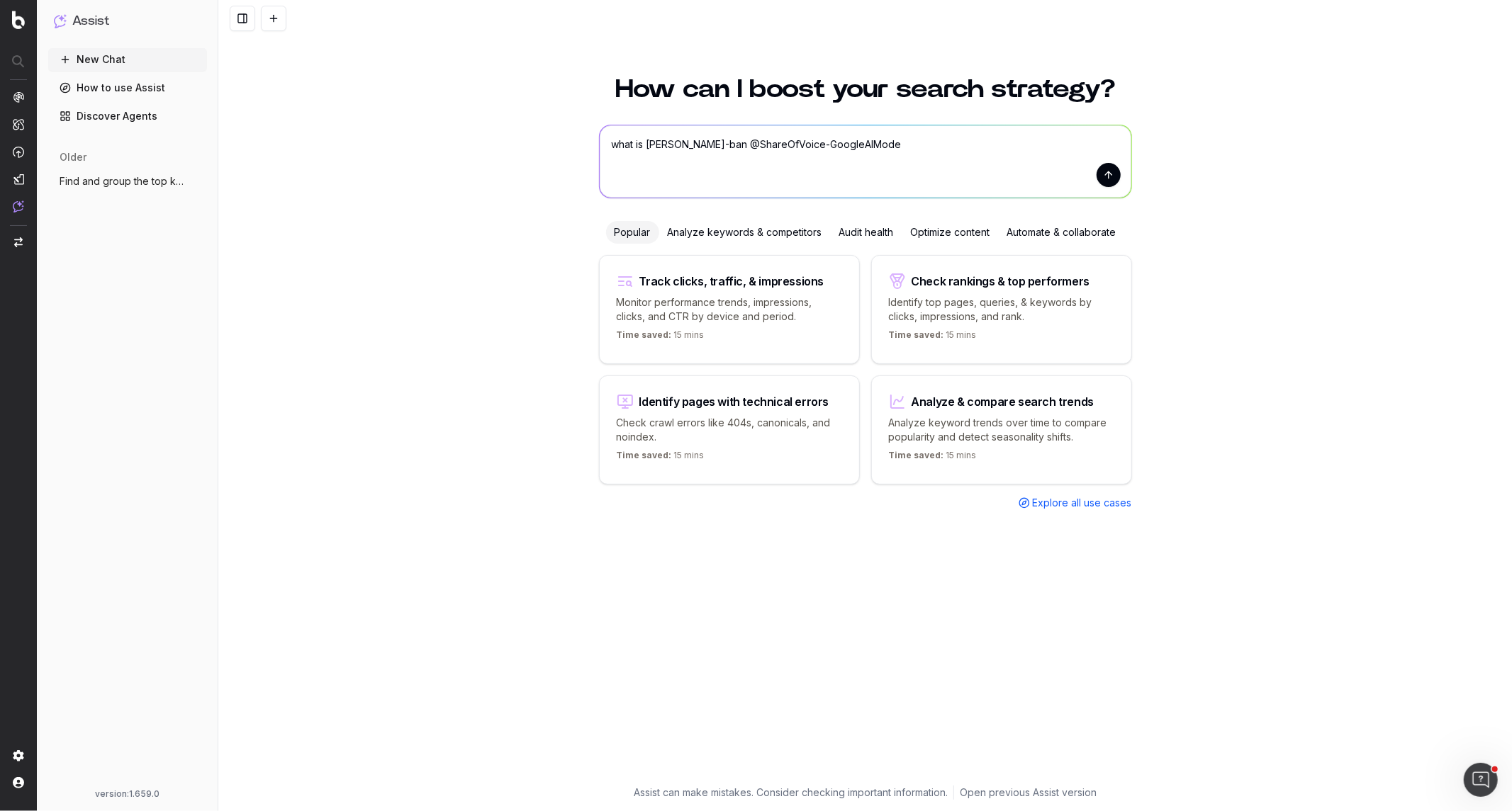
click at [862, 150] on textarea "what is [PERSON_NAME]-ban @ShareOfVoice-GoogleAIMode" at bounding box center [865, 162] width 532 height 73
click at [908, 142] on textarea "what is [PERSON_NAME]-ban @ShareOfVoice-GoogleAIMode in the [GEOGRAPHIC_DATA] o…" at bounding box center [865, 162] width 532 height 73
click at [931, 143] on textarea "what is [PERSON_NAME]-ban @ShareOfVoice-GoogleAIMode in the [GEOGRAPHIC_DATA] o…" at bounding box center [865, 162] width 532 height 73
drag, startPoint x: 1004, startPoint y: 144, endPoint x: 903, endPoint y: 140, distance: 101.1
click at [903, 140] on textarea "what is [PERSON_NAME]-ban @ShareOfVoice-GoogleAIMode in the [GEOGRAPHIC_DATA] o…" at bounding box center [865, 162] width 532 height 73
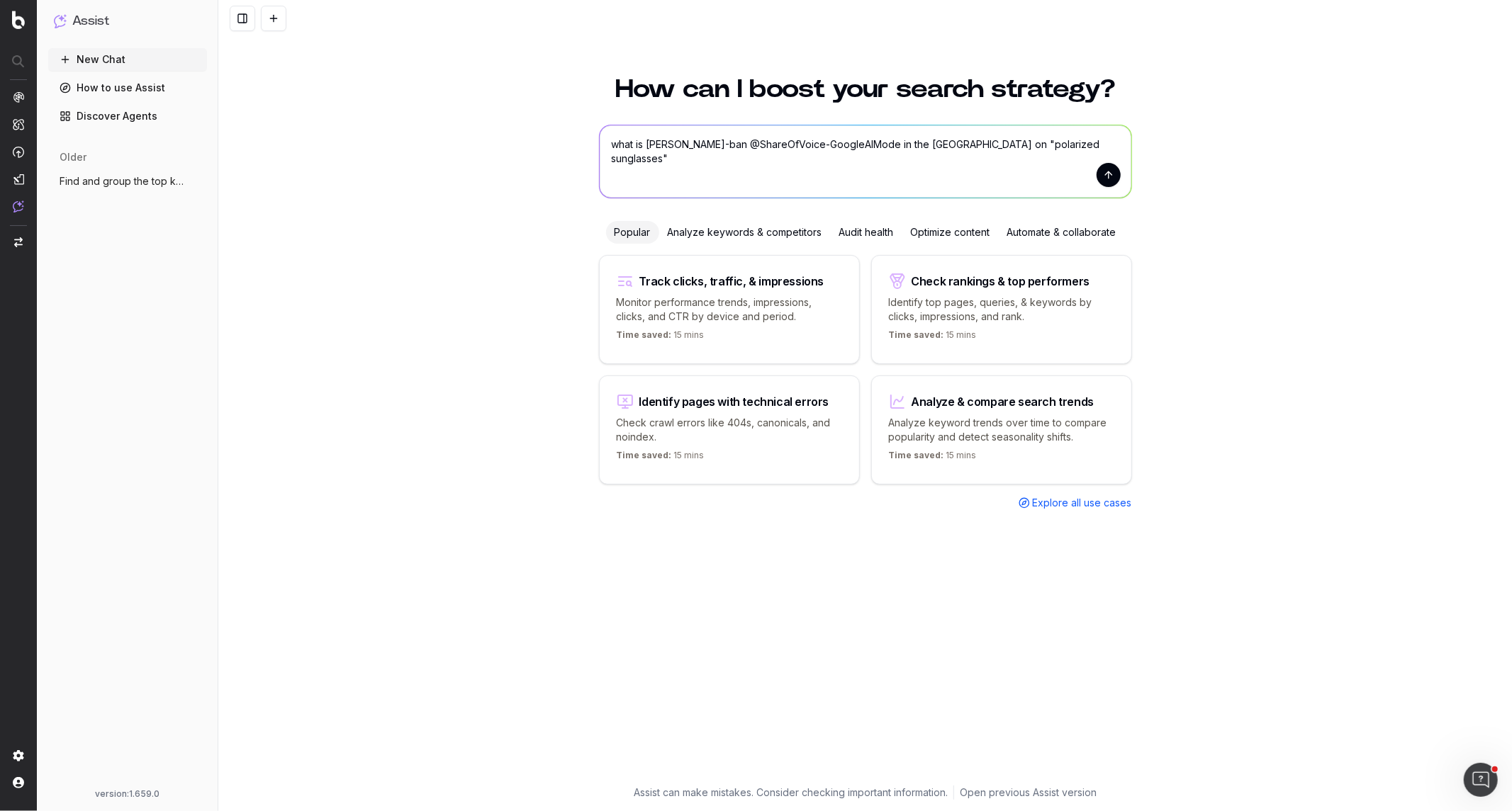
type textarea "what is [PERSON_NAME] @ShareOfVoice-GoogleAIMode in the [GEOGRAPHIC_DATA] on "p…"
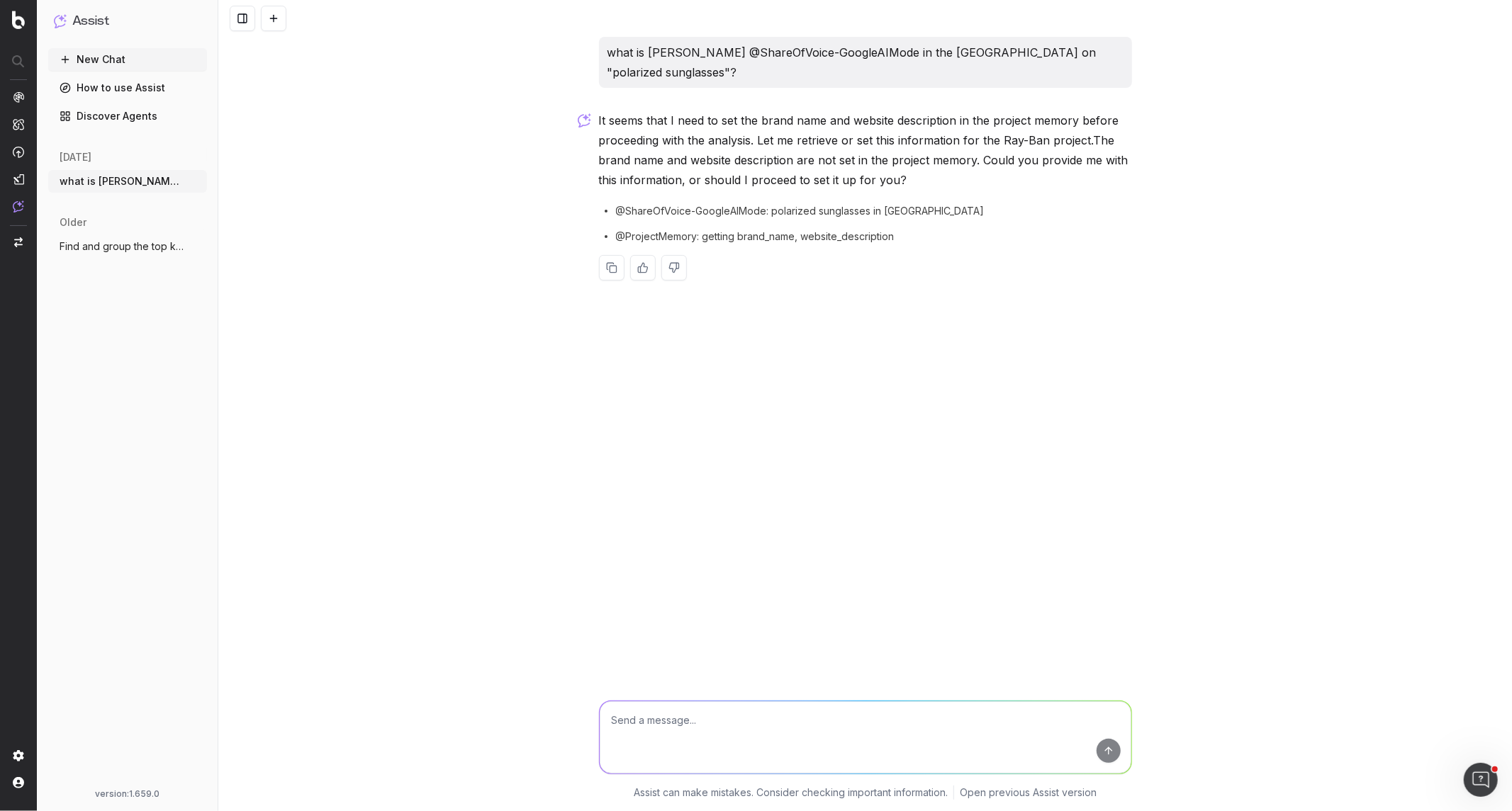
click at [625, 229] on span "@ProjectMemory: getting brand_name, website_description" at bounding box center [755, 237] width 279 height 14
drag, startPoint x: 740, startPoint y: 217, endPoint x: 796, endPoint y: 217, distance: 56.0
click at [796, 229] on span "@ProjectMemory: getting brand_name, website_description" at bounding box center [755, 237] width 279 height 14
copy span "brand_name"
click at [761, 732] on textarea at bounding box center [865, 738] width 532 height 73
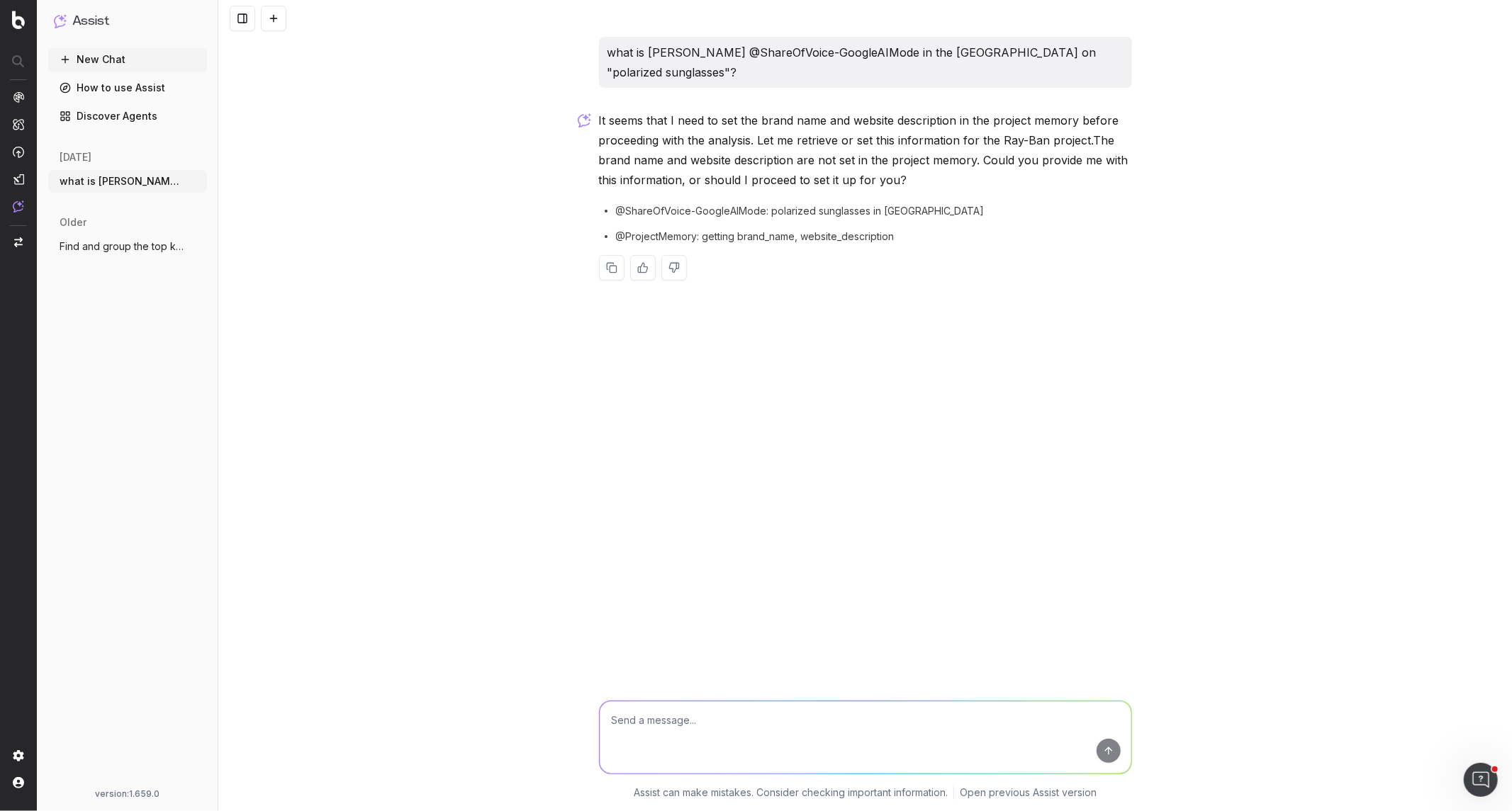
paste textarea "brand_name"
drag, startPoint x: 803, startPoint y: 212, endPoint x: 901, endPoint y: 212, distance: 98.0
click at [901, 229] on div "@ProjectMemory: getting brand_name, website_description" at bounding box center [865, 237] width 533 height 14
copy span "website_description"
click at [634, 732] on textarea "brand_name = [PERSON_NAME]" at bounding box center [865, 738] width 532 height 73
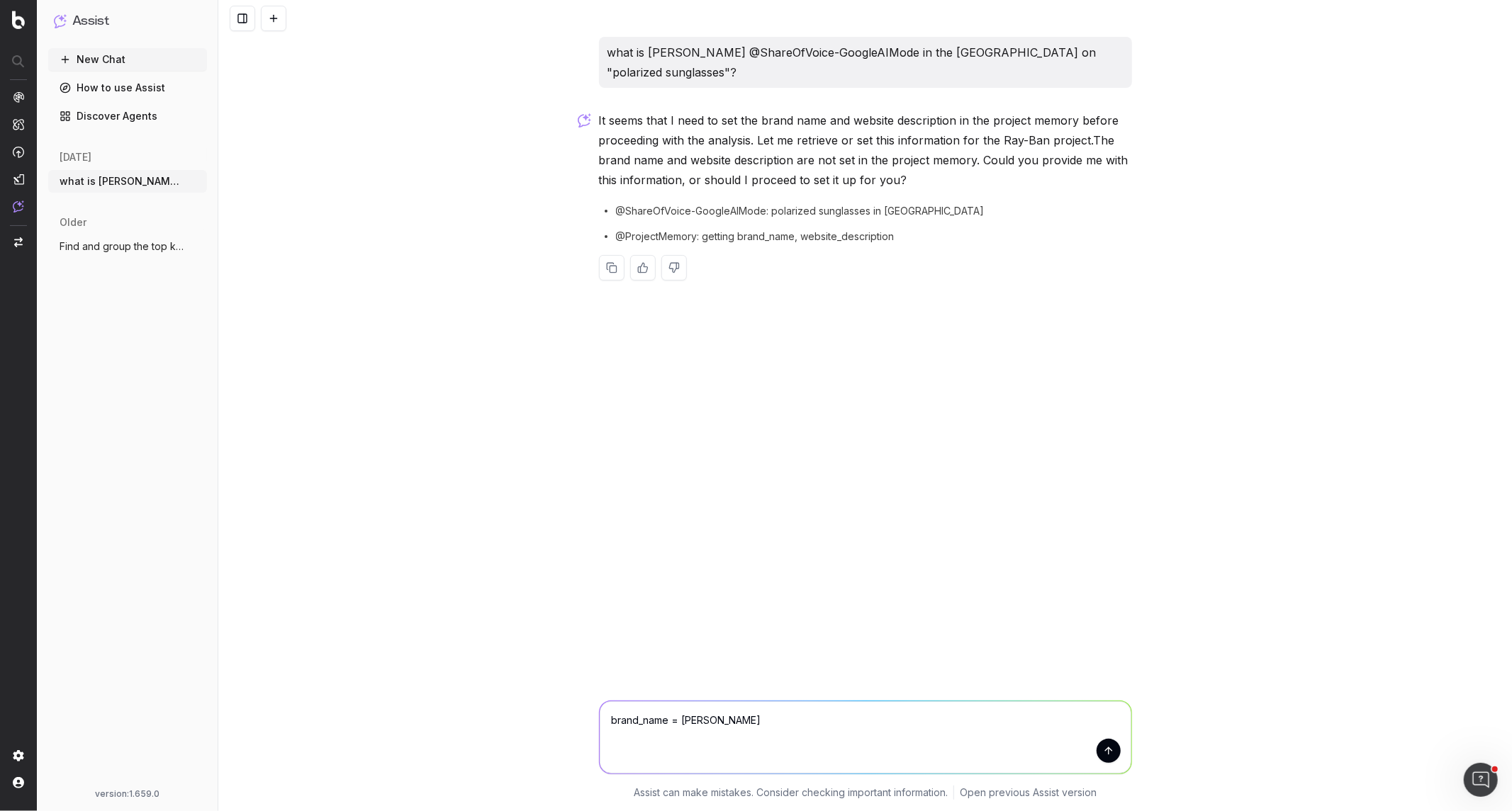
paste textarea "website_description"
click at [688, 721] on textarea "brand_name = [PERSON_NAME]-Ban website_description" at bounding box center [865, 738] width 532 height 73
click at [890, 724] on textarea "brand_name = [PERSON_NAME]-Ban website_description" at bounding box center [865, 738] width 532 height 73
click at [772, 731] on textarea "brand_name = [PERSON_NAME]-Ban website_description" at bounding box center [865, 738] width 532 height 73
paste textarea "Ray‑[DOMAIN_NAME] is the official website for Ray‑Ban, a global eyewear brand k…"
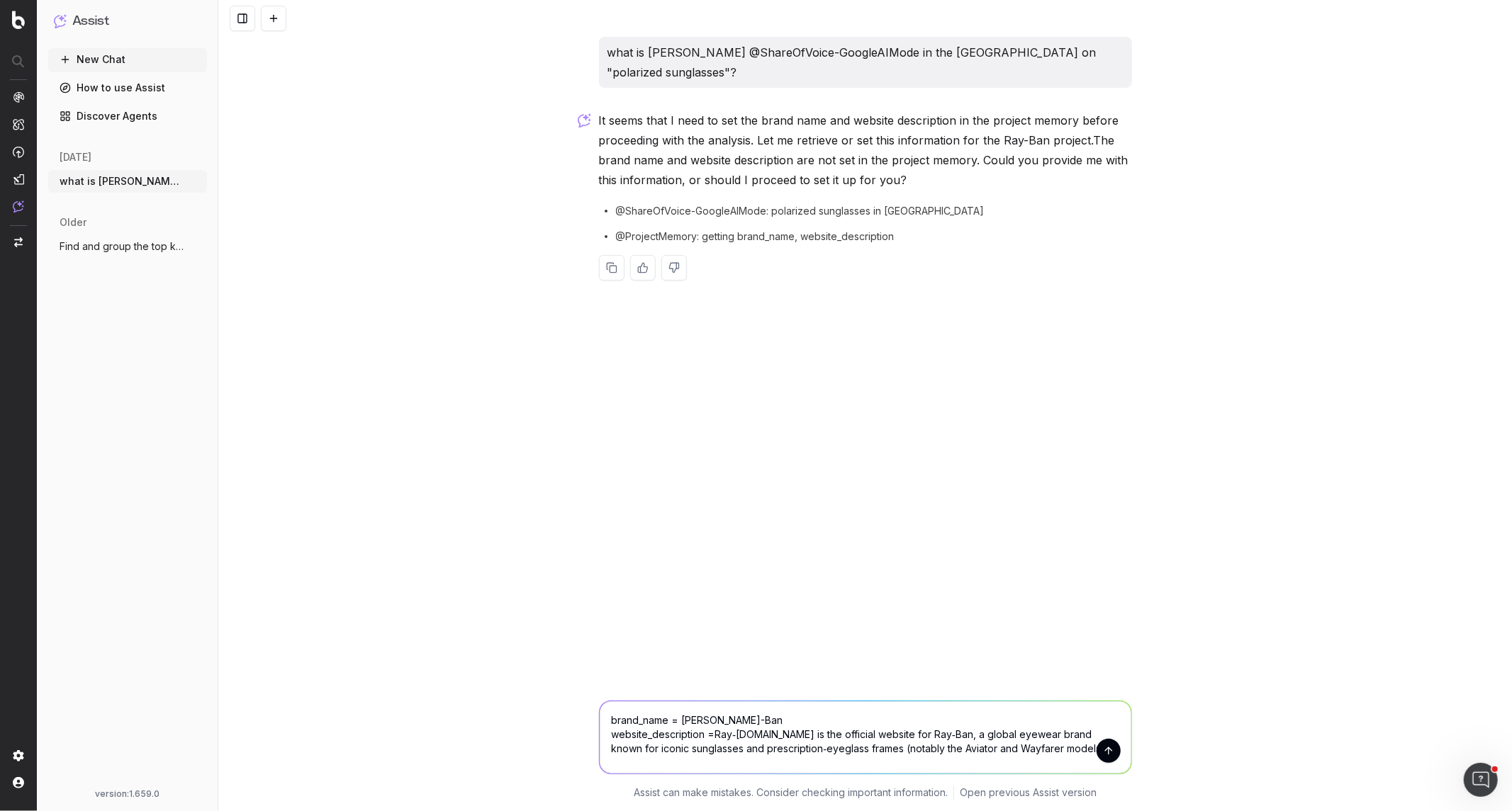
click at [772, 731] on textarea "brand_name = [PERSON_NAME]-Ban website_description =Ray‑[DOMAIN_NAME] is the of…" at bounding box center [865, 738] width 532 height 73
click at [718, 738] on textarea "brand_name = [PERSON_NAME]-Ban website_description =Ray‑[DOMAIN_NAME] is the of…" at bounding box center [865, 738] width 532 height 73
type textarea "brand_name = [PERSON_NAME]-Ban website_description = Ray‑[DOMAIN_NAME] is the o…"
click at [1104, 749] on button "submit" at bounding box center [1108, 751] width 24 height 24
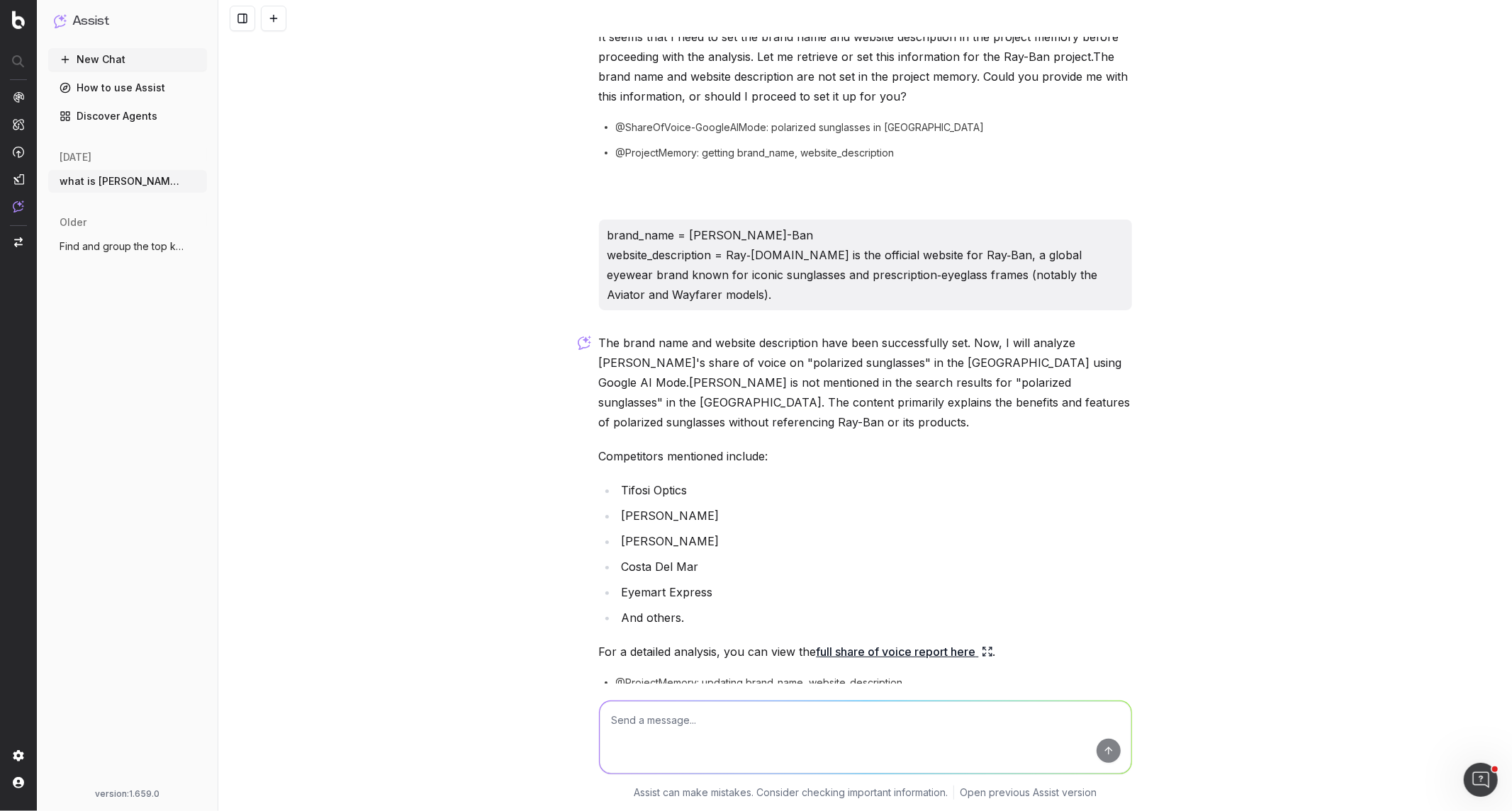
scroll to position [112, 0]
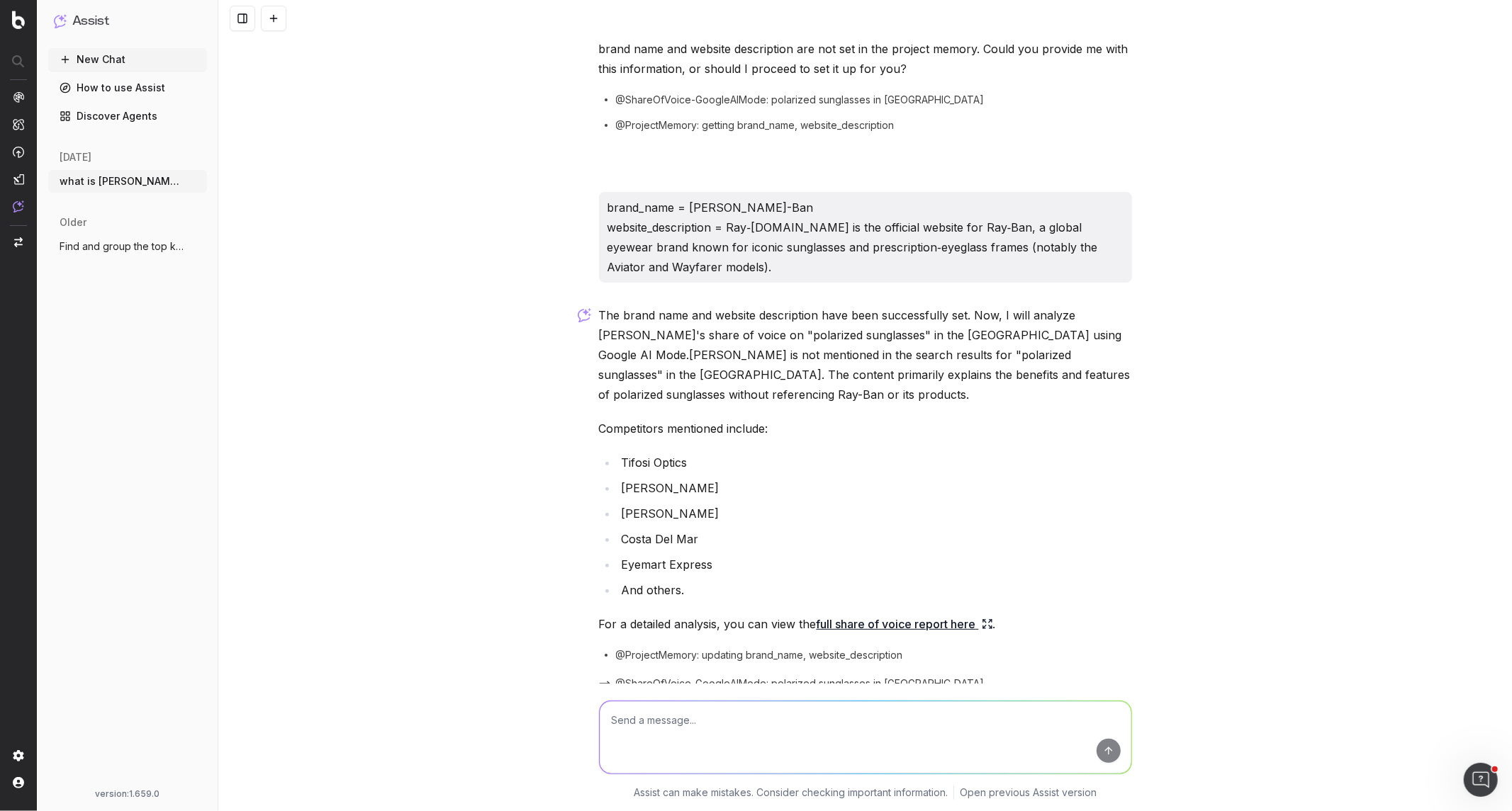
click at [987, 618] on icon at bounding box center [987, 624] width 12 height 12
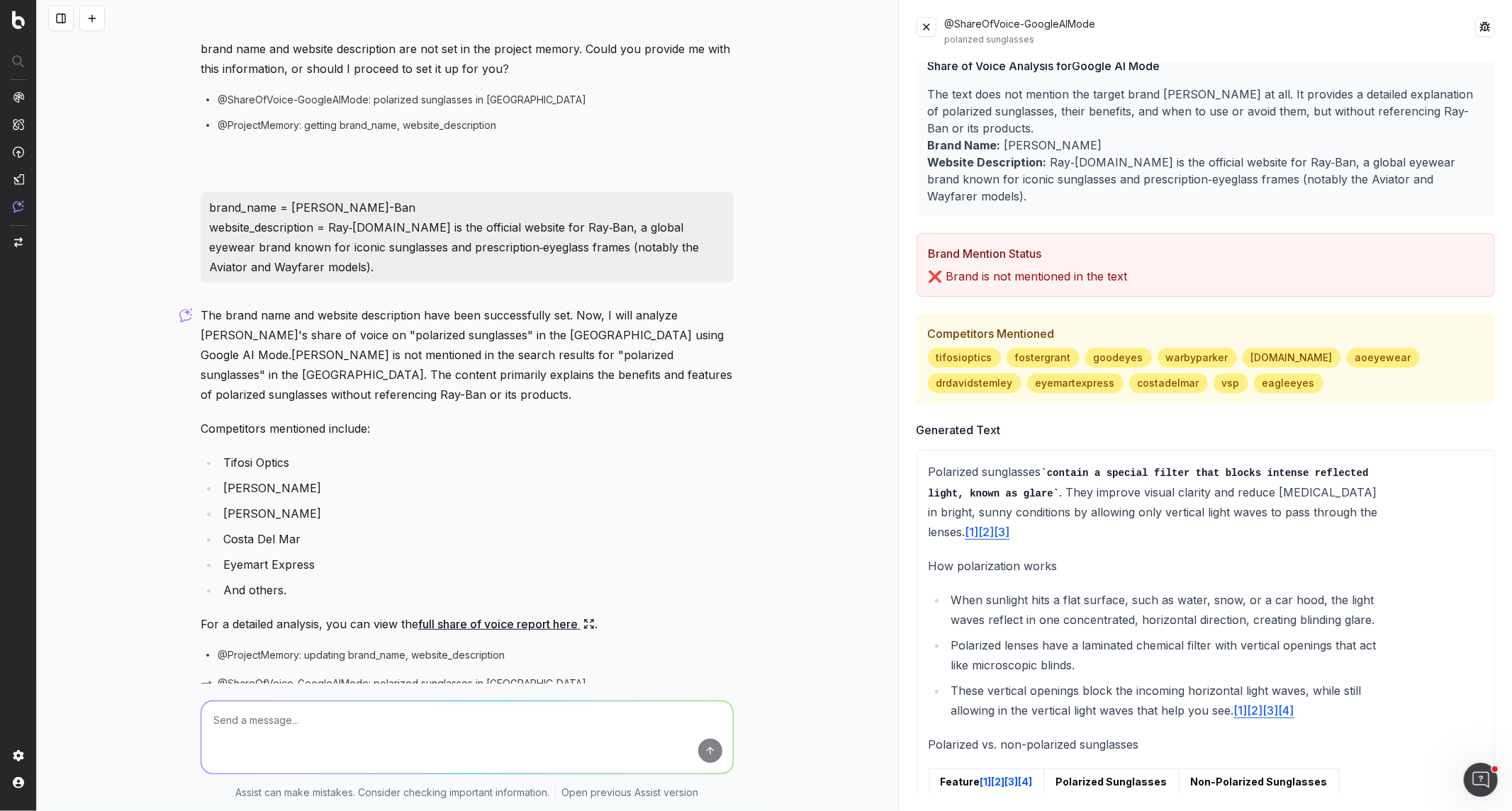
scroll to position [0, 0]
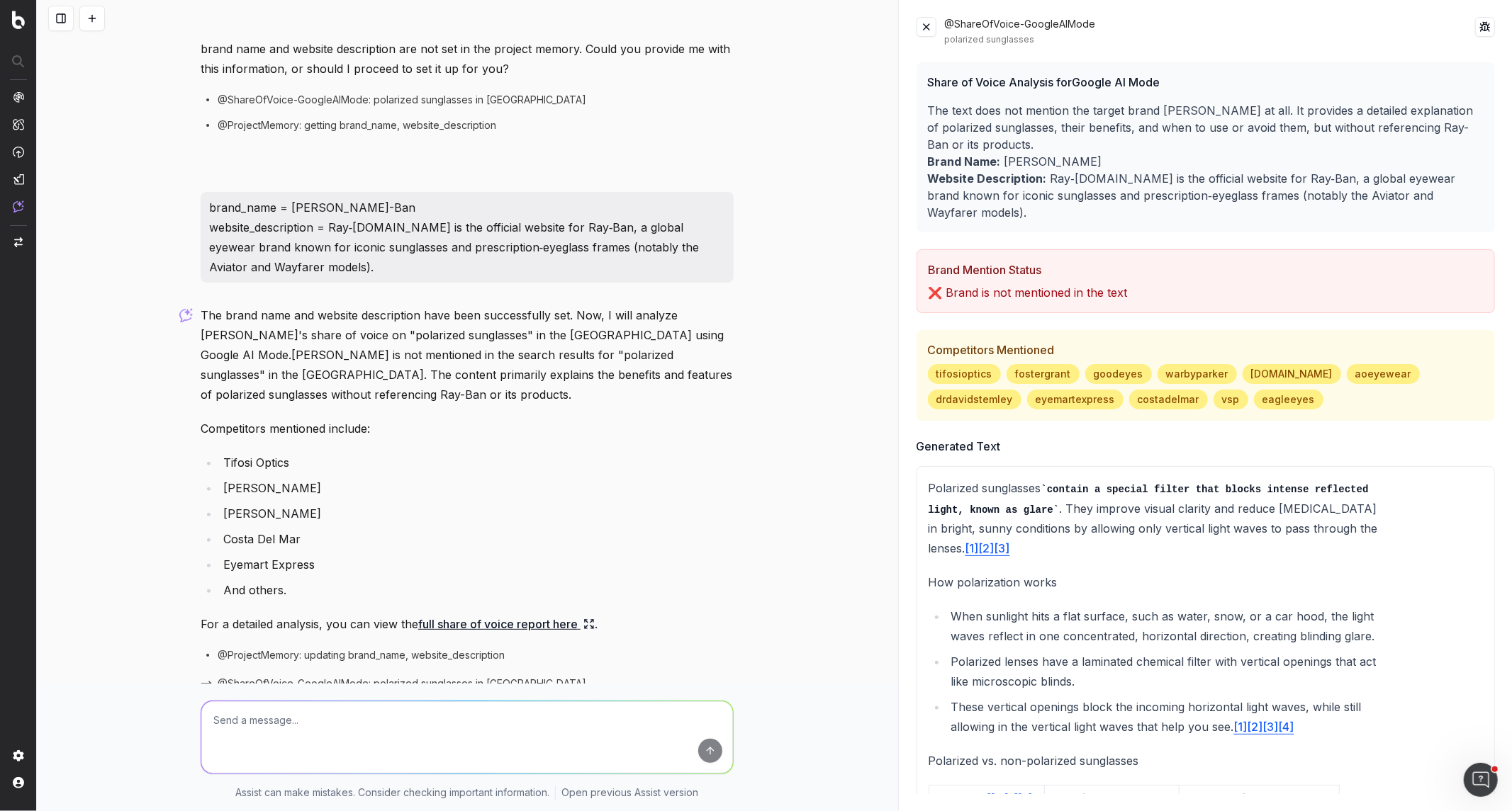
click at [355, 713] on textarea at bounding box center [467, 738] width 532 height 73
type textarea "what about on "trend sunglasses""
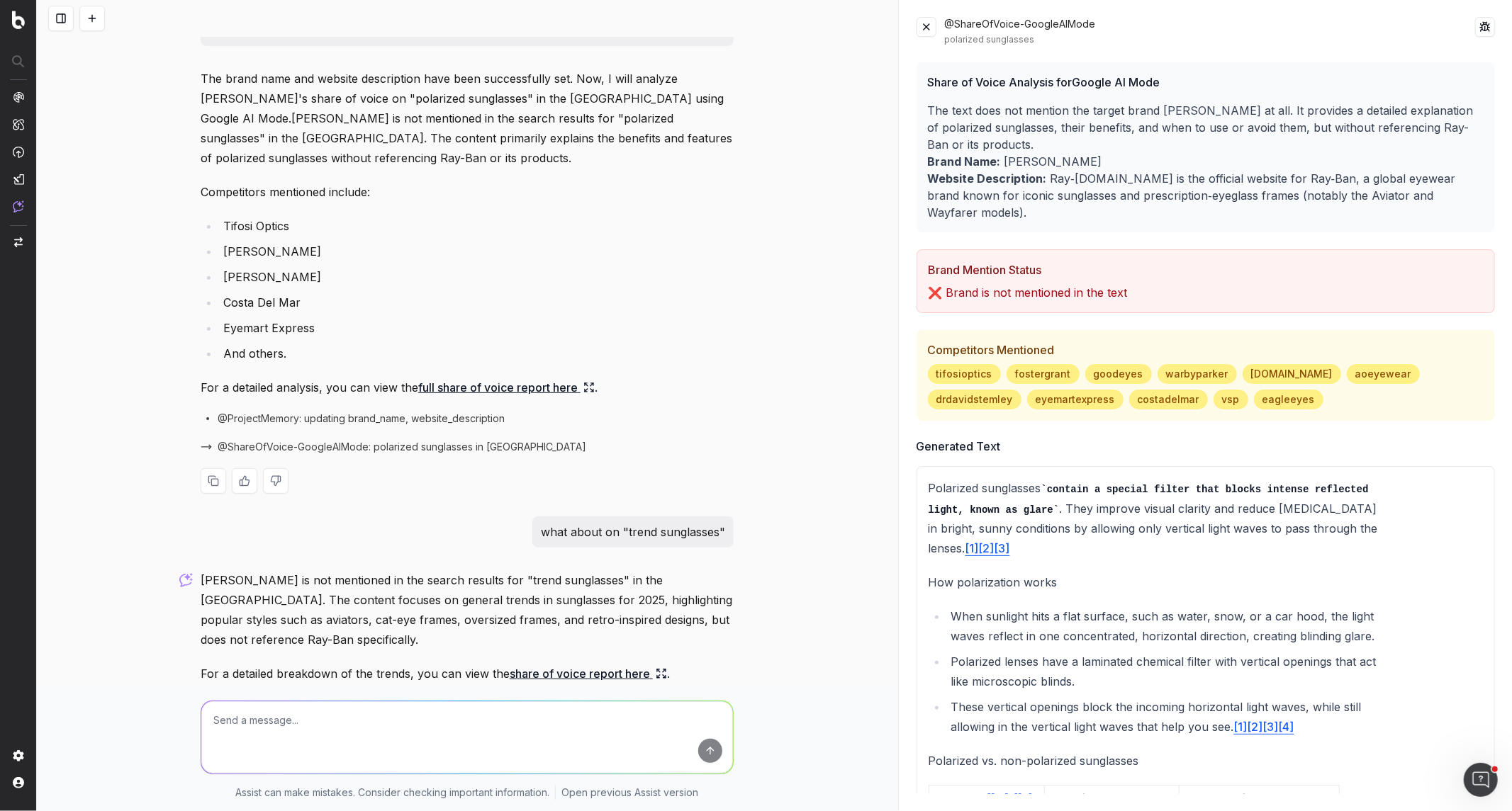
scroll to position [401, 0]
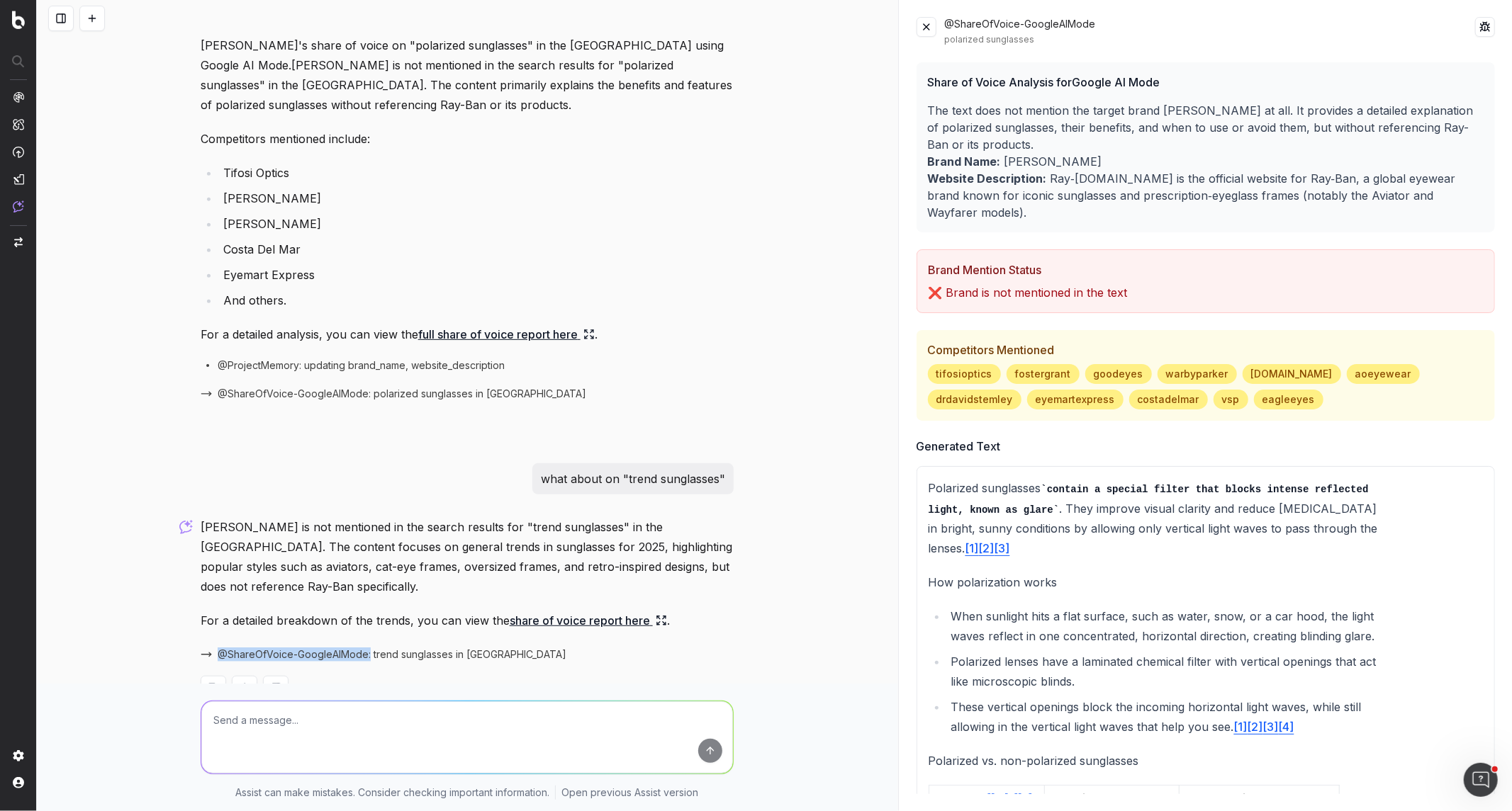
drag, startPoint x: 209, startPoint y: 596, endPoint x: 363, endPoint y: 611, distance: 154.7
click at [363, 611] on div "[PERSON_NAME] is not mentioned in the search results for "trend sunglasses" in …" at bounding box center [467, 621] width 533 height 207
copy span "@ShareOfVoice-GoogleAIMode:"
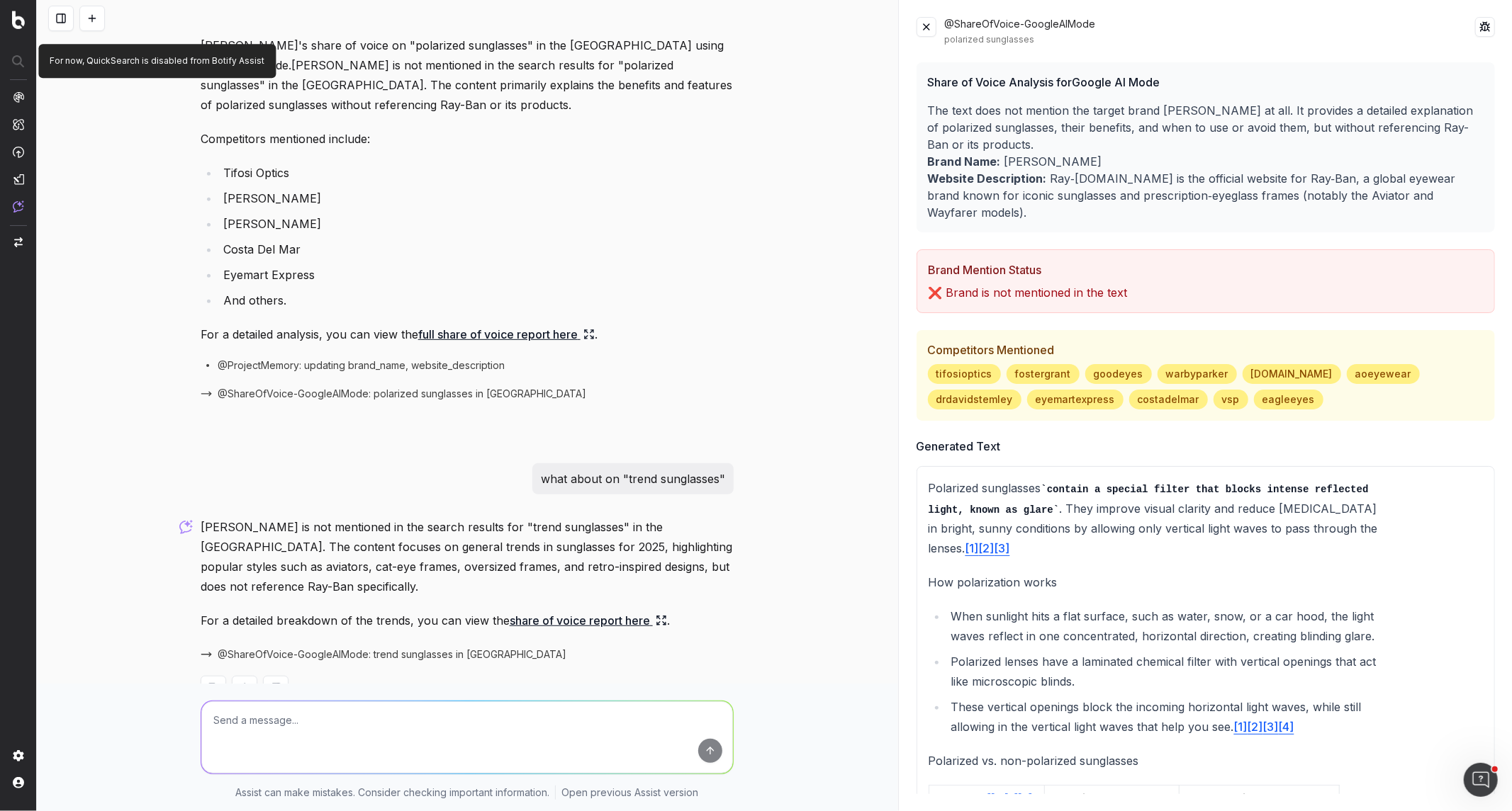
click at [23, 58] on div at bounding box center [18, 62] width 35 height 26
click at [15, 58] on div at bounding box center [18, 62] width 35 height 26
click at [58, 20] on button at bounding box center [61, 18] width 26 height 26
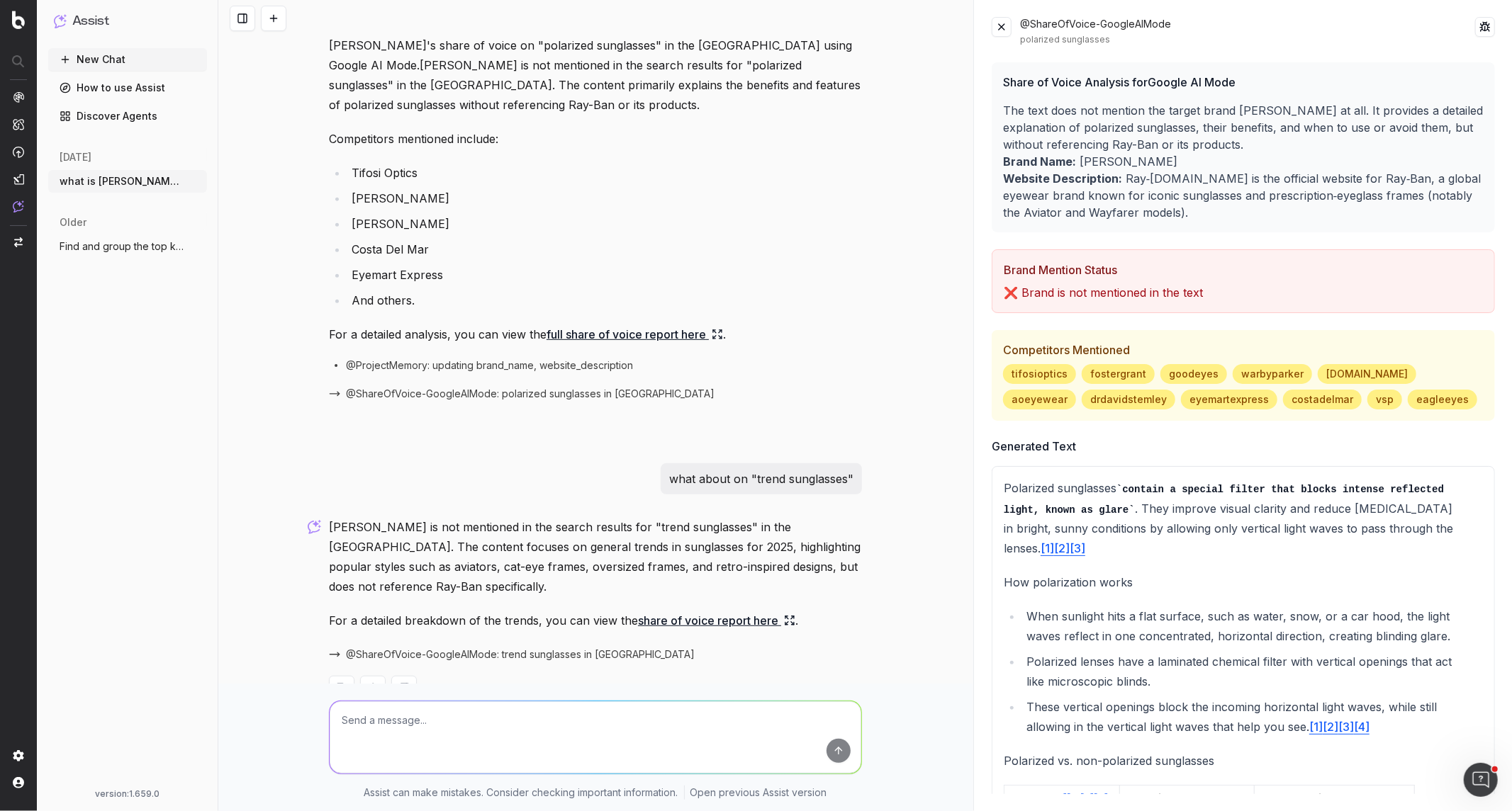
click at [419, 725] on textarea at bounding box center [595, 738] width 532 height 73
type textarea "what about "meta sunglasses"?"
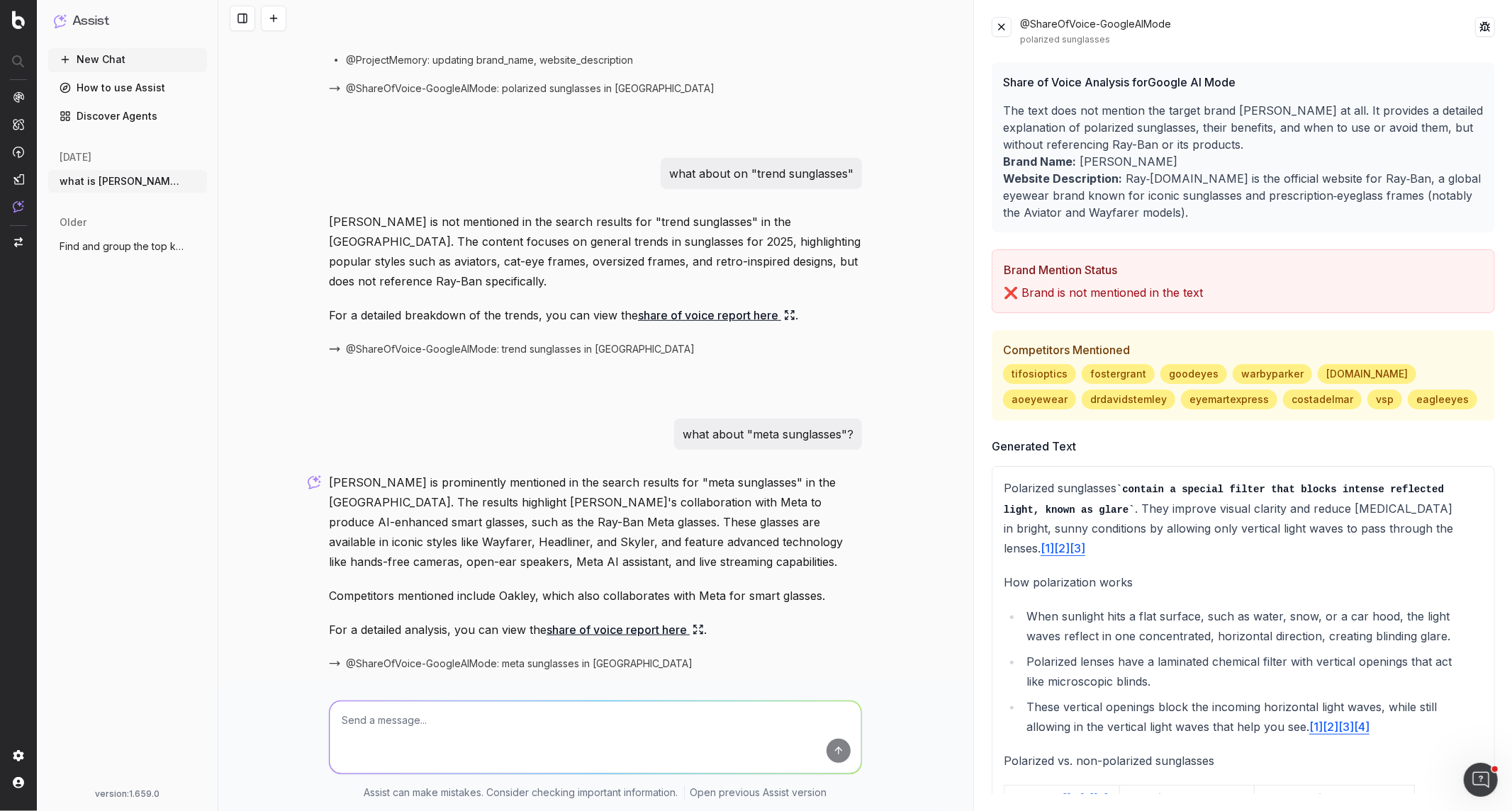
scroll to position [716, 0]
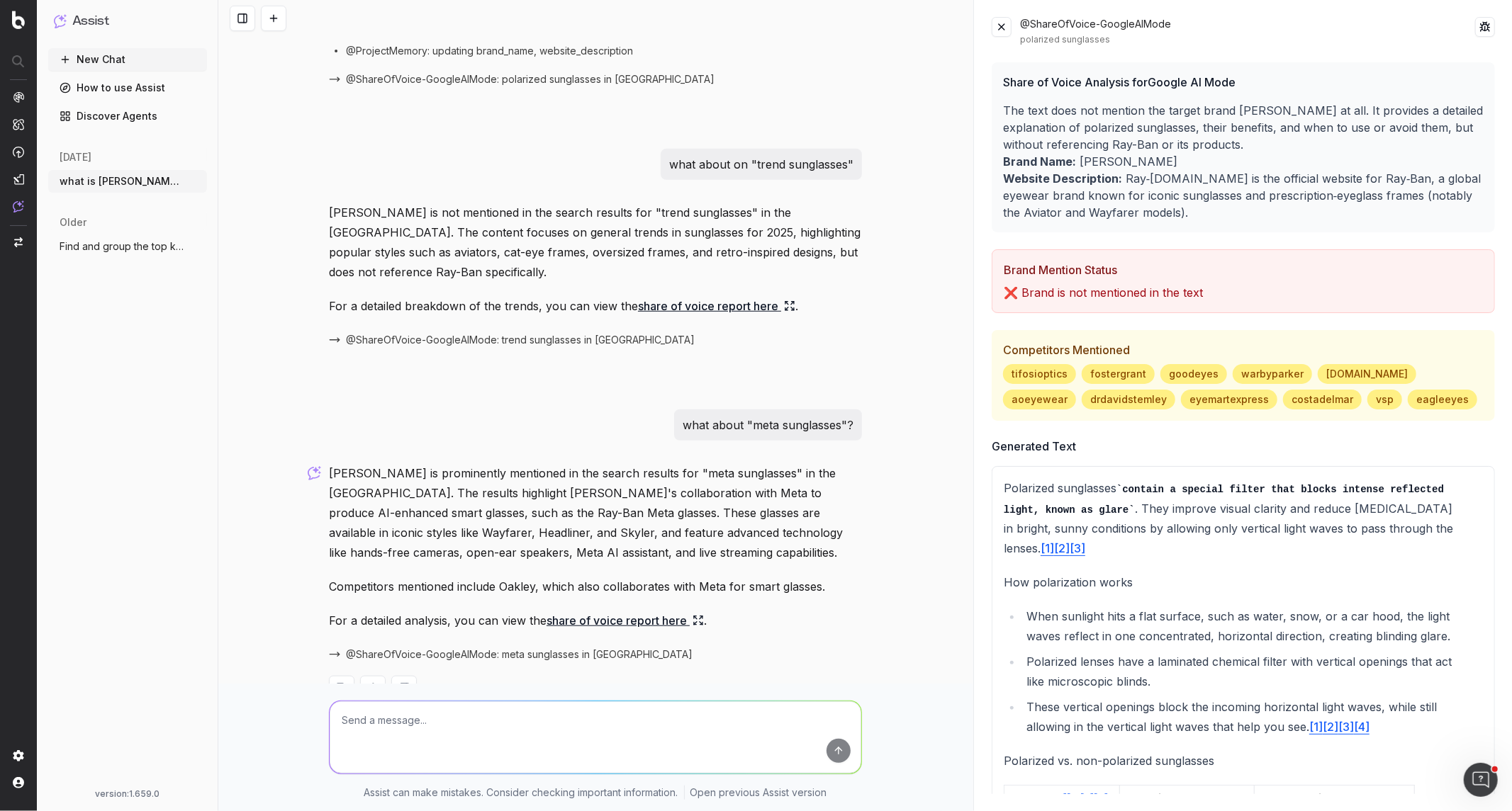
click at [660, 610] on link "share of voice report here" at bounding box center [626, 620] width 158 height 20
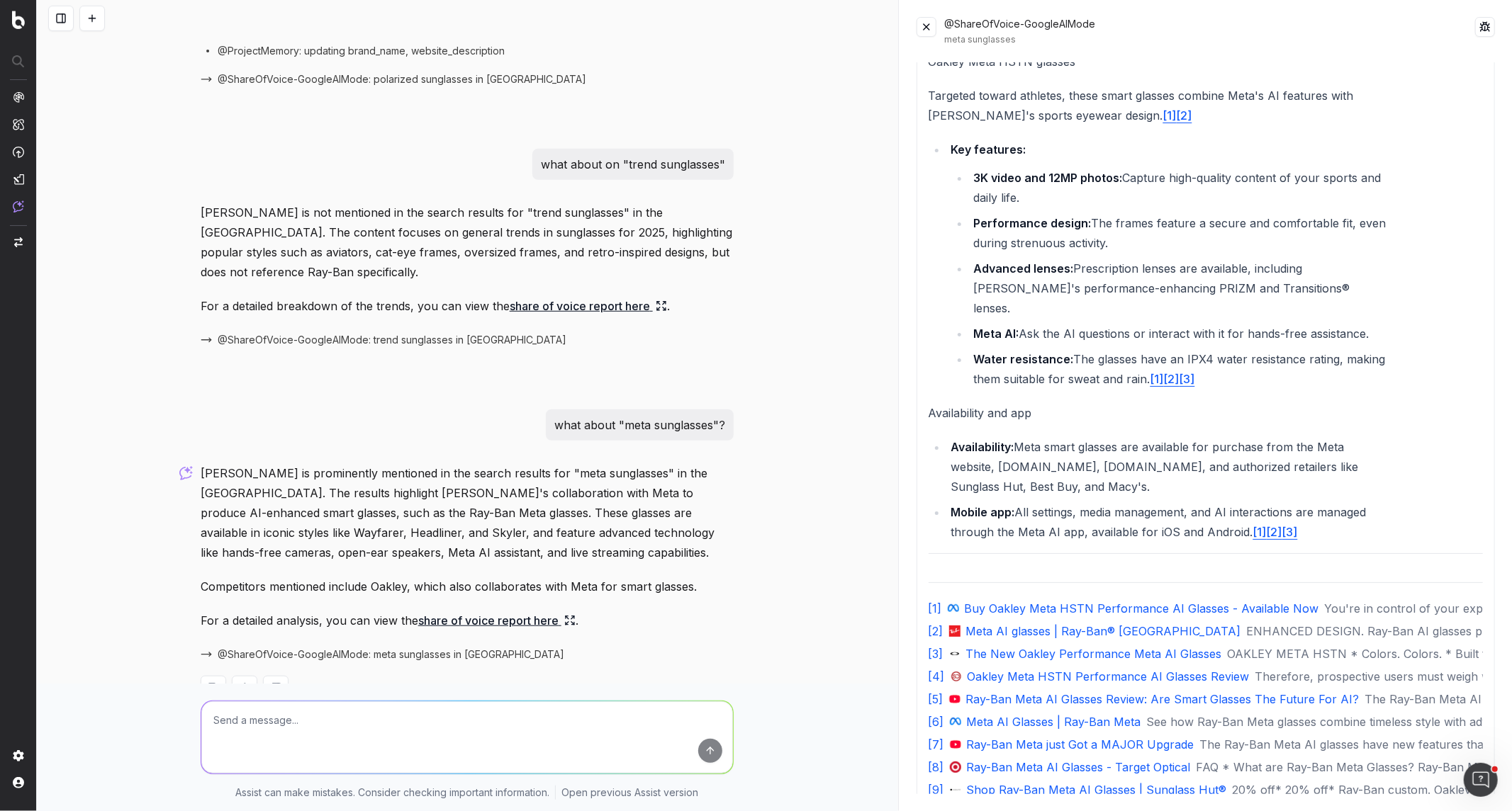
scroll to position [1094, 0]
click at [256, 717] on textarea at bounding box center [467, 738] width 532 height 73
paste textarea "prescription sunglasses"
type textarea "what about "prescription sunglasses""
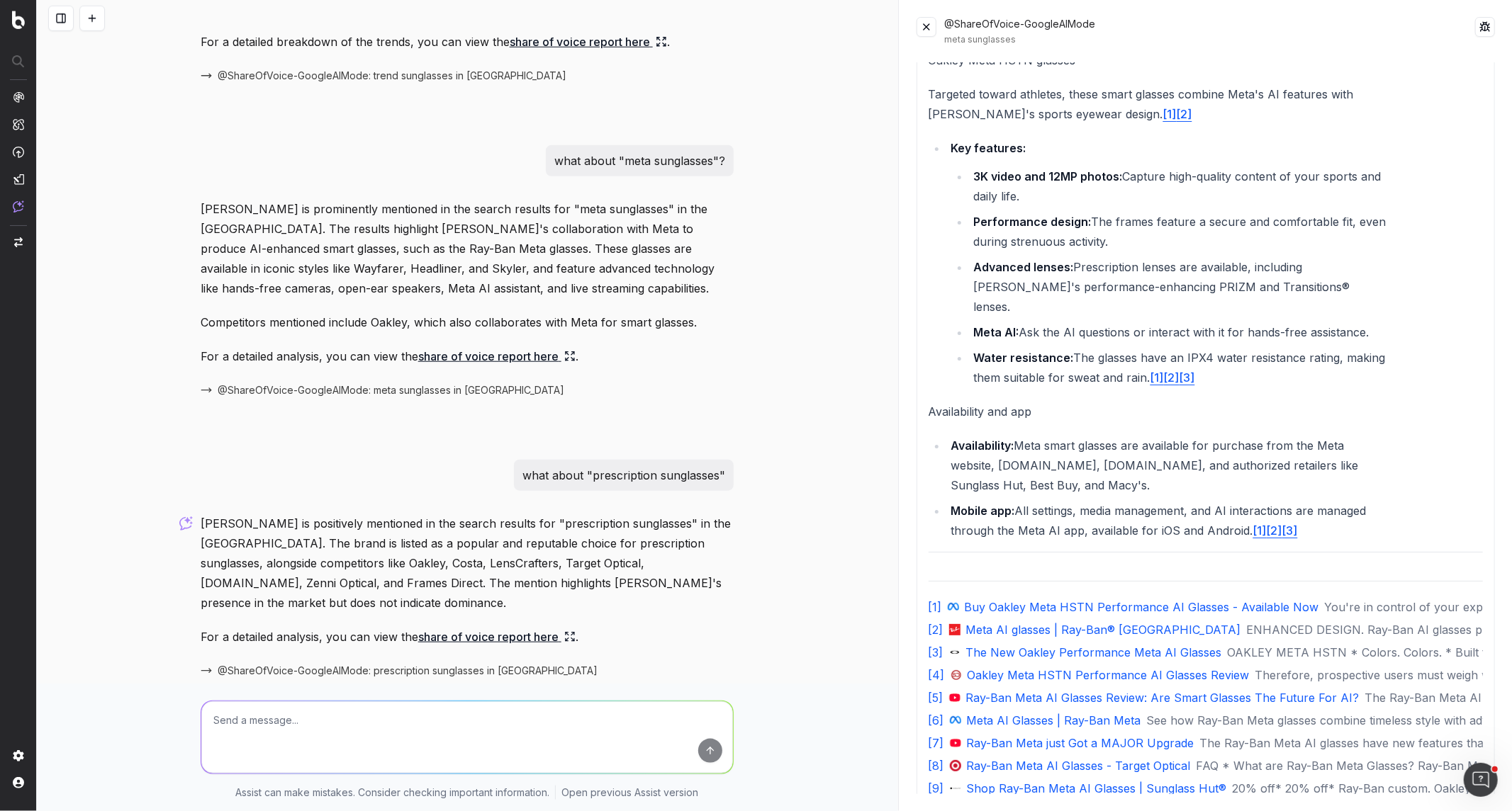
scroll to position [995, 0]
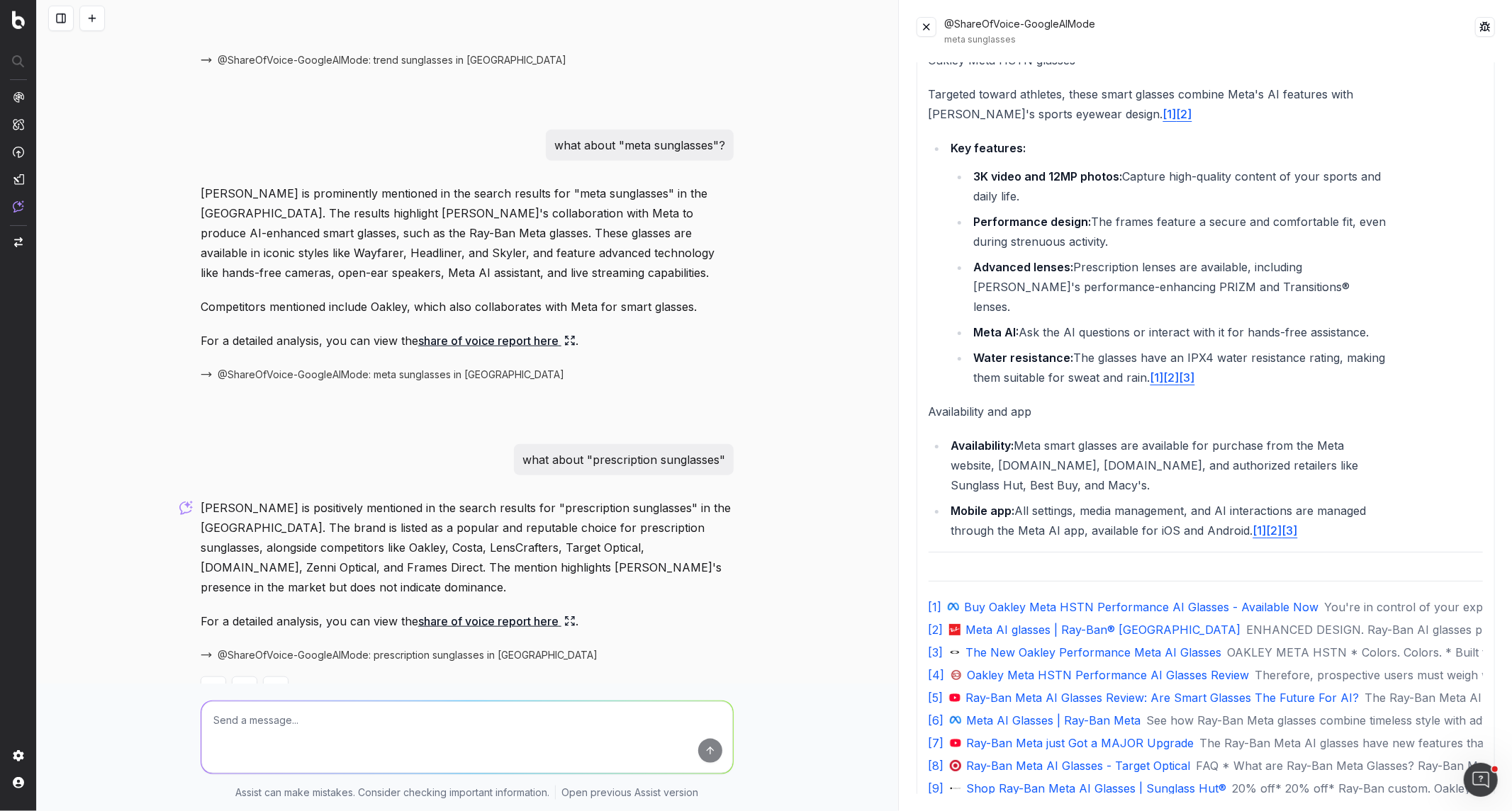
click at [532, 611] on link "share of voice report here" at bounding box center [497, 621] width 158 height 20
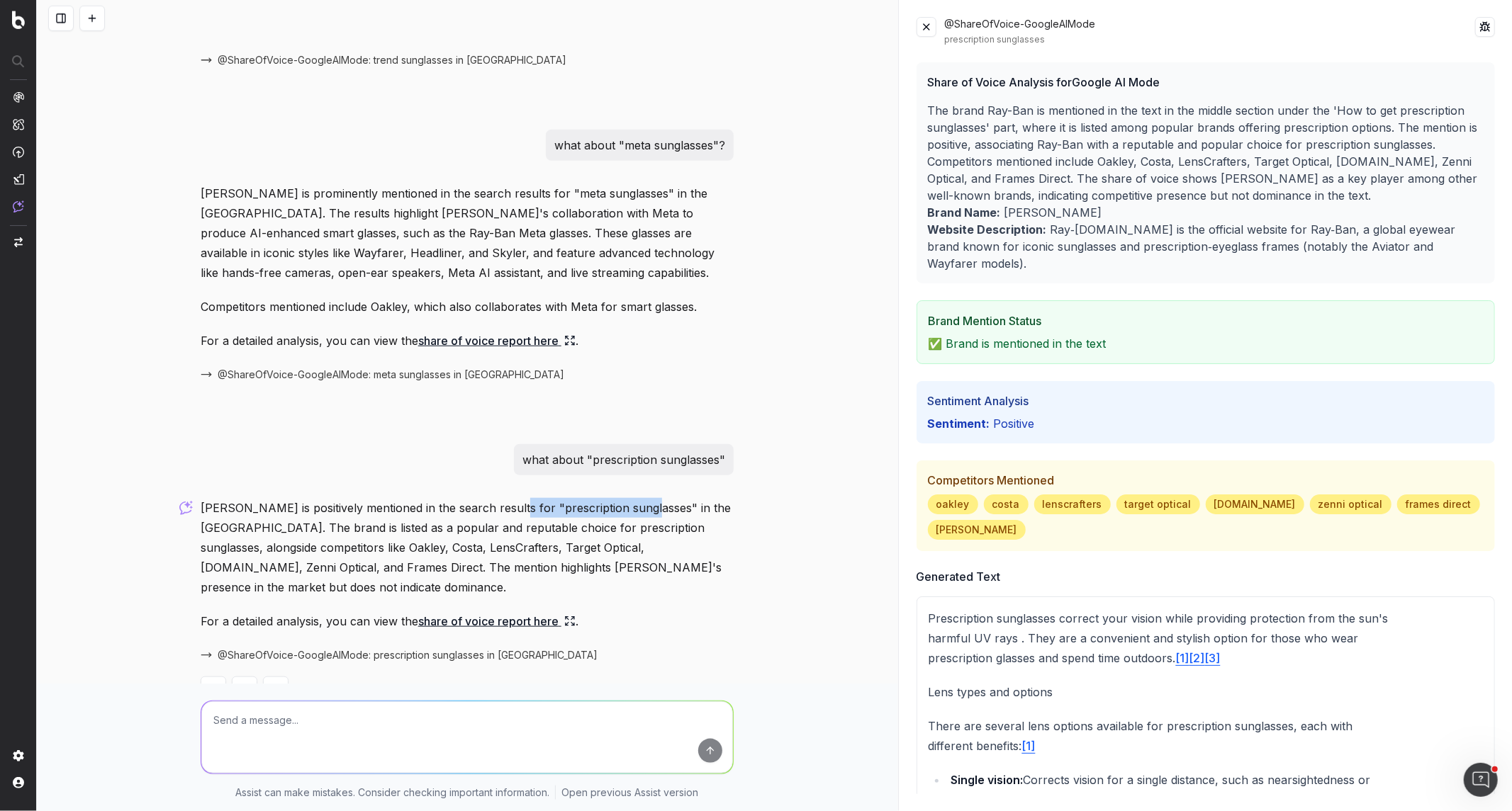
drag, startPoint x: 637, startPoint y: 464, endPoint x: 498, endPoint y: 450, distance: 139.7
copy p ""prescription sunglasses""
click at [66, 17] on button at bounding box center [61, 18] width 26 height 26
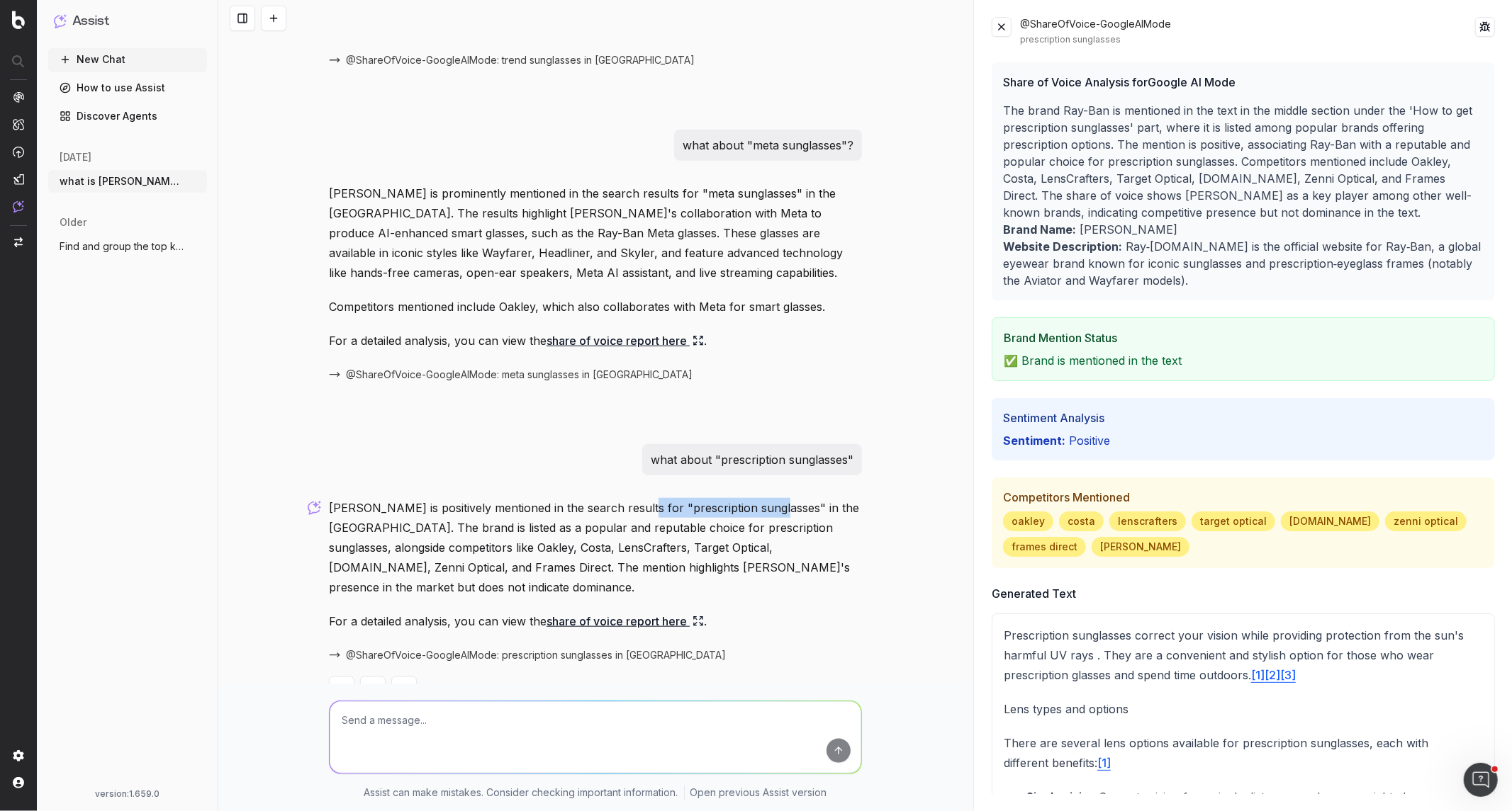
click at [114, 64] on button "New Chat" at bounding box center [127, 59] width 159 height 23
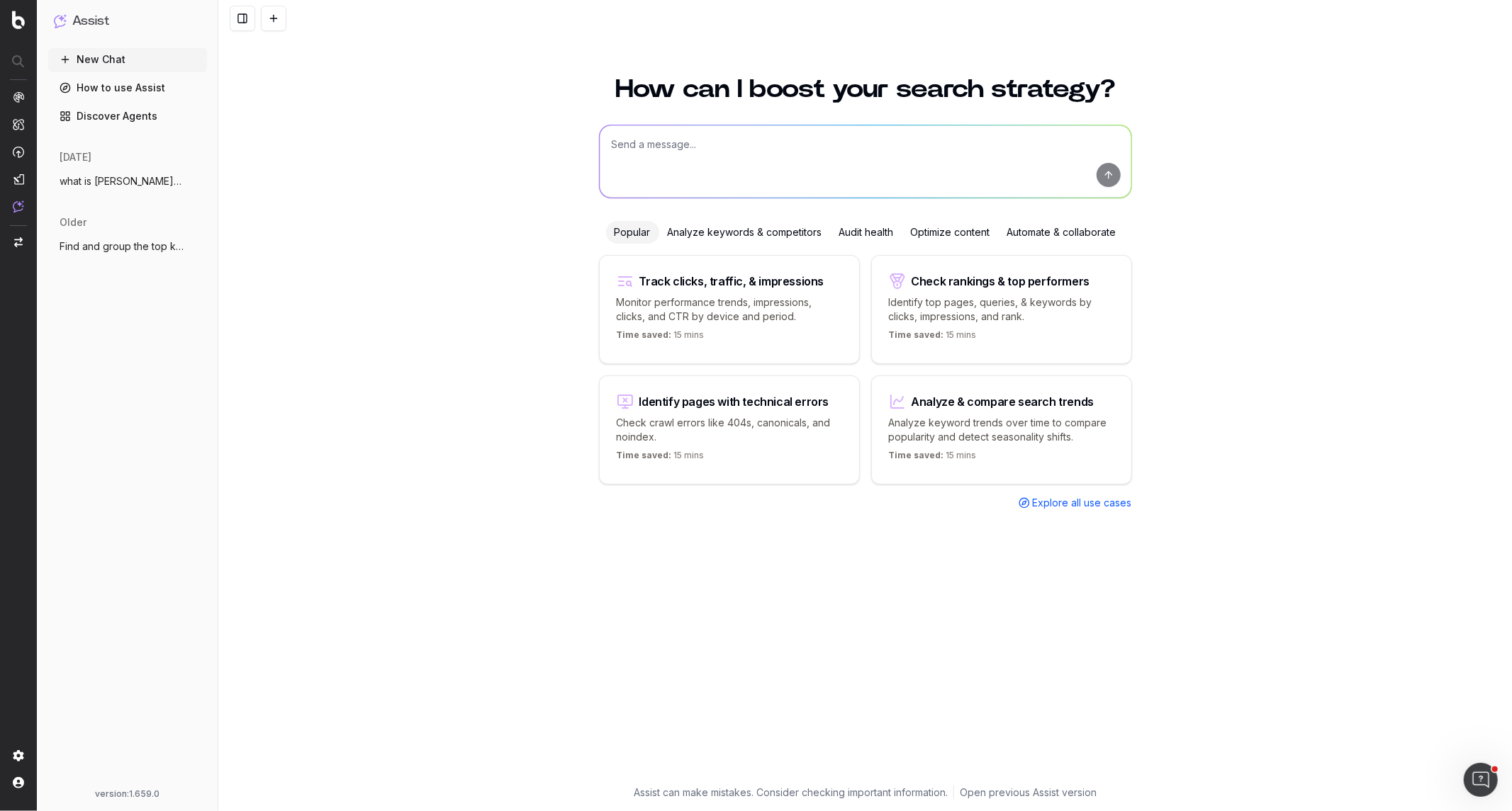
click at [726, 165] on textarea at bounding box center [865, 162] width 532 height 73
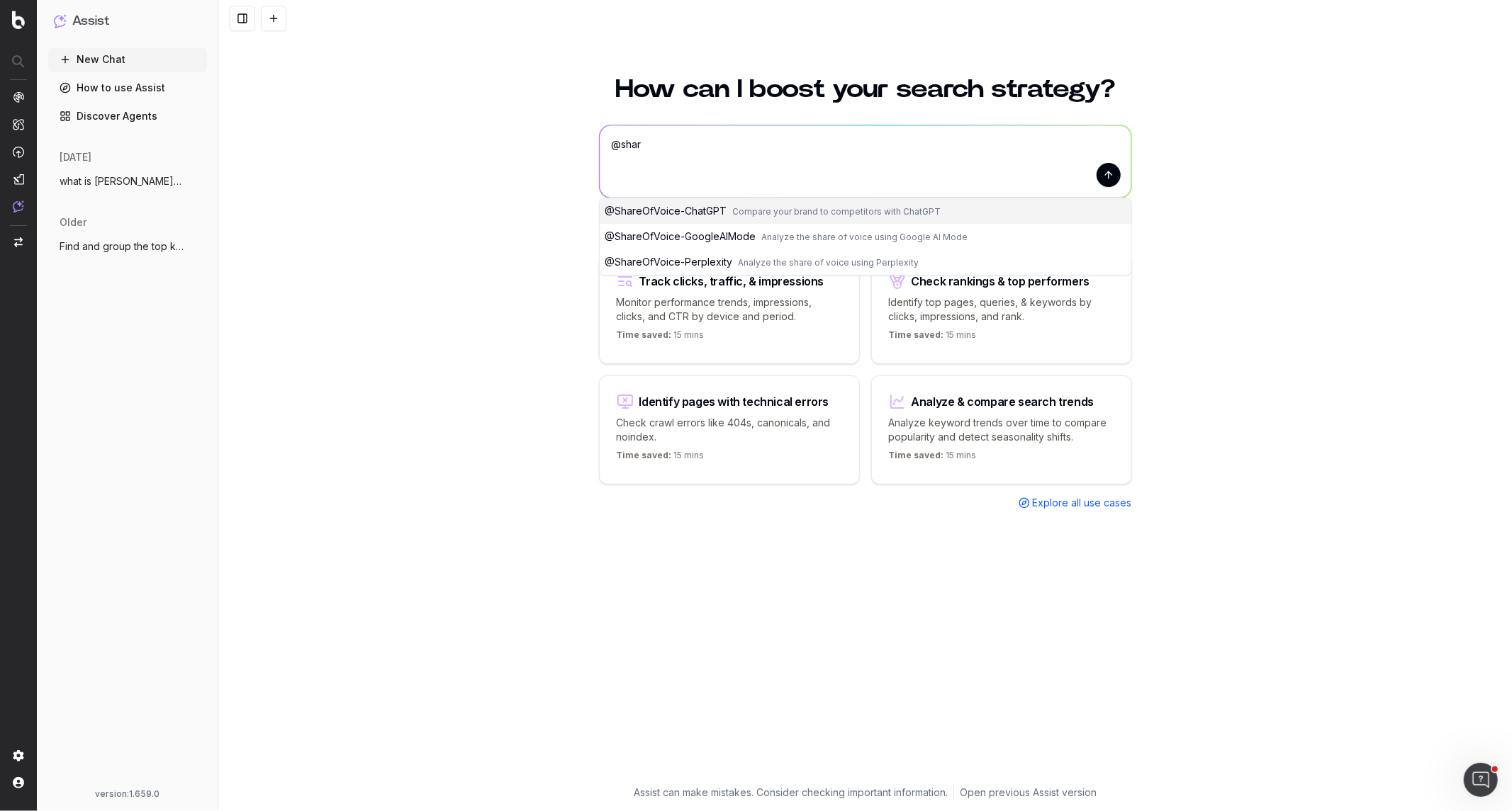
click at [763, 244] on button "@ ShareOfVoice-GoogleAIMode Analyze the share of voice using Google AI Mode" at bounding box center [865, 237] width 532 height 26
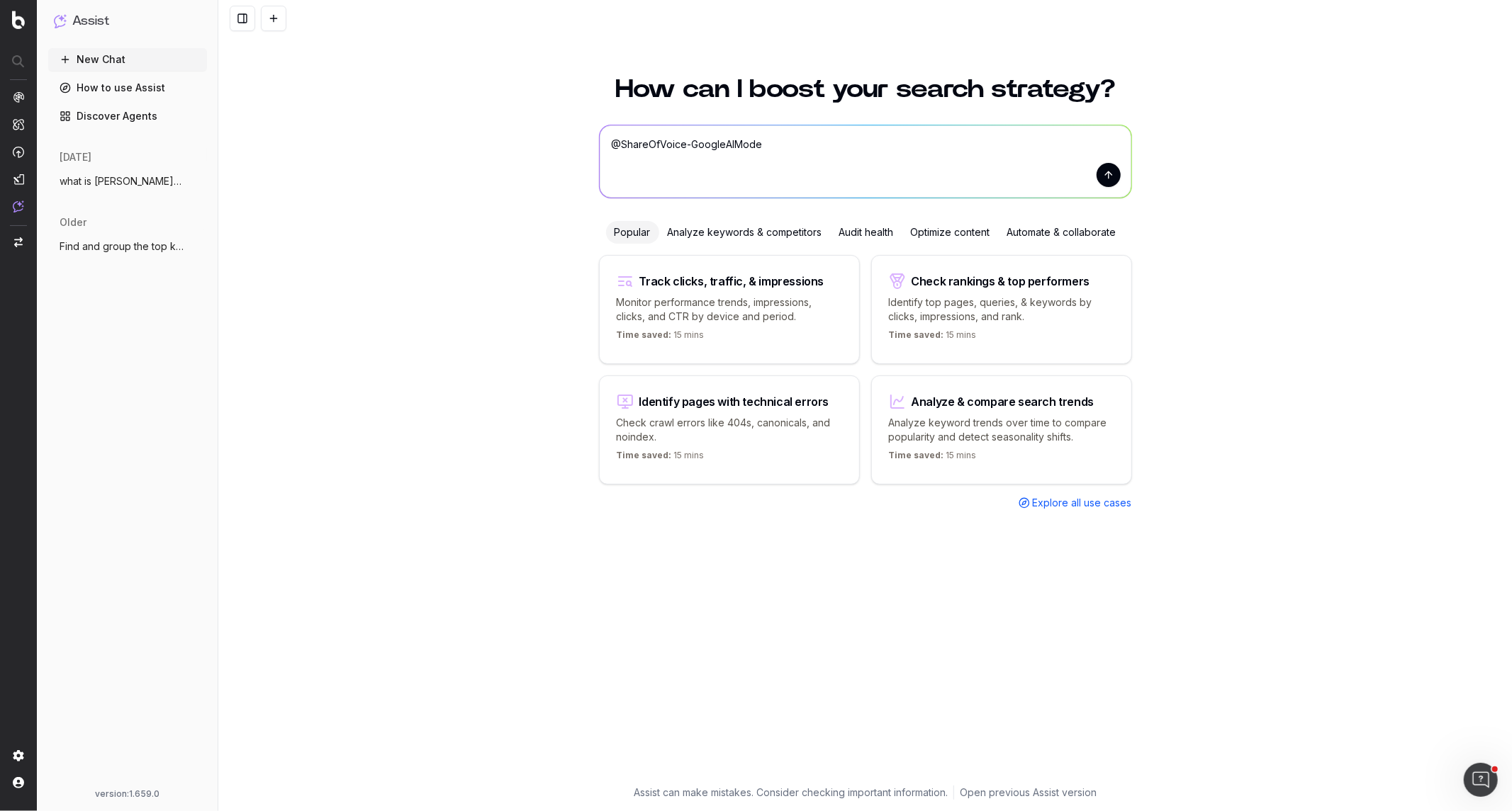
click at [790, 142] on textarea "@ShareOfVoice-GoogleAIMode" at bounding box center [865, 162] width 532 height 73
paste textarea ""prescription sunglasses""
click at [765, 143] on textarea "@ShareOfVoice-GoogleAIMode "prescription sunglasses" in the US" at bounding box center [865, 162] width 532 height 73
type textarea "@ShareOfVoice-GoogleAIMode for Ray-Ban on the keyword "prescription sunglasses"…"
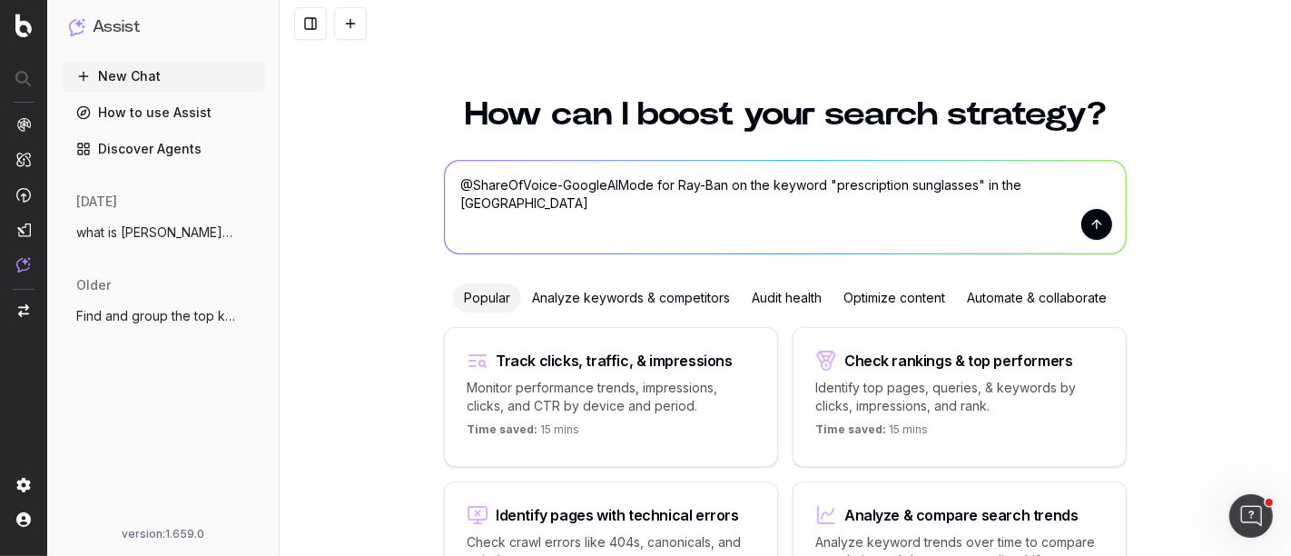
drag, startPoint x: 454, startPoint y: 183, endPoint x: 479, endPoint y: 182, distance: 25.4
click at [479, 182] on textarea "@ShareOfVoice-GoogleAIMode for Ray-Ban on the keyword "prescription sunglasses"…" at bounding box center [785, 207] width 681 height 93
click at [1081, 227] on button "submit" at bounding box center [1096, 224] width 31 height 31
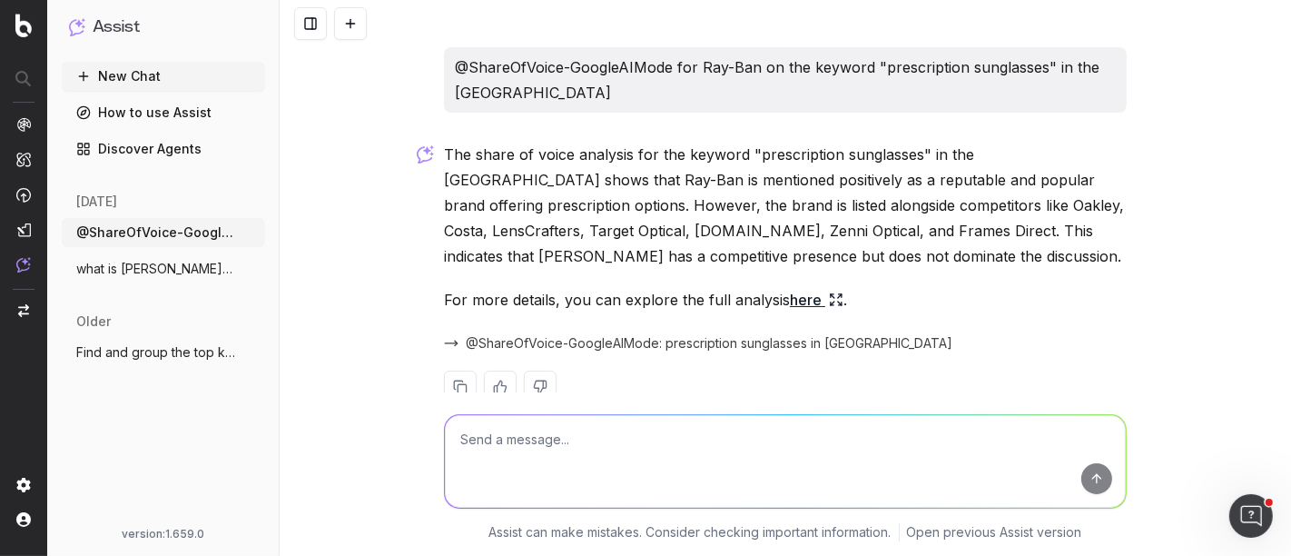
scroll to position [14, 0]
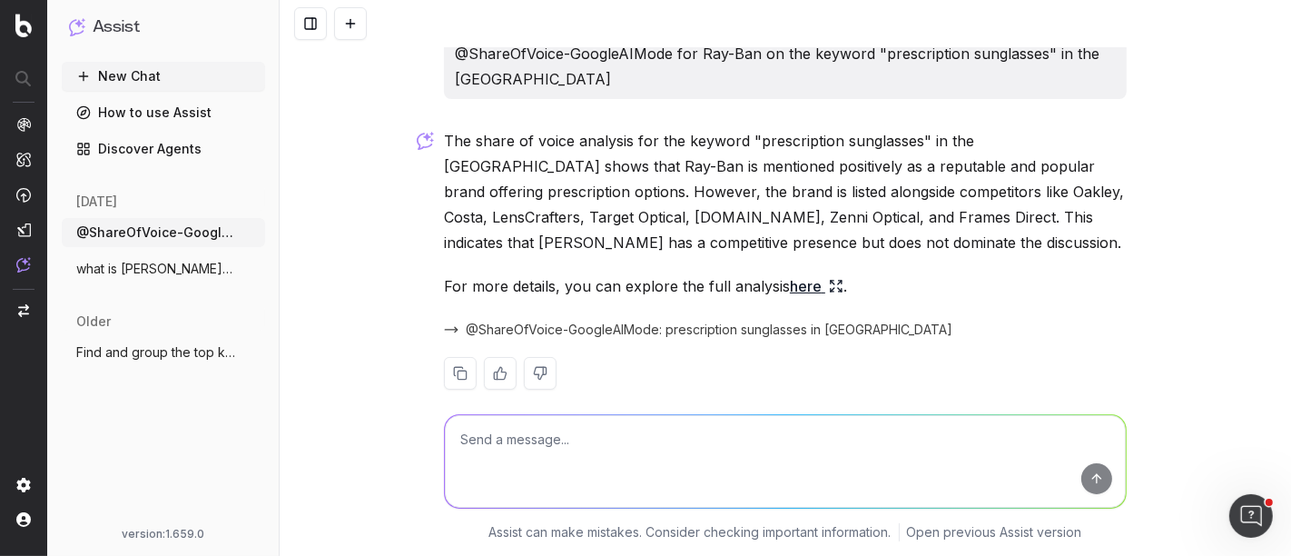
click at [796, 273] on link "here" at bounding box center [817, 285] width 54 height 25
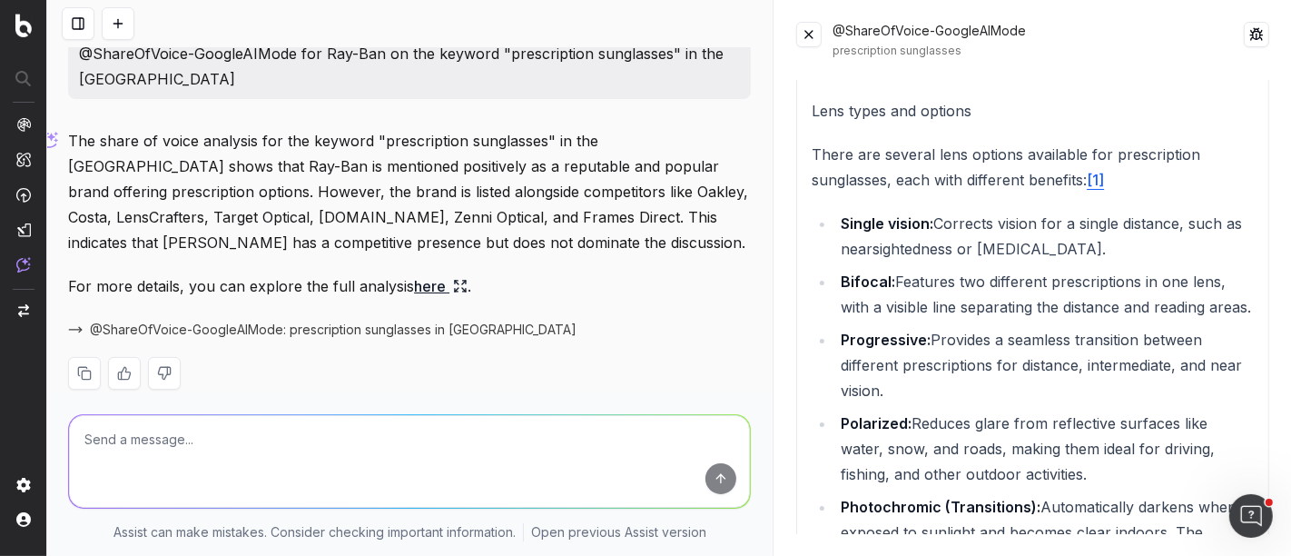
scroll to position [941, 0]
click at [185, 449] on textarea at bounding box center [409, 461] width 681 height 93
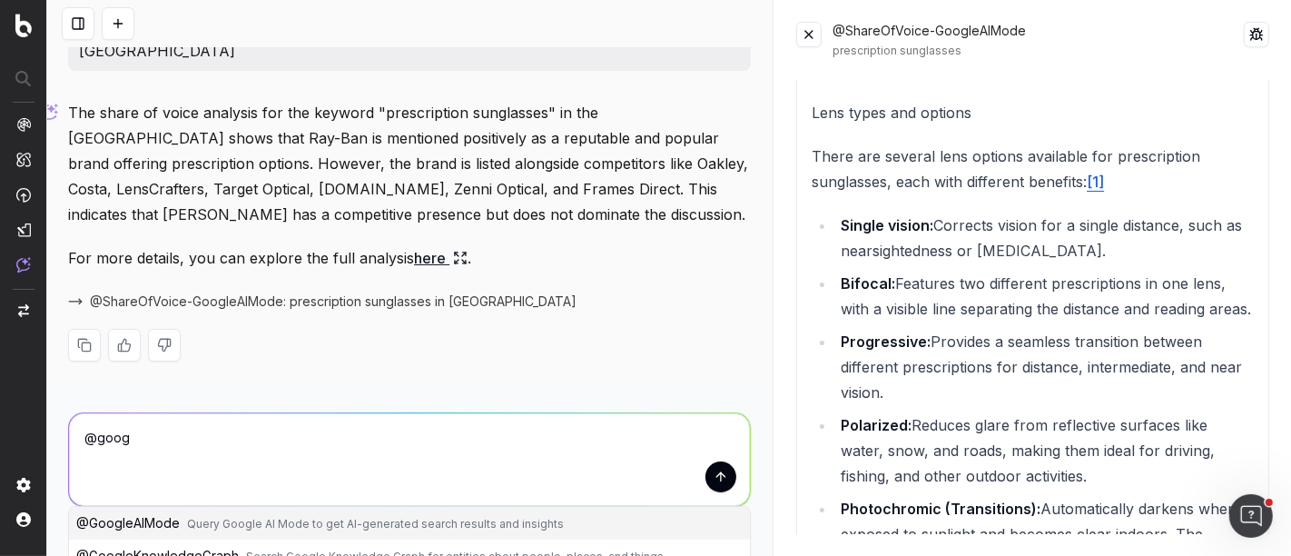
scroll to position [44, 0]
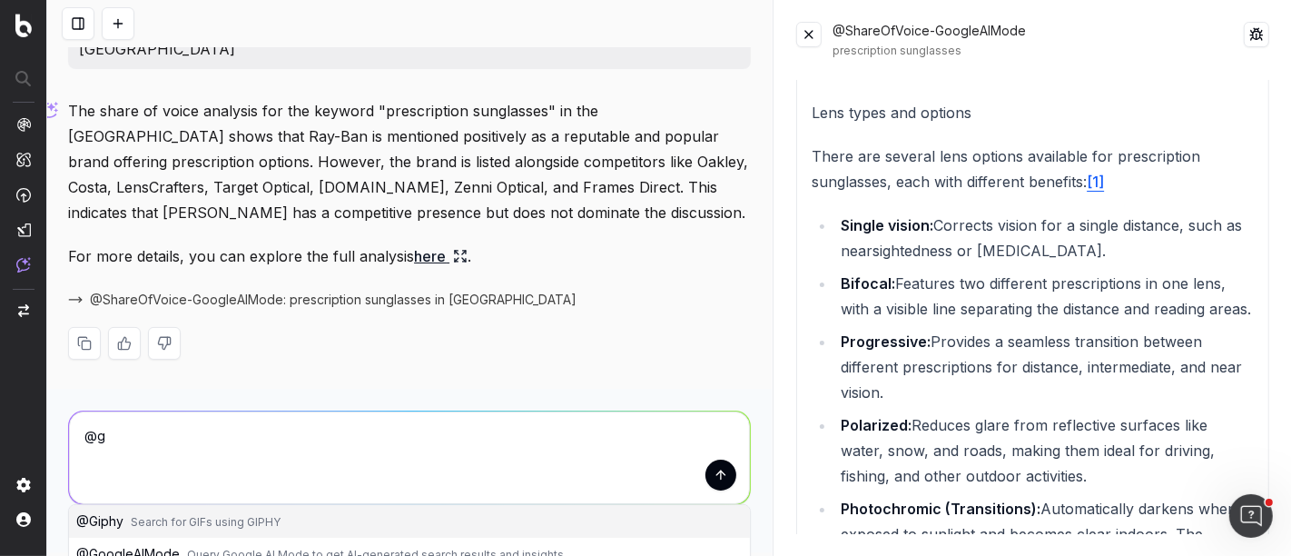
type textarea "@"
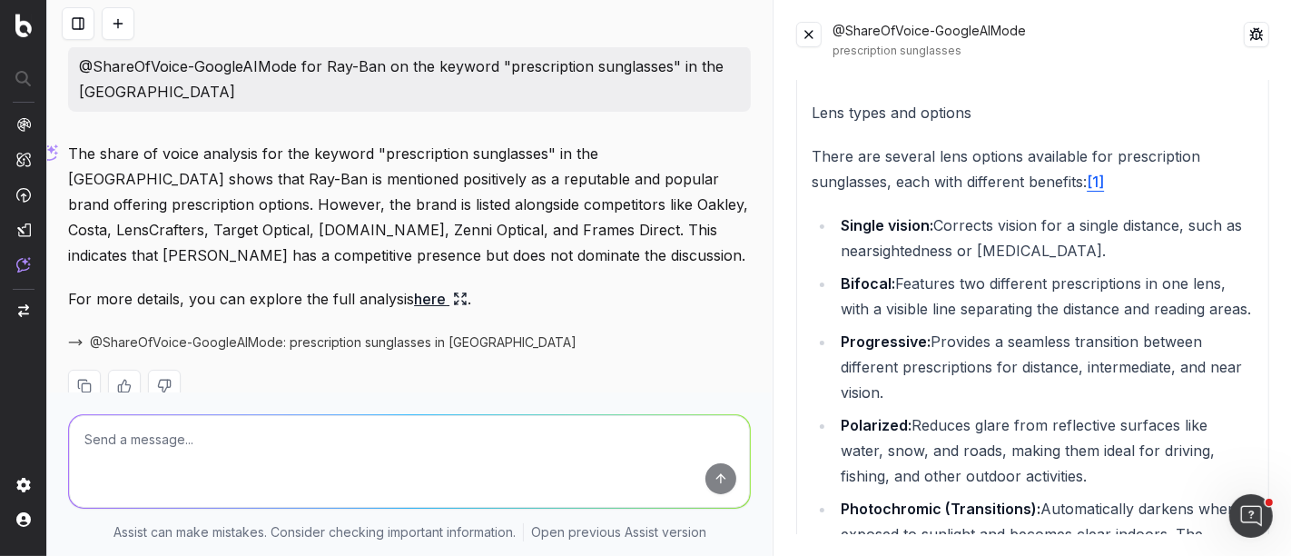
scroll to position [0, 0]
click at [28, 269] on img at bounding box center [23, 264] width 15 height 15
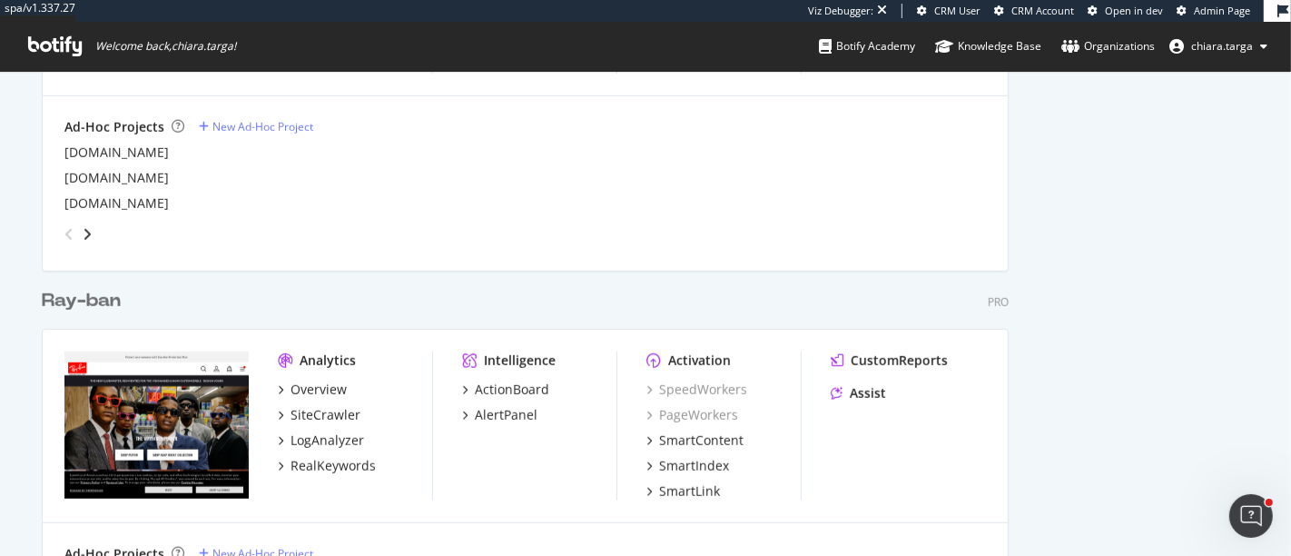
scroll to position [1109, 0]
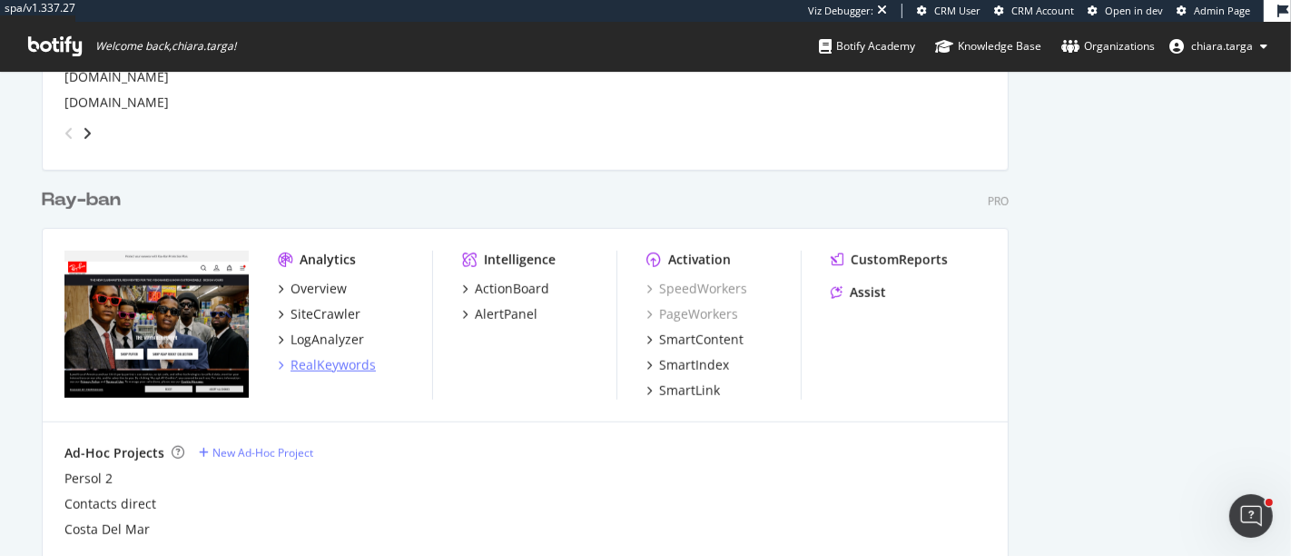
click at [327, 367] on div "RealKeywords" at bounding box center [332, 365] width 85 height 18
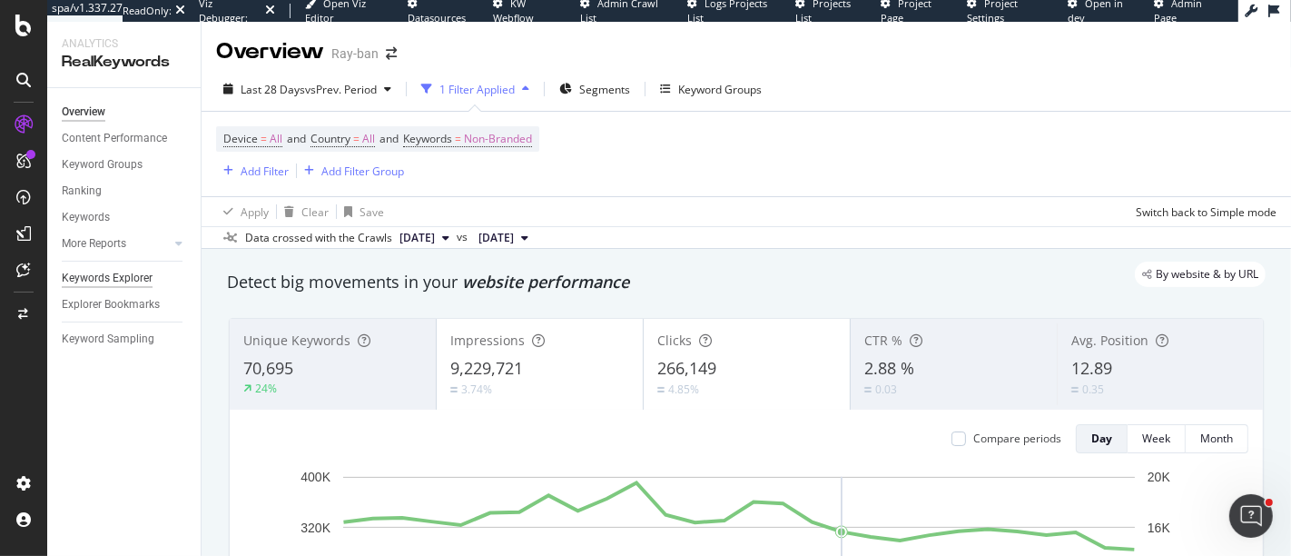
click at [111, 273] on div "Keywords Explorer" at bounding box center [107, 278] width 91 height 19
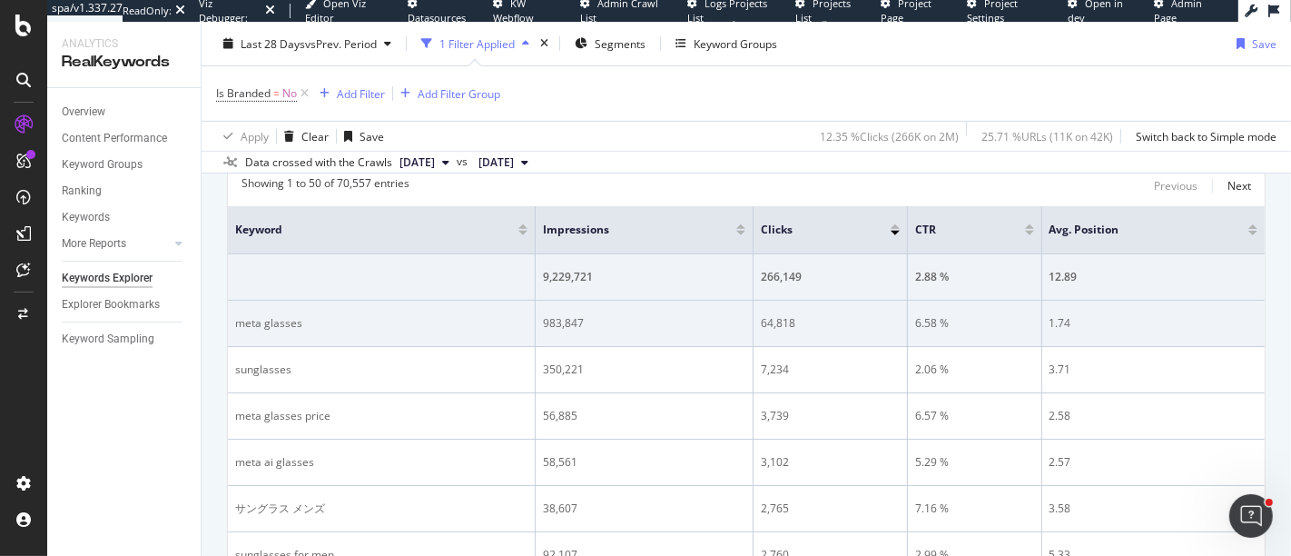
scroll to position [705, 0]
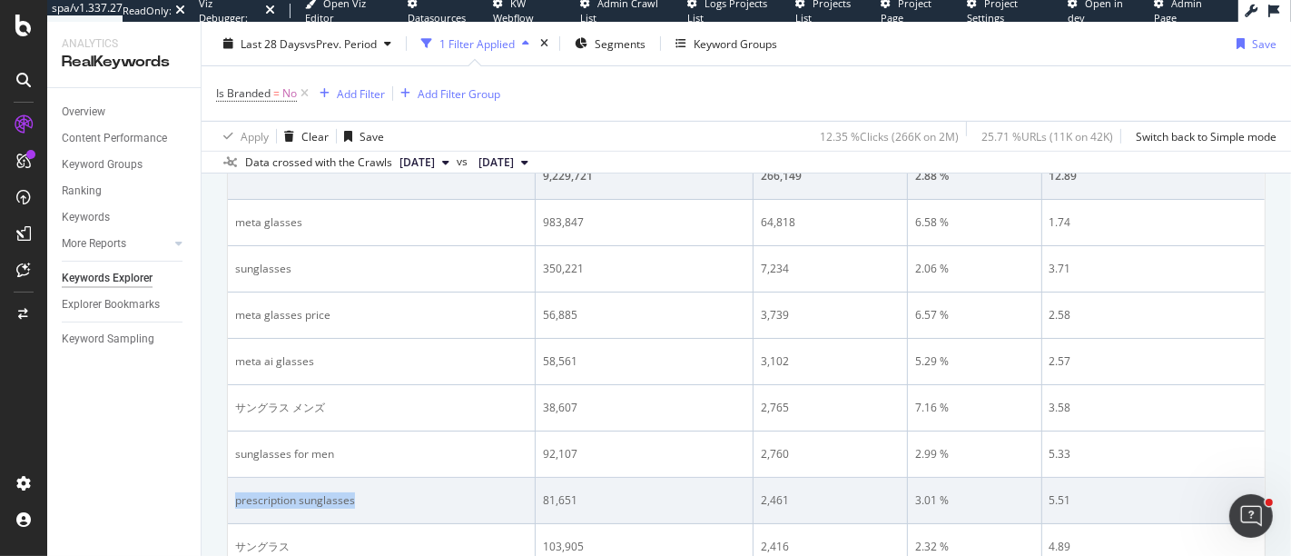
drag, startPoint x: 236, startPoint y: 497, endPoint x: 366, endPoint y: 497, distance: 129.8
click at [366, 497] on div "prescription sunglasses" at bounding box center [381, 500] width 292 height 16
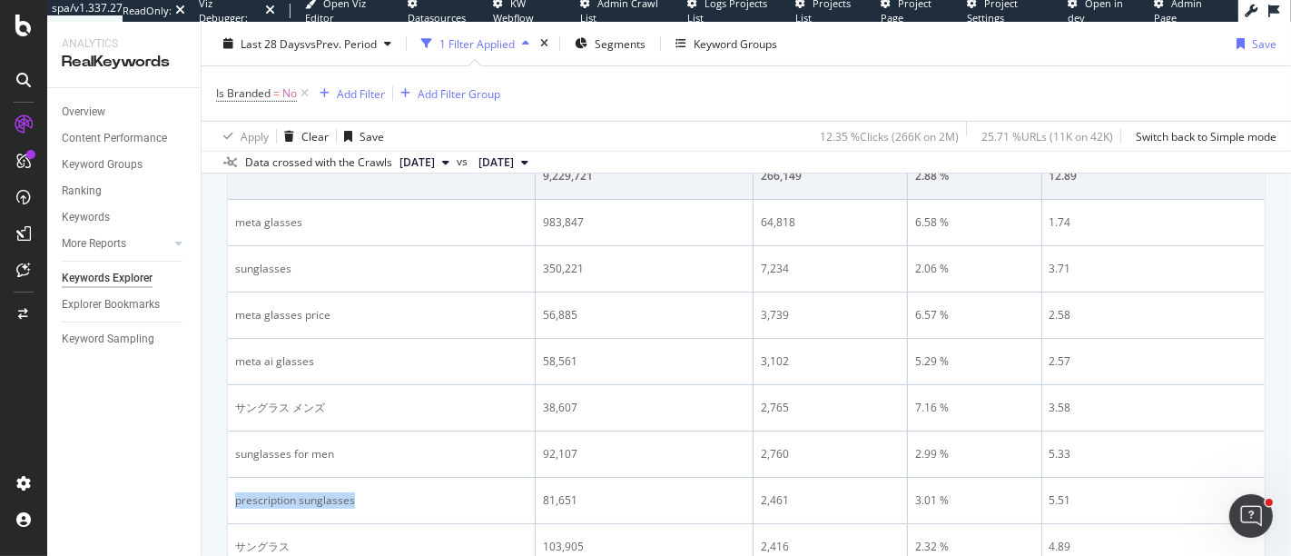
copy div "prescription sunglasses"
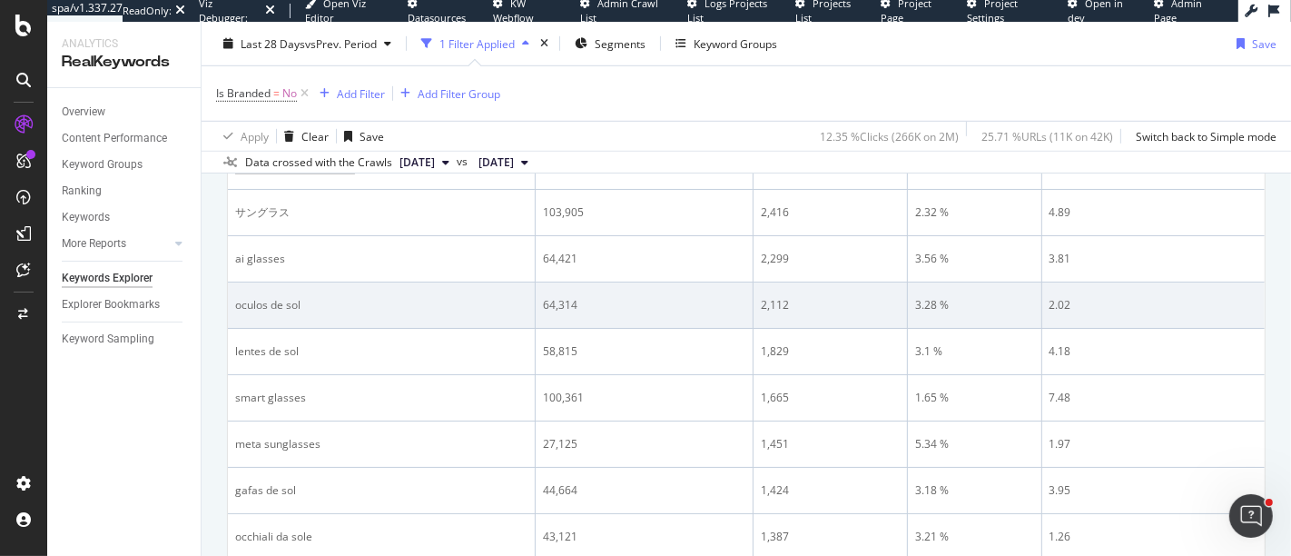
scroll to position [1109, 0]
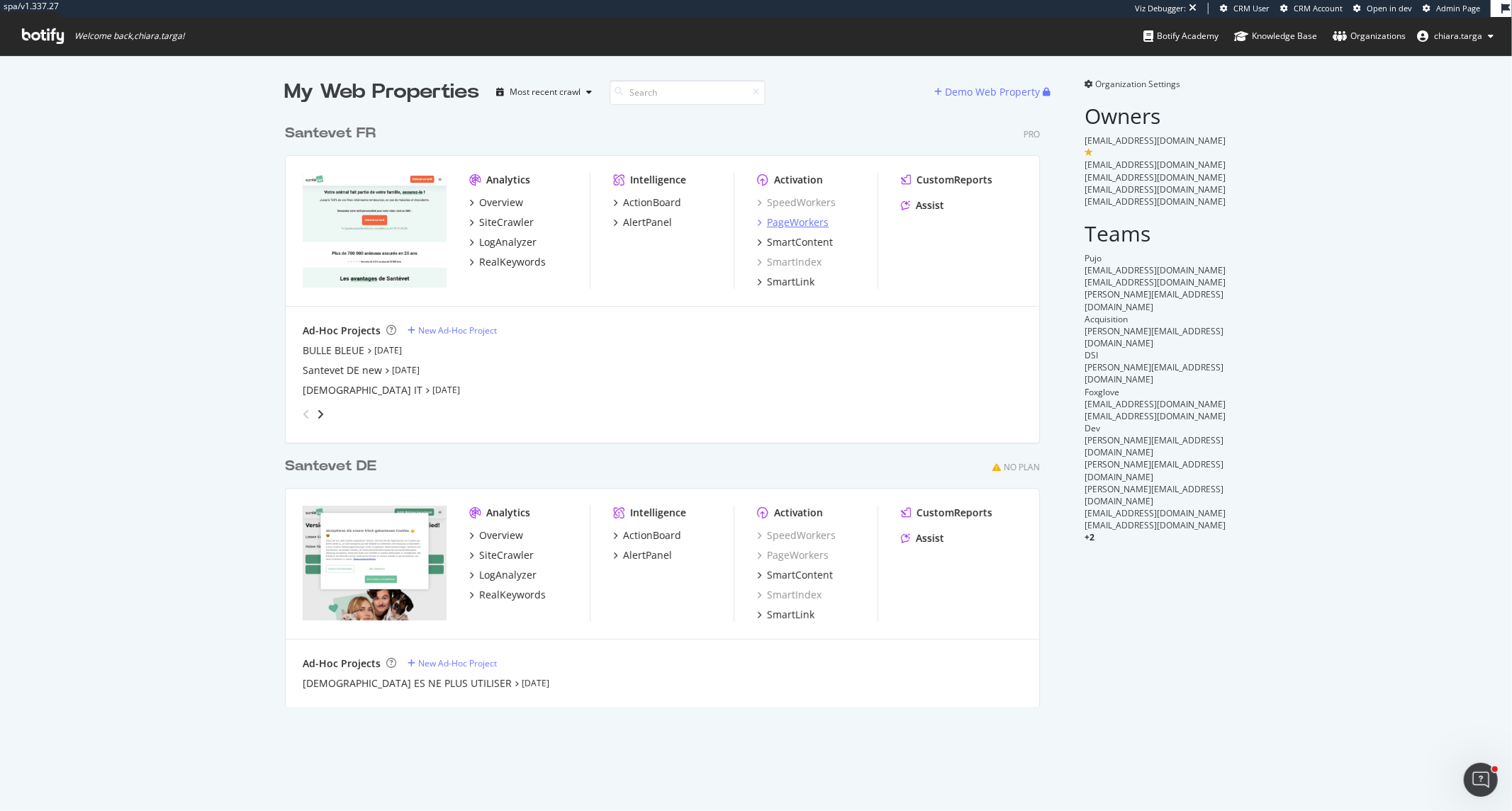
click at [798, 225] on div "PageWorkers" at bounding box center [797, 222] width 62 height 14
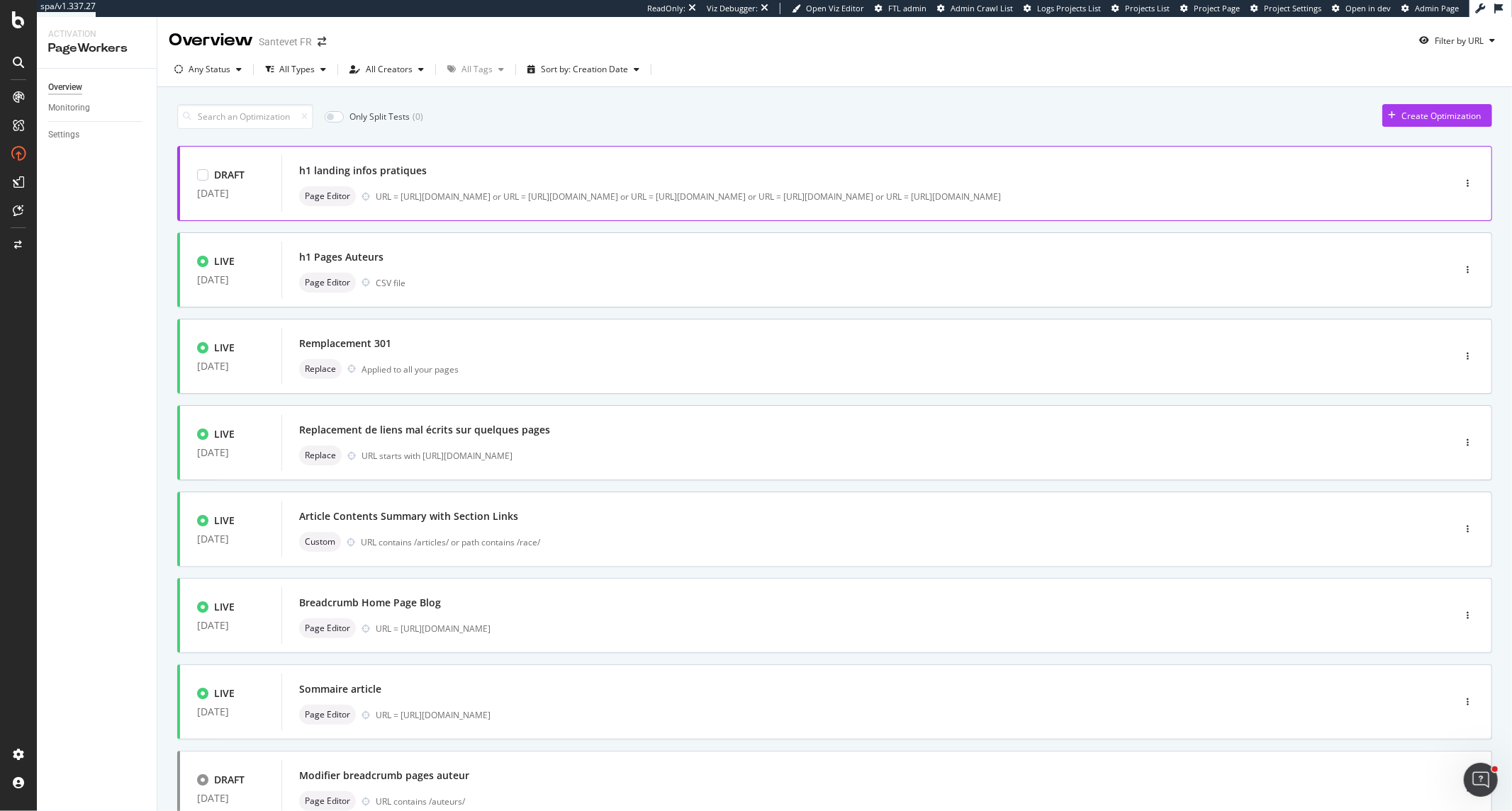
click at [511, 189] on div "Page Editor URL = [URL][DOMAIN_NAME] or URL = [URL][DOMAIN_NAME] or URL = [URL]…" at bounding box center [846, 196] width 1094 height 20
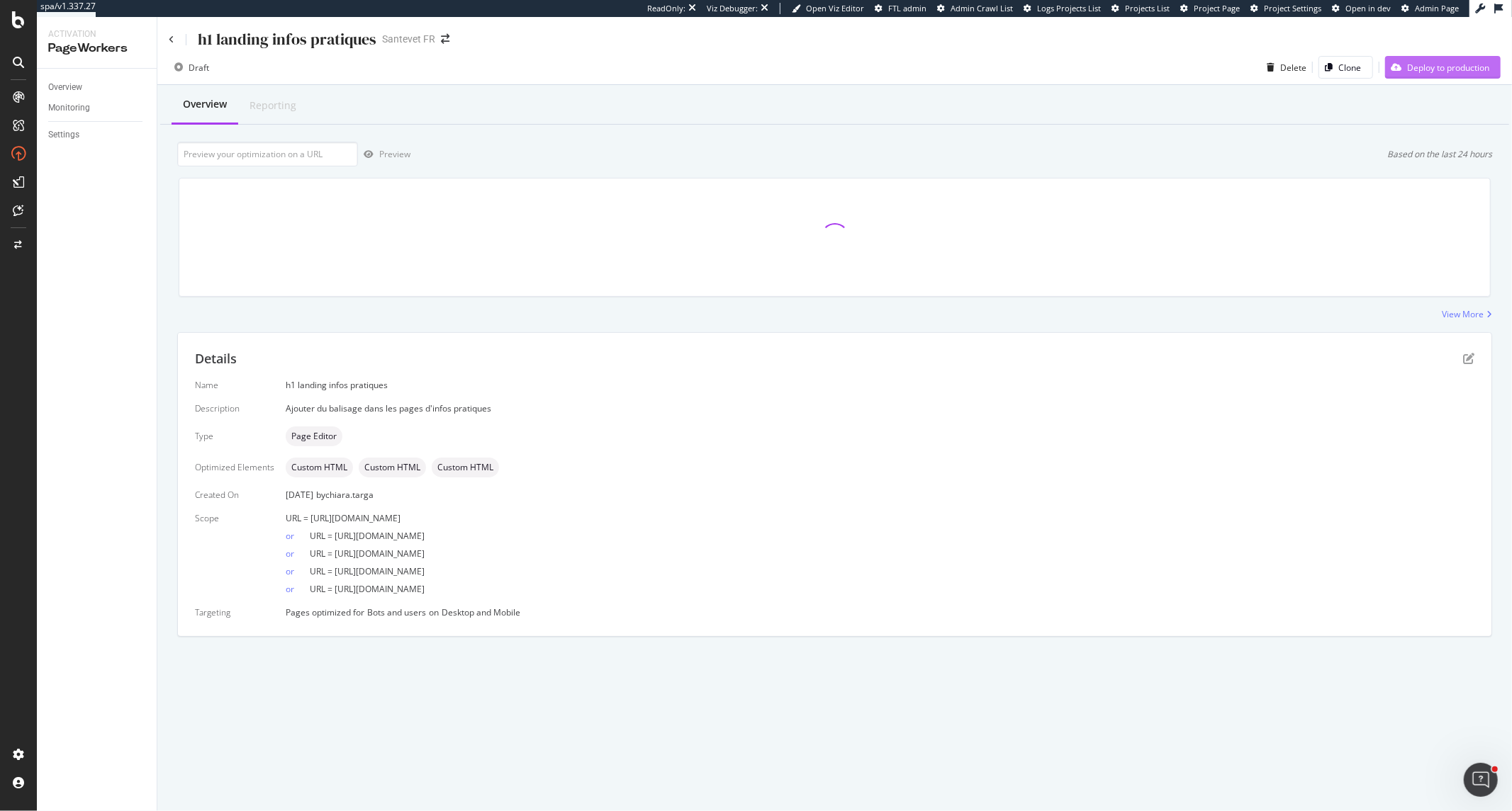
click at [1469, 69] on div "Deploy to production" at bounding box center [1448, 67] width 82 height 12
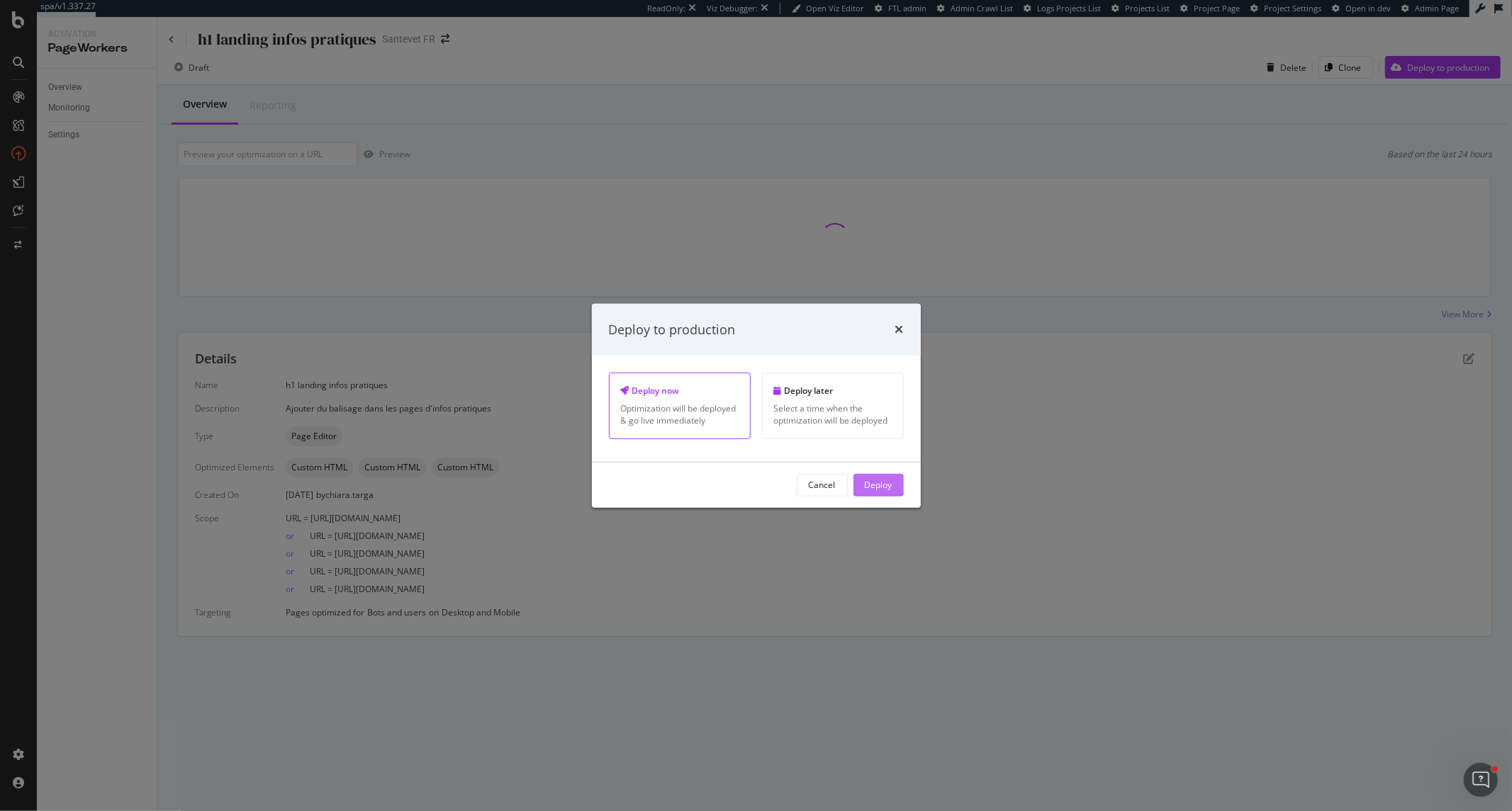
click at [870, 480] on div "Deploy" at bounding box center [878, 485] width 27 height 12
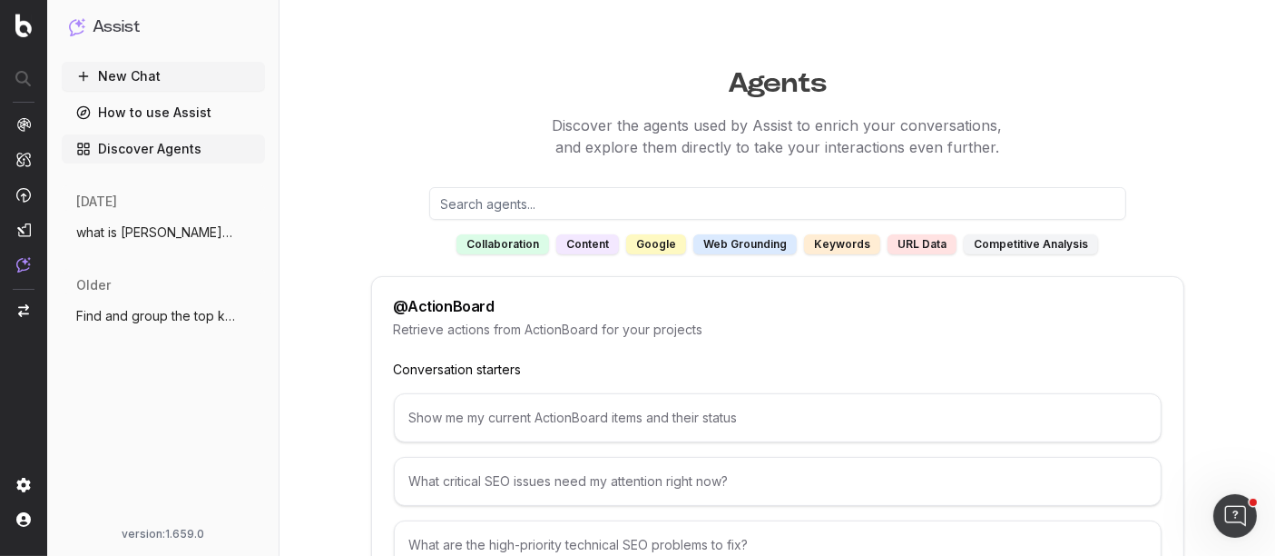
click at [982, 241] on div "competitive analysis" at bounding box center [1031, 244] width 134 height 20
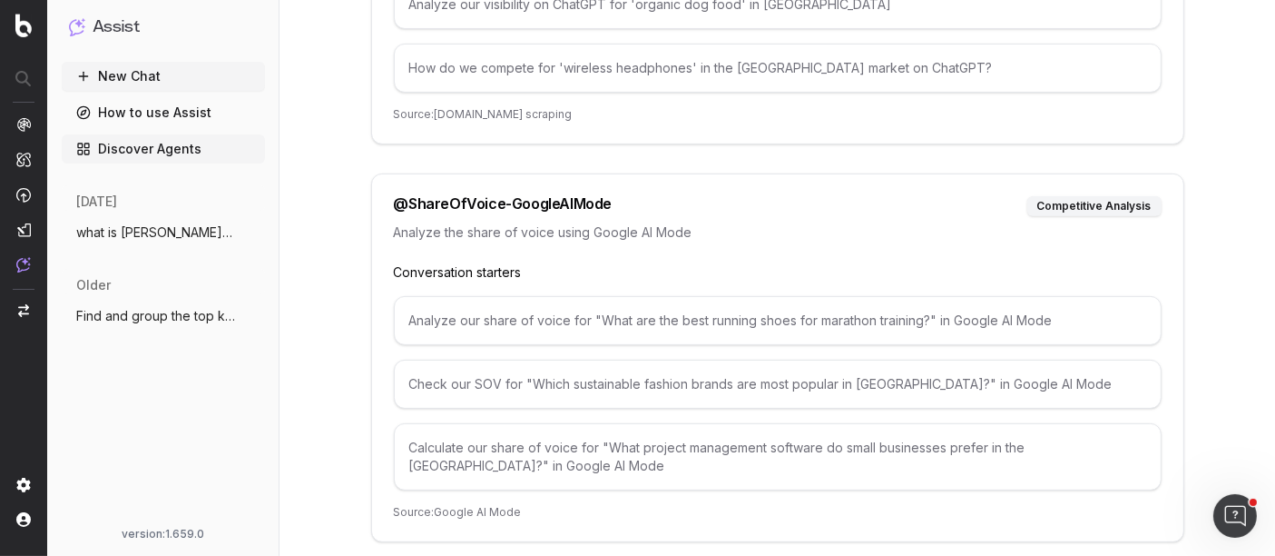
scroll to position [497, 0]
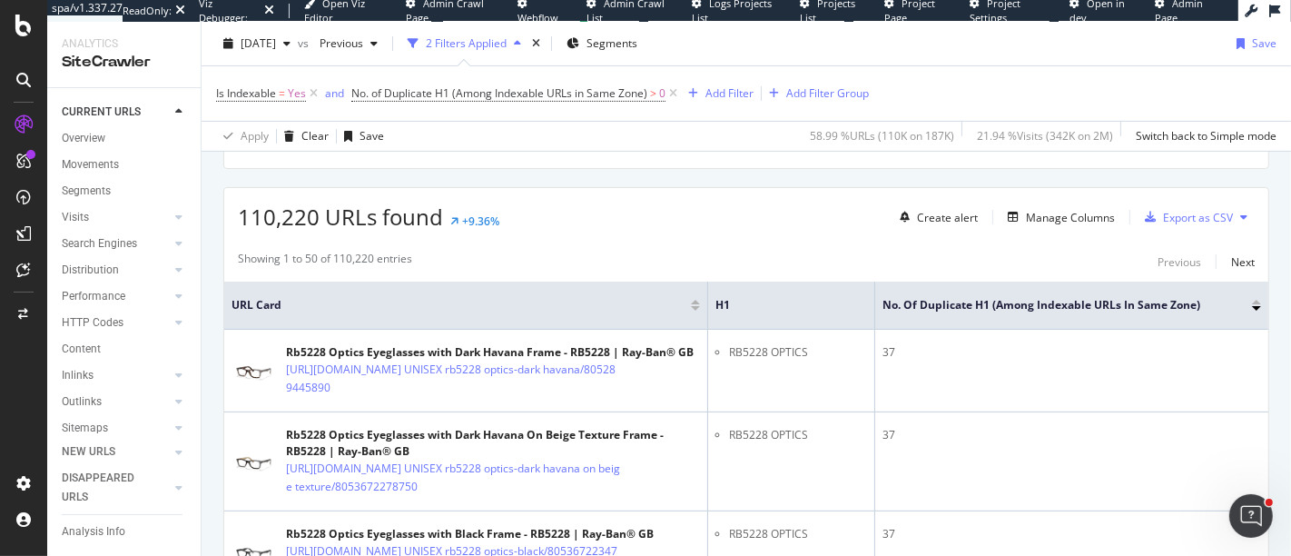
scroll to position [389, 0]
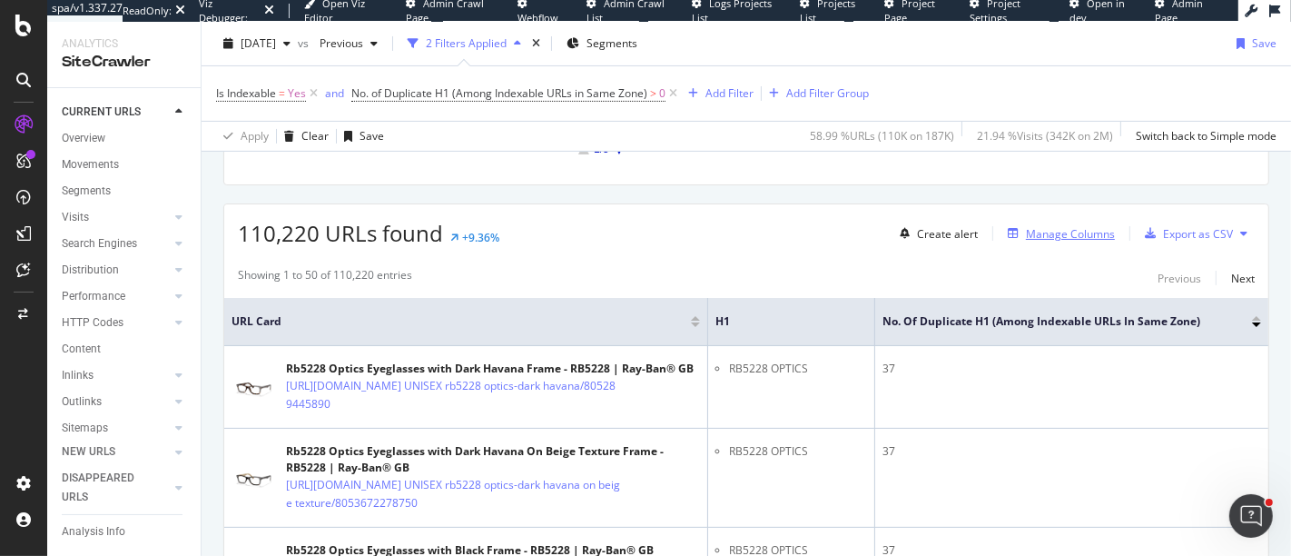
click at [1027, 226] on div "Manage Columns" at bounding box center [1070, 233] width 89 height 15
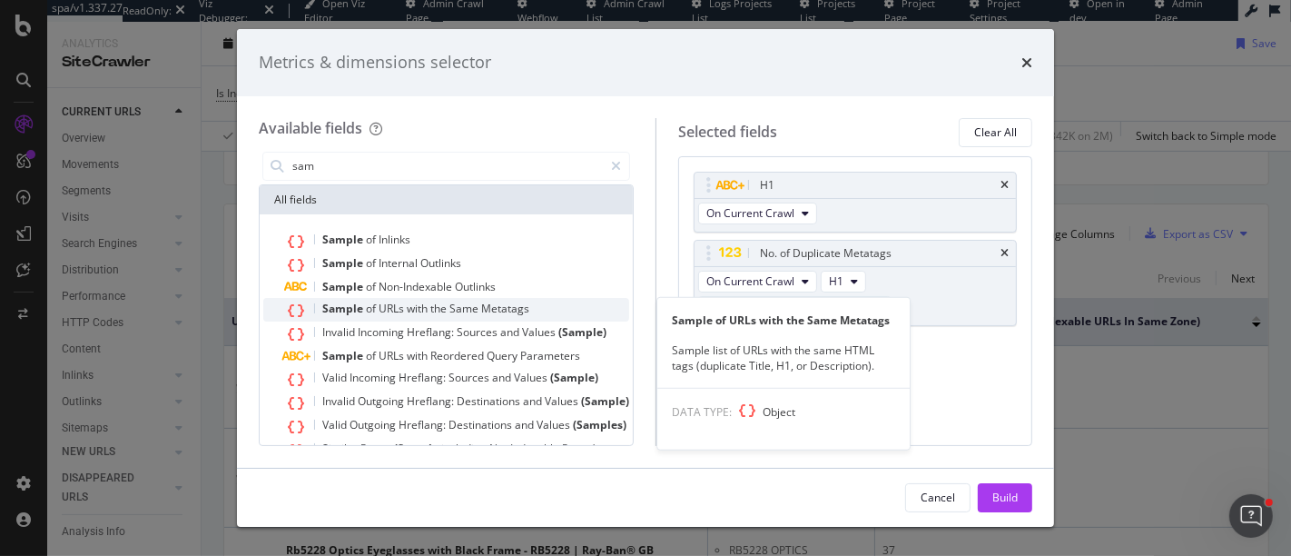
type input "sam"
click at [469, 303] on span "Same" at bounding box center [465, 307] width 32 height 15
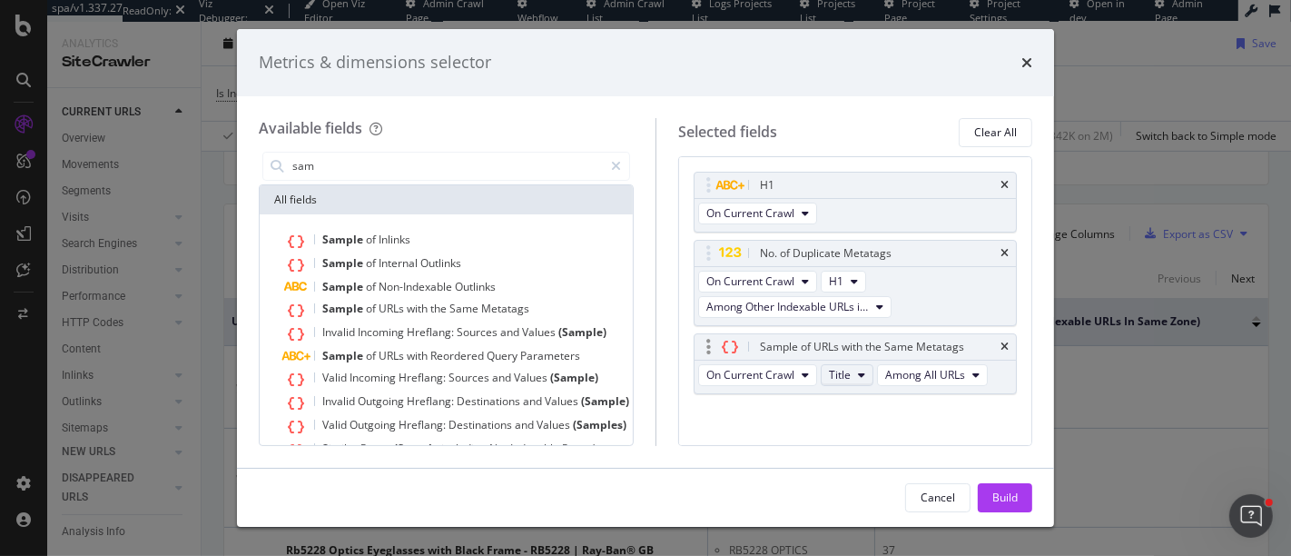
click at [865, 374] on icon "modal" at bounding box center [861, 374] width 7 height 11
click at [857, 457] on div "H1" at bounding box center [879, 469] width 87 height 34
click at [929, 379] on span "Among All URLs" at bounding box center [918, 374] width 80 height 15
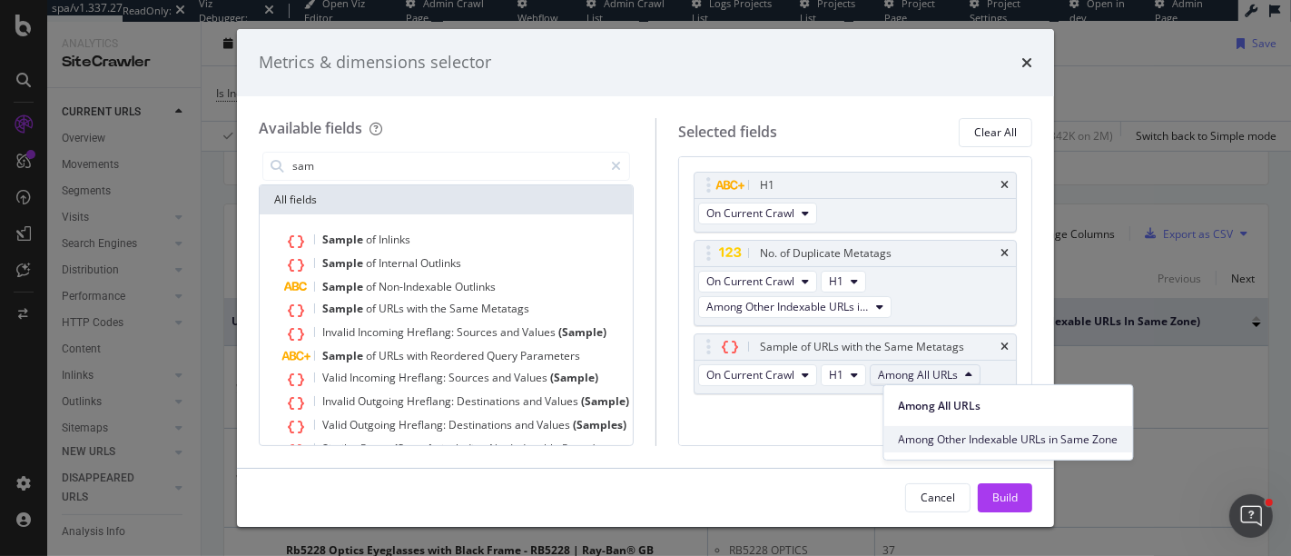
click at [944, 431] on span "Among Other Indexable URLs in Same Zone" at bounding box center [1009, 438] width 220 height 16
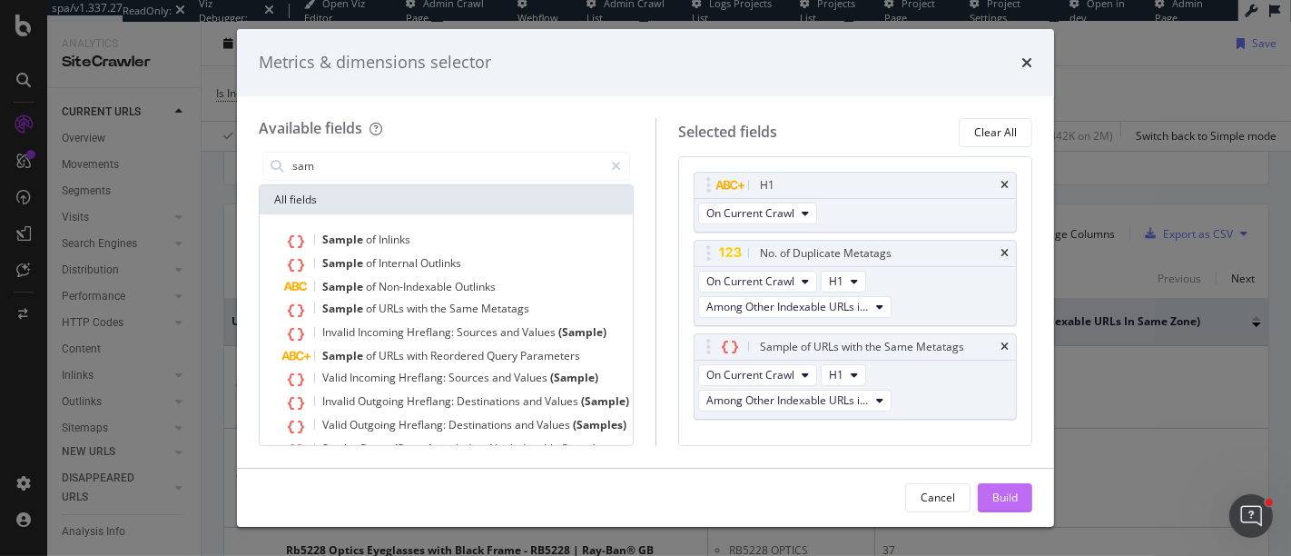
click at [1009, 506] on div "Build" at bounding box center [1004, 497] width 25 height 27
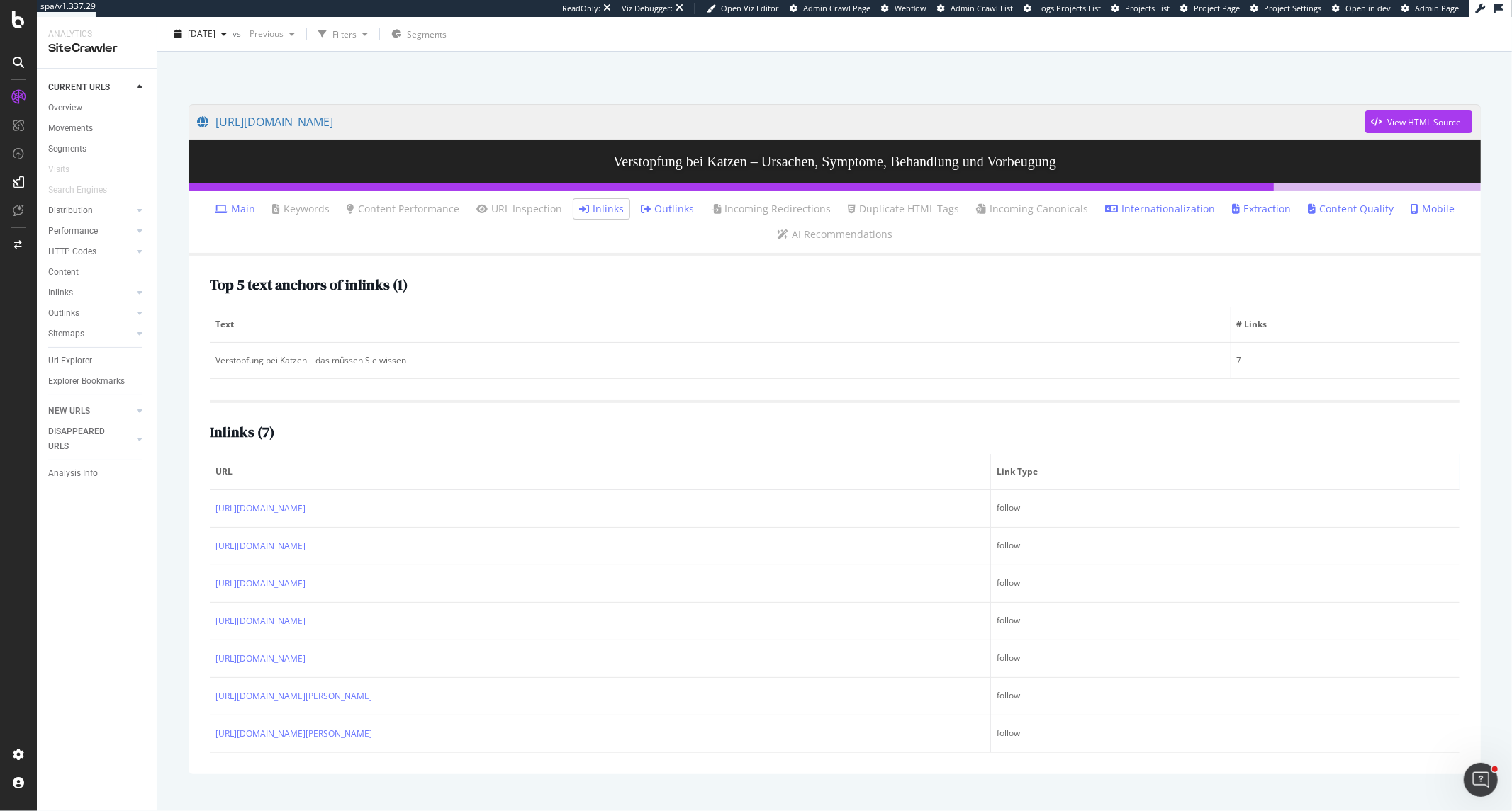
scroll to position [69, 0]
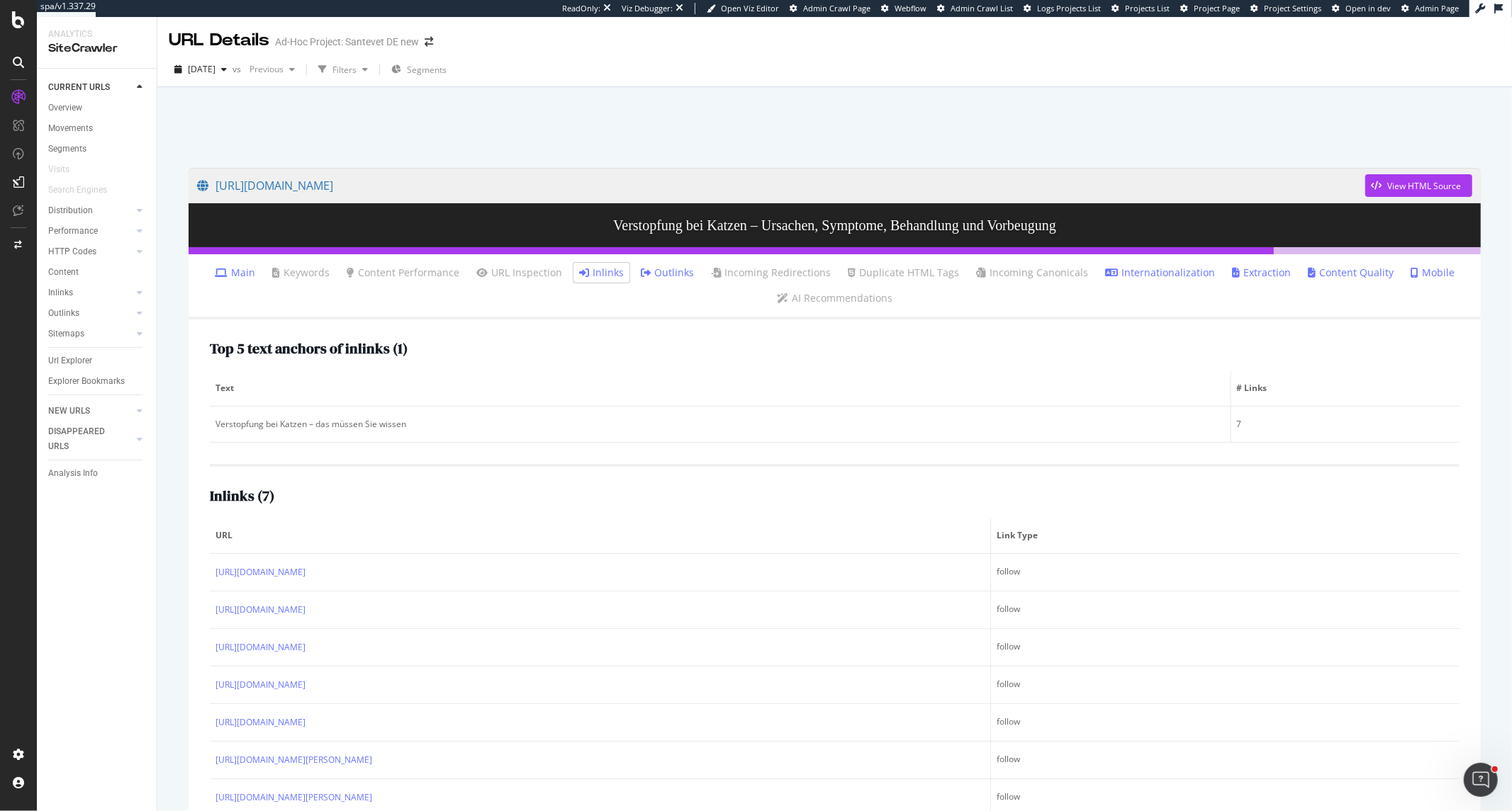
scroll to position [69, 0]
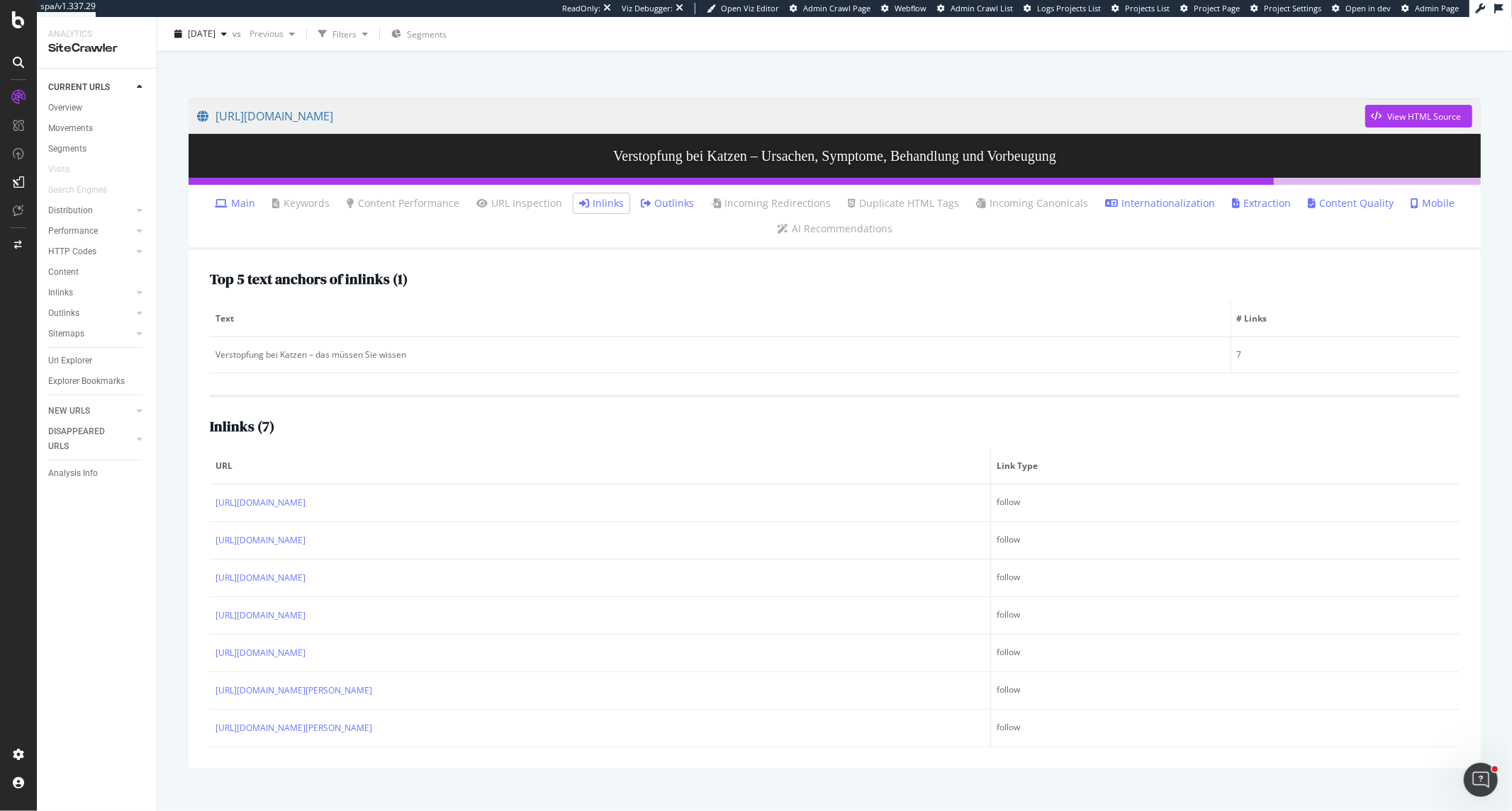
click at [597, 207] on link "Inlinks" at bounding box center [601, 203] width 45 height 14
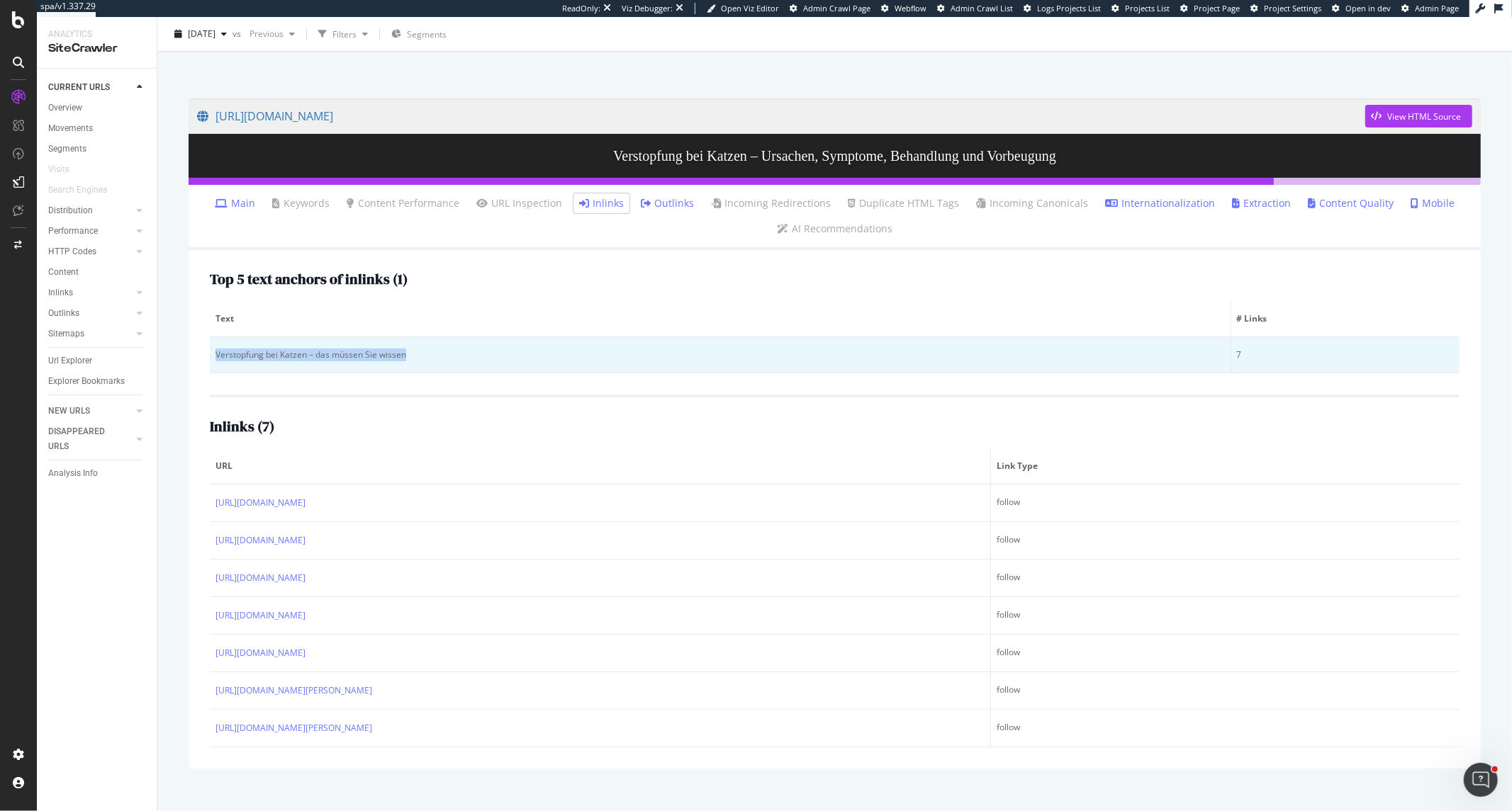
drag, startPoint x: 212, startPoint y: 352, endPoint x: 411, endPoint y: 350, distance: 199.0
click at [411, 350] on td "Verstopfung bei Katzen – das müssen Sie wissen" at bounding box center [721, 355] width 1022 height 36
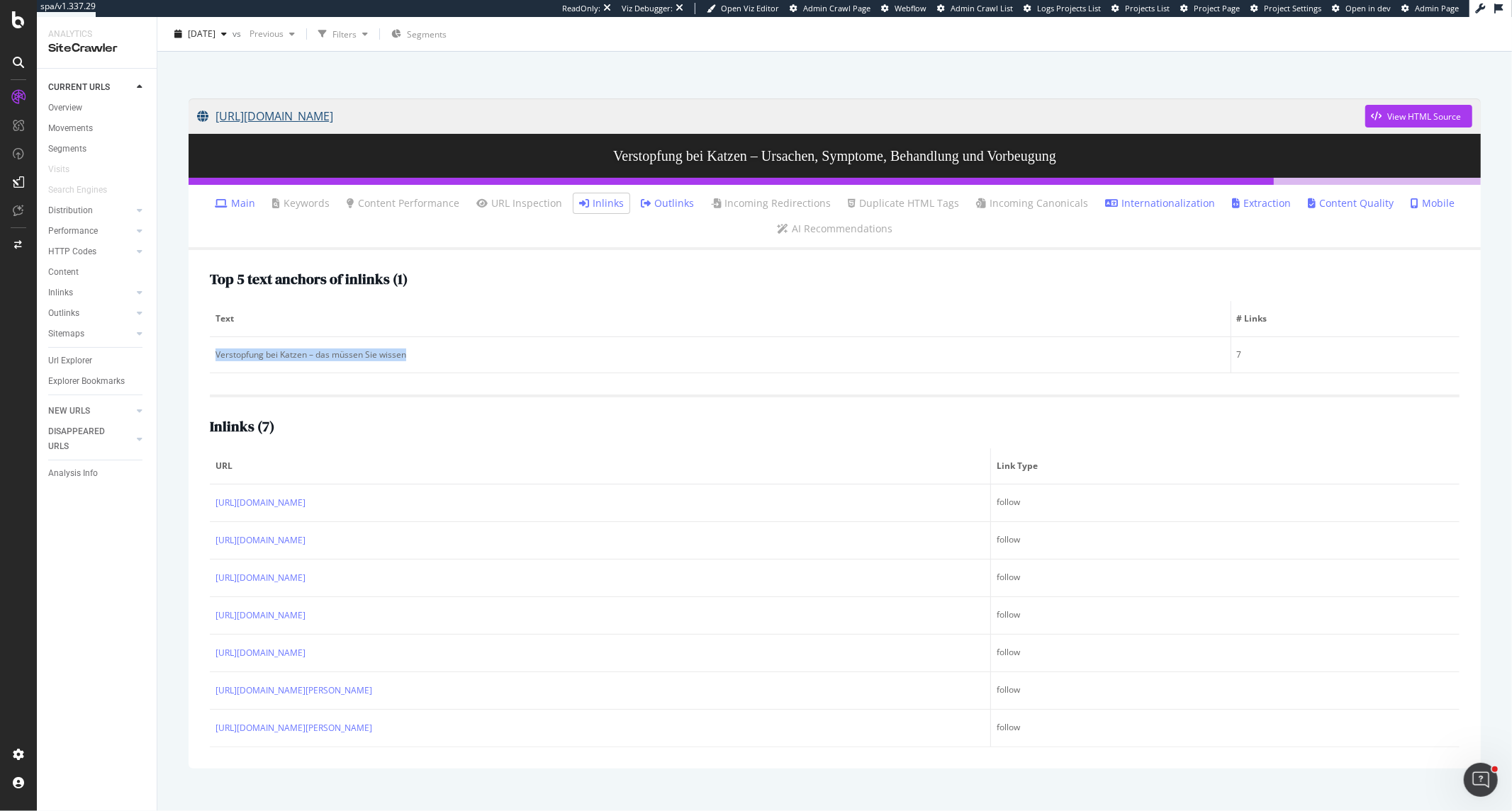
copy div "Verstopfung bei Katzen – das müssen Sie wissen"
click at [1414, 111] on div "View HTML Source" at bounding box center [1424, 116] width 73 height 12
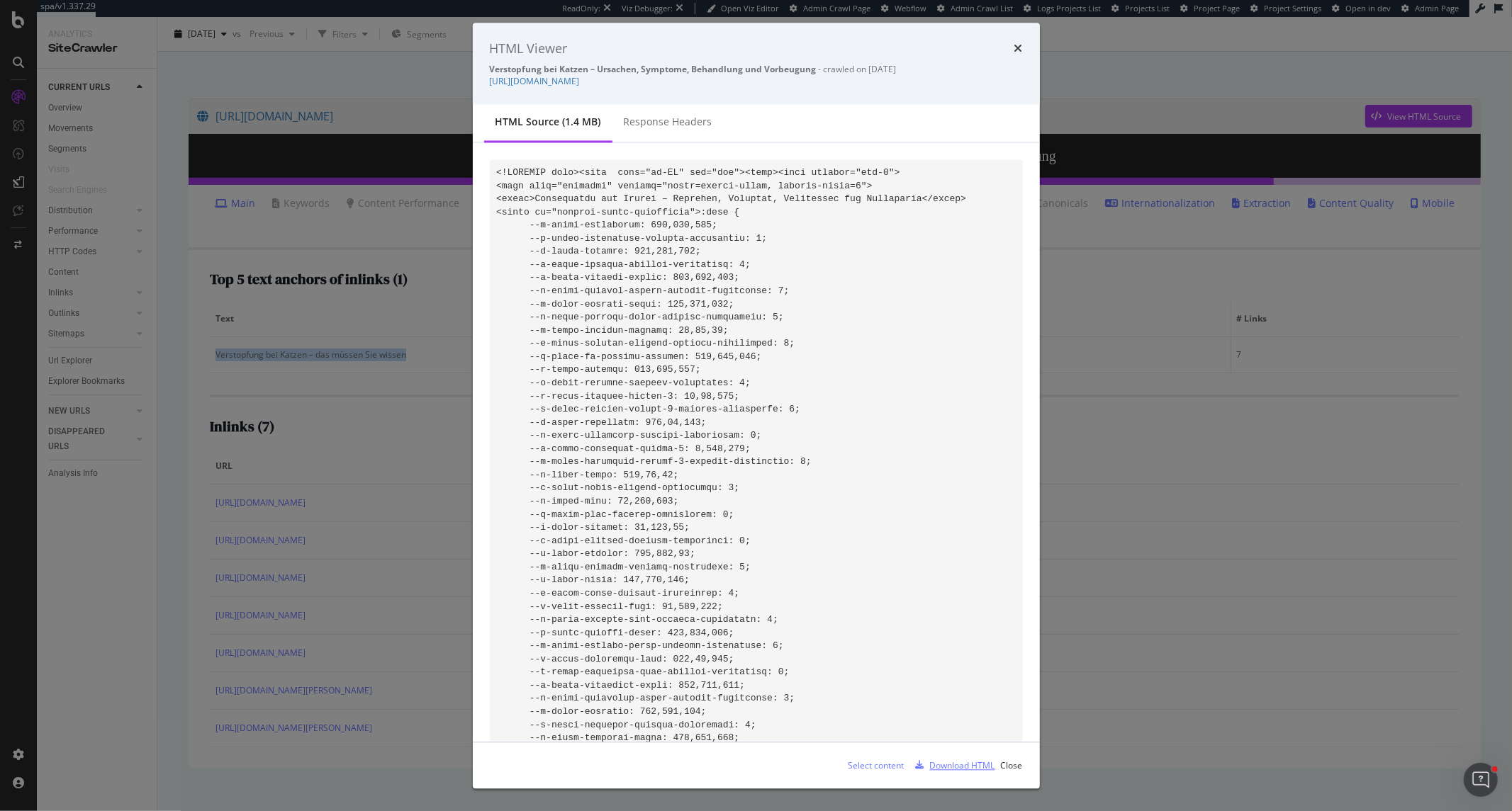
click at [957, 770] on div "Download HTML" at bounding box center [963, 765] width 66 height 12
click at [1022, 45] on icon "times" at bounding box center [1018, 48] width 9 height 12
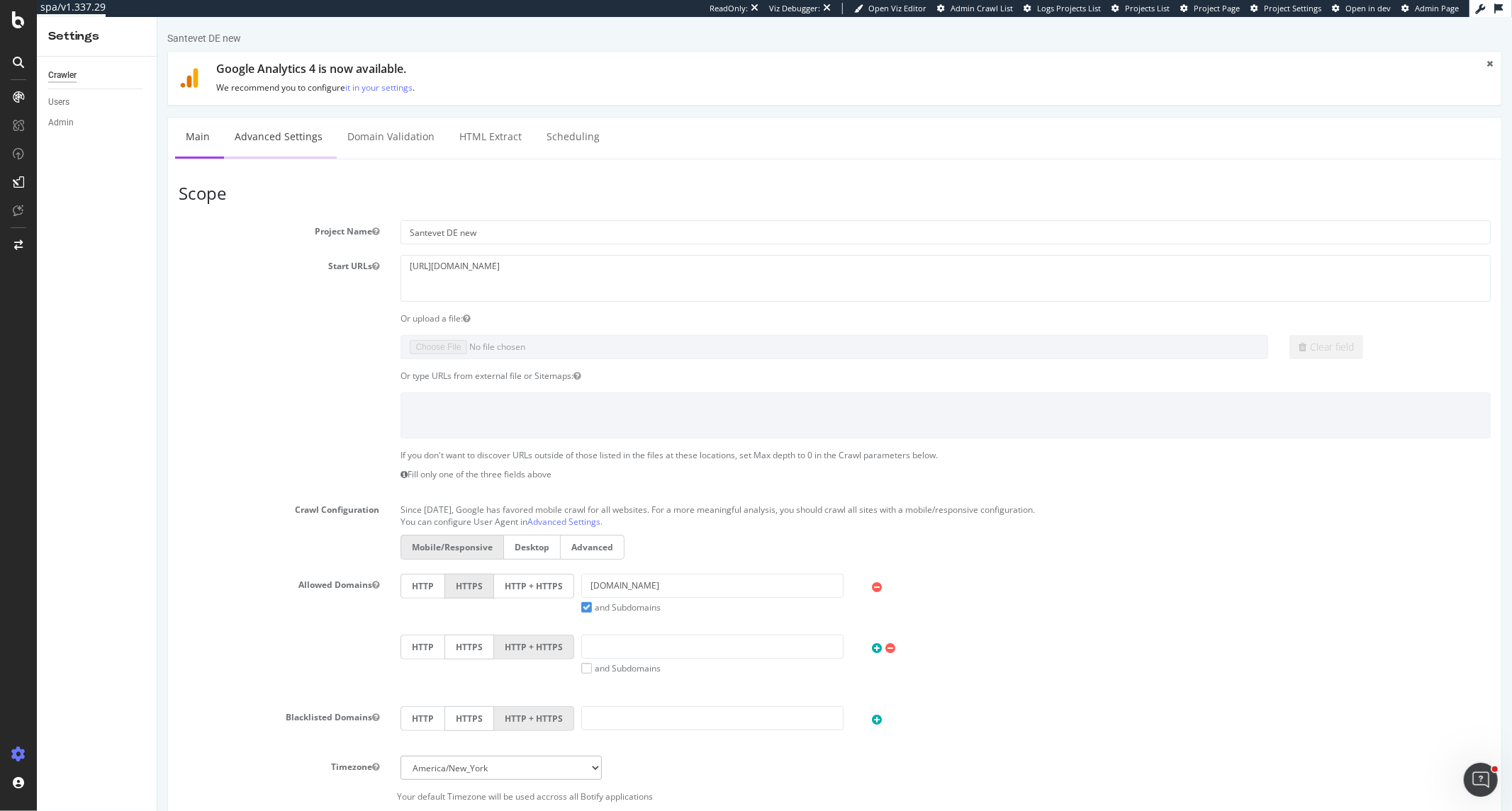
click at [265, 130] on link "Advanced Settings" at bounding box center [278, 137] width 109 height 39
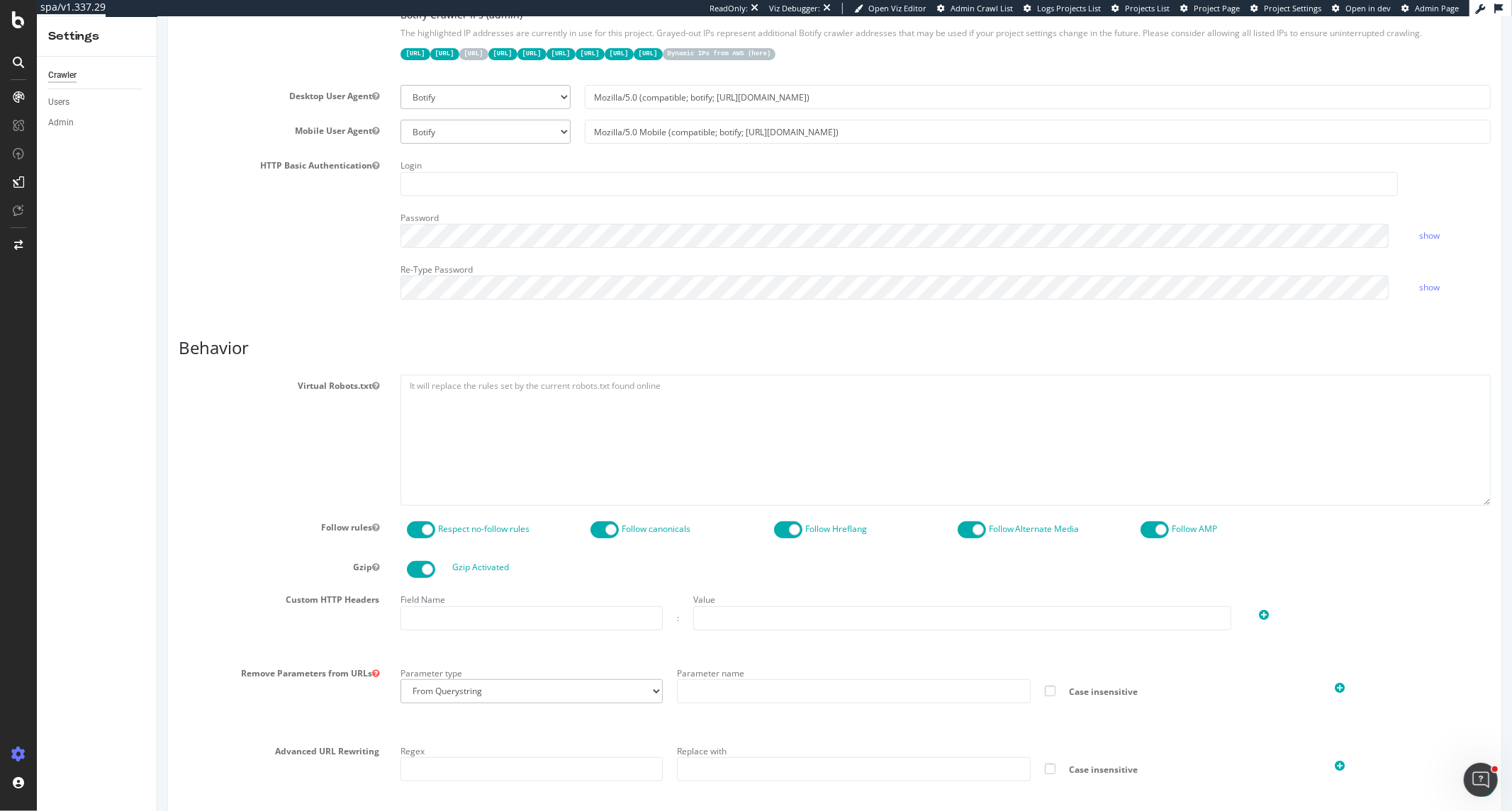
scroll to position [902, 0]
